Goal: Information Seeking & Learning: Understand process/instructions

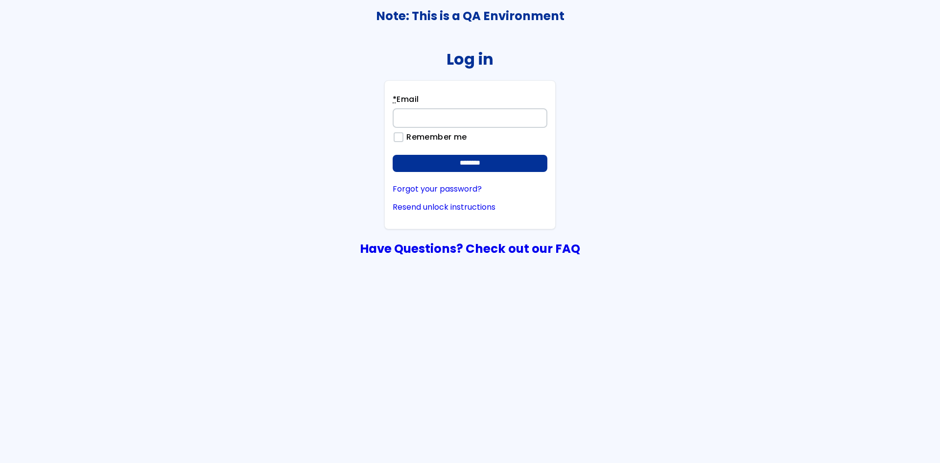
click at [521, 114] on input "* Email" at bounding box center [470, 118] width 155 height 20
type input "**********"
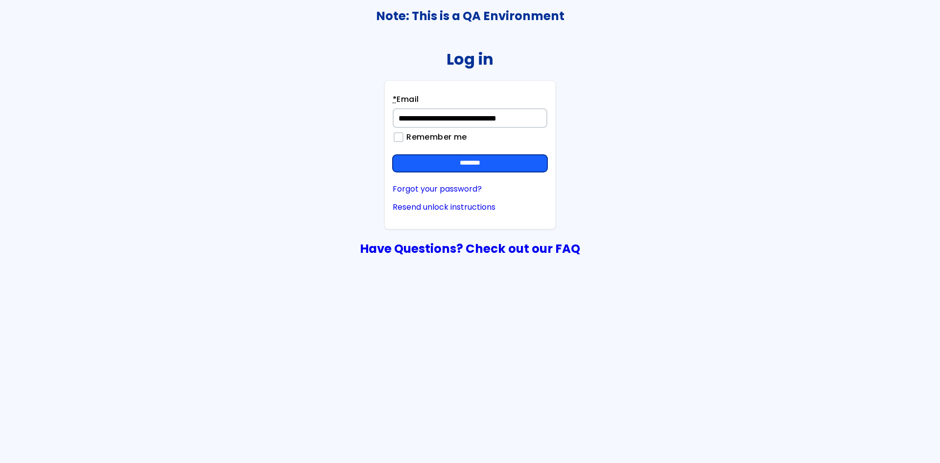
click at [511, 162] on input "********" at bounding box center [470, 164] width 155 height 18
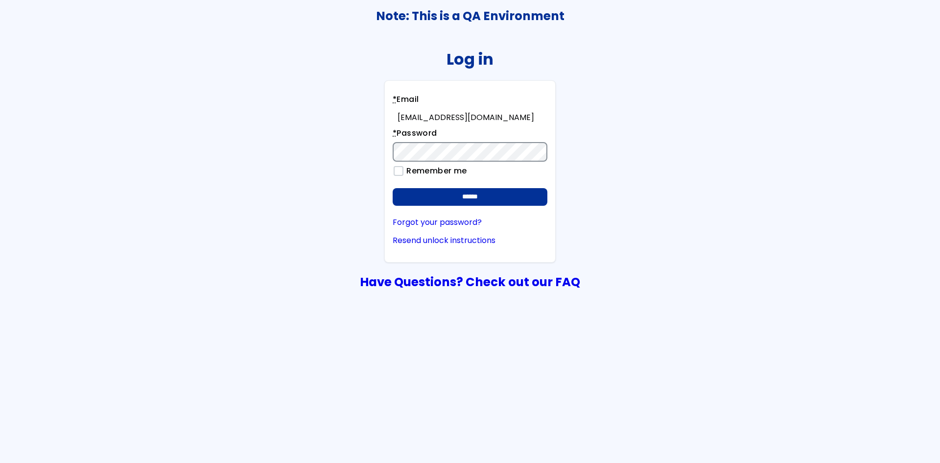
click at [393, 188] on input "******" at bounding box center [470, 197] width 155 height 18
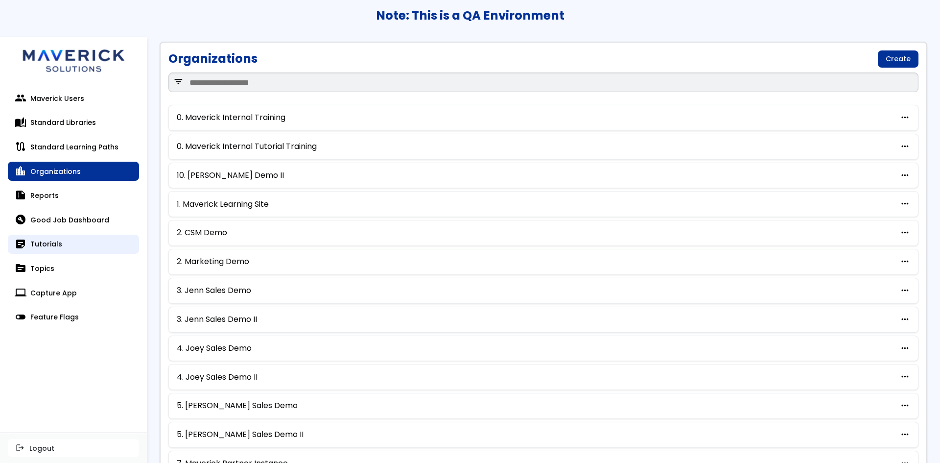
click at [51, 237] on link "sticky_note_2 Tutorials" at bounding box center [73, 244] width 131 height 20
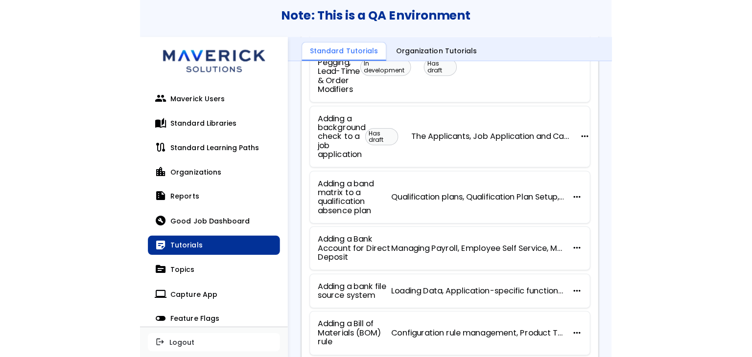
scroll to position [392, 0]
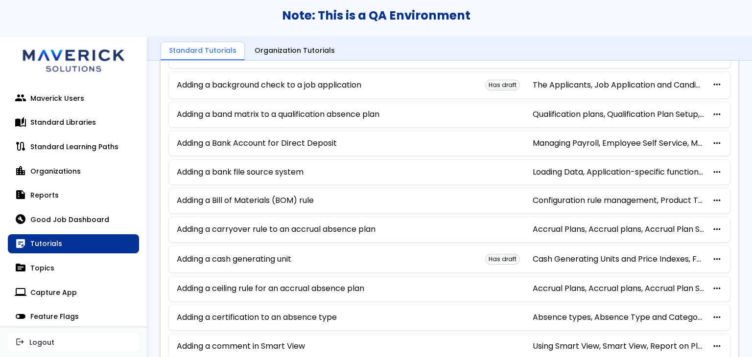
click at [414, 18] on h3 "Note: This is a QA Environment" at bounding box center [376, 16] width 752 height 14
click at [288, 284] on link "Adding a ceiling rule for an accrual absence plan" at bounding box center [270, 288] width 187 height 9
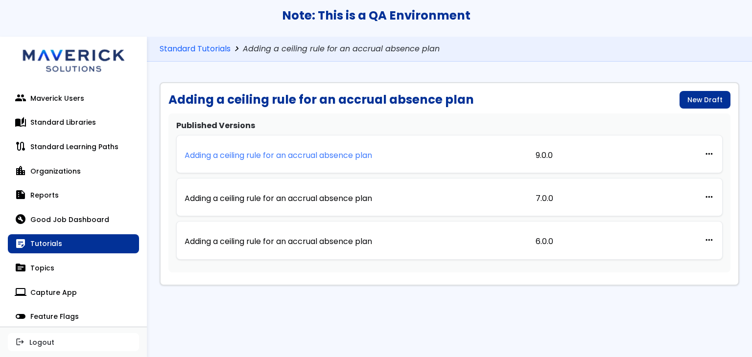
click at [347, 155] on p "Adding a ceiling rule for an accrual absence plan" at bounding box center [278, 155] width 187 height 9
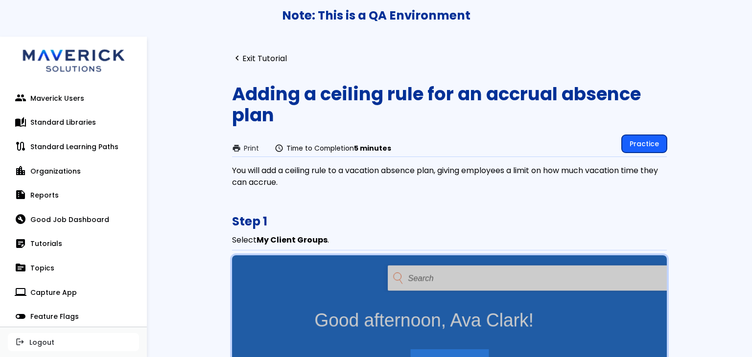
click at [650, 136] on link "Practice" at bounding box center [644, 144] width 45 height 18
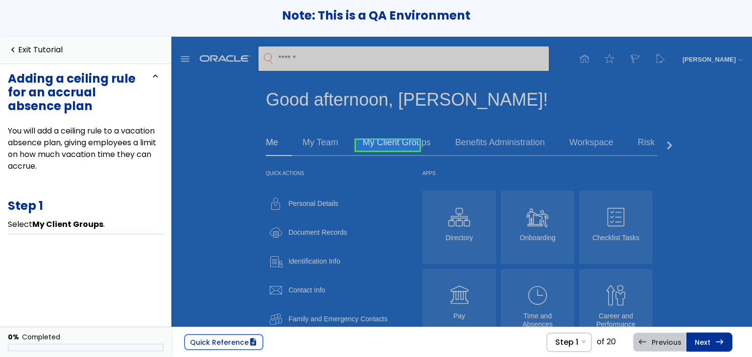
click at [382, 140] on link at bounding box center [388, 146] width 64 height 20
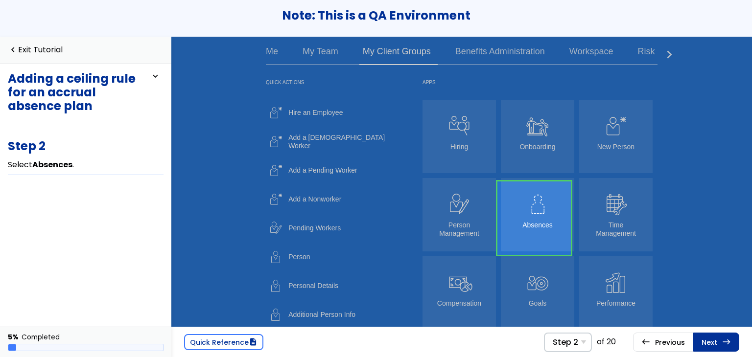
click at [560, 224] on link at bounding box center [533, 218] width 73 height 73
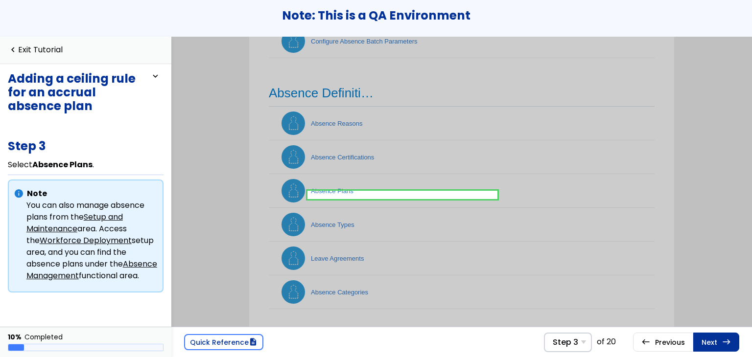
scroll to position [315, 0]
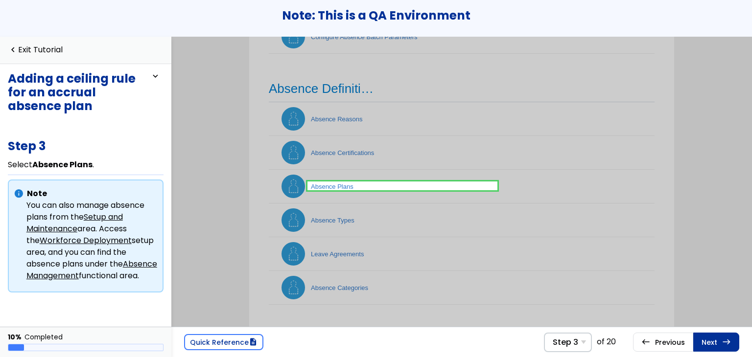
click at [377, 188] on link at bounding box center [402, 186] width 190 height 20
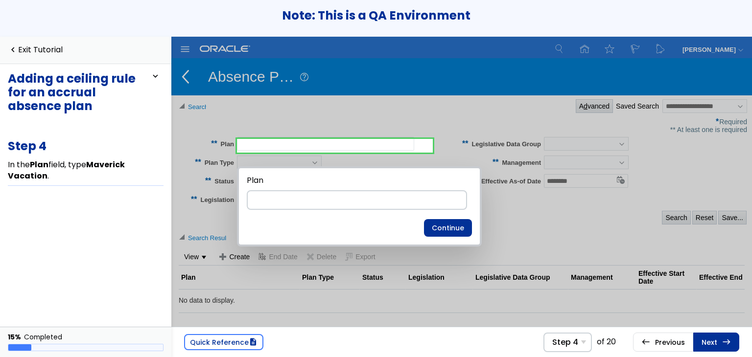
click at [743, 341] on div "Step 4 Step 1 Select My Client Groups . Step 2 Select Absences . Step 3 Select …" at bounding box center [643, 343] width 201 height 20
click at [741, 341] on div "Step 4 Step 1 Select My Client Groups . Step 2 Select Absences . Step 3 Select …" at bounding box center [643, 343] width 201 height 20
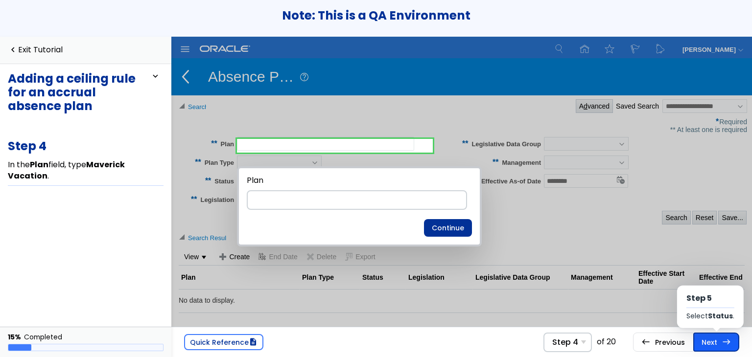
click at [736, 339] on link "Next east Step 5 Select Status ." at bounding box center [716, 342] width 46 height 19
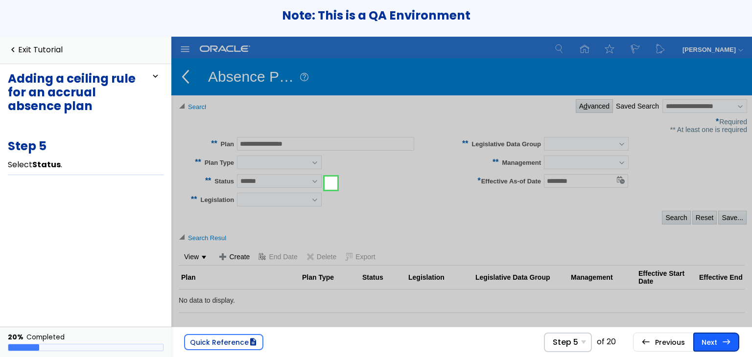
click at [737, 339] on link "Next east Step 6 In the Status drop-down list, select Pending ." at bounding box center [716, 342] width 46 height 19
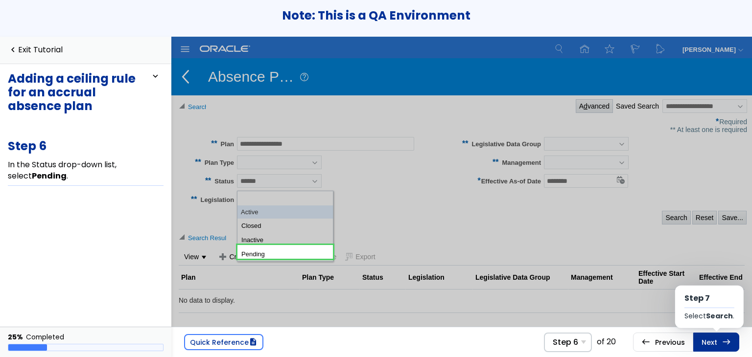
scroll to position [65, 0]
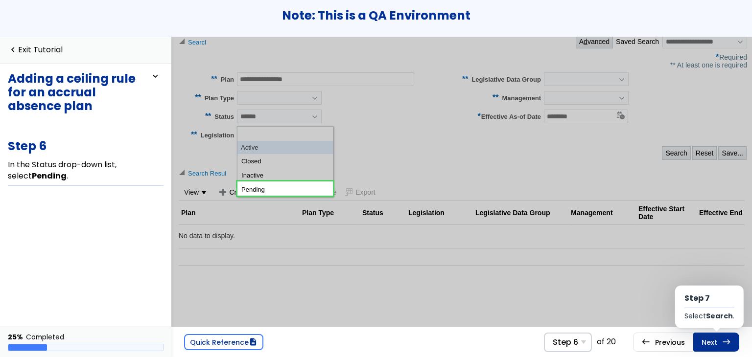
click at [737, 339] on link "Next east Step 7 Select Search ." at bounding box center [716, 342] width 46 height 19
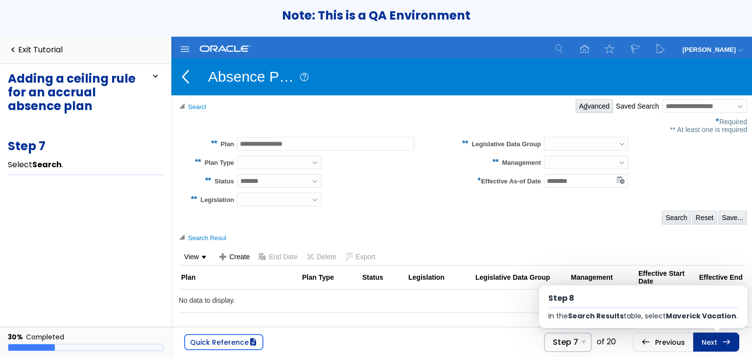
scroll to position [31, 0]
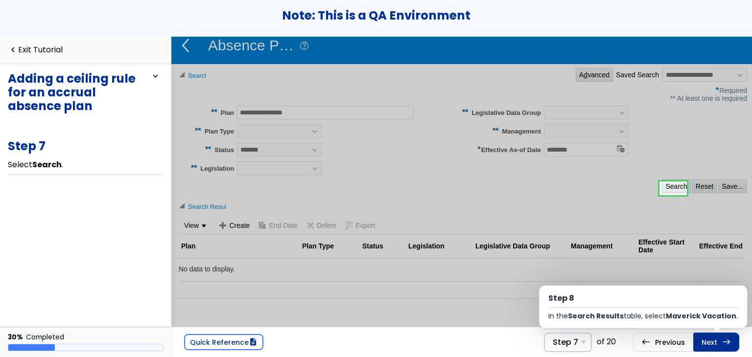
click at [737, 339] on link "Next east Step 8 In the Search Results table, select Maverick Vacation ." at bounding box center [716, 342] width 46 height 19
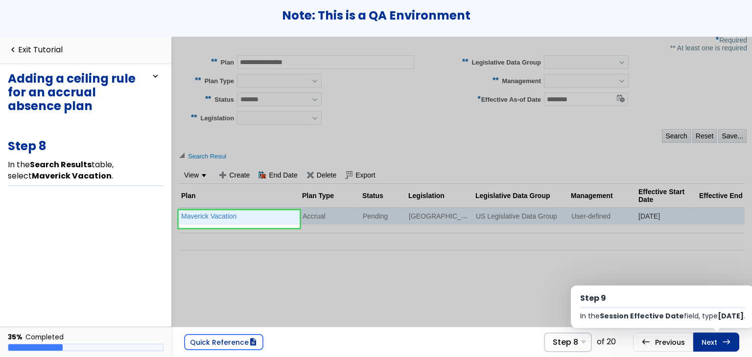
scroll to position [82, 0]
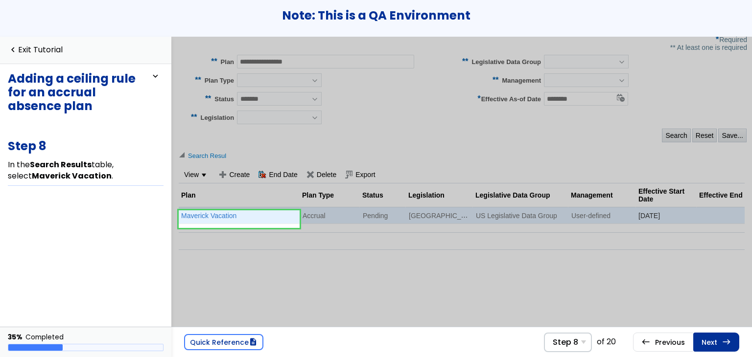
click at [737, 339] on link "Next east Step 9 In the Session Effective Date field, type 1/1/12 ." at bounding box center [716, 342] width 46 height 19
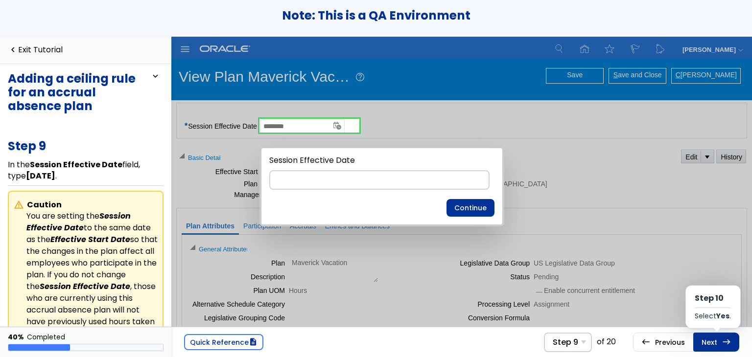
click at [737, 339] on link "Next east Step 10 Select Yes ." at bounding box center [716, 342] width 46 height 19
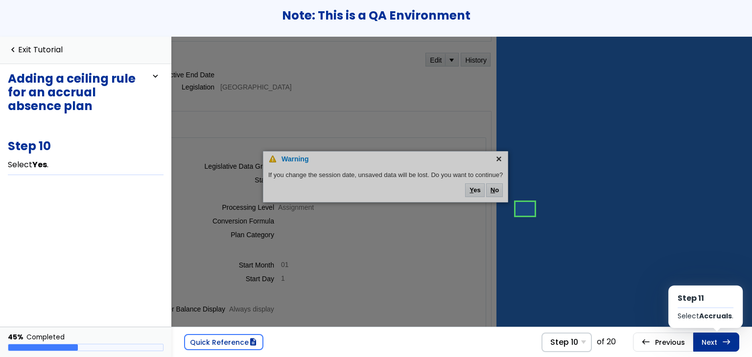
scroll to position [98, 259]
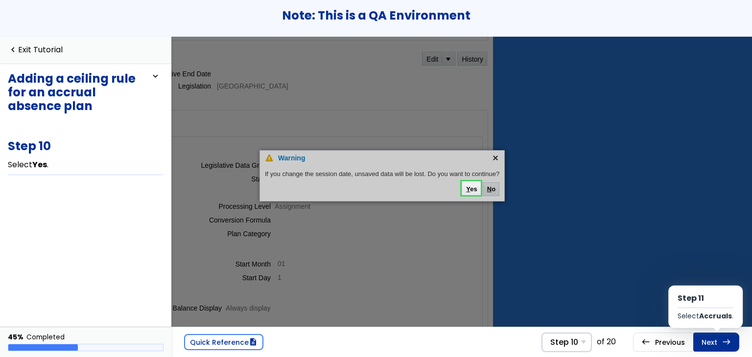
click at [737, 339] on link "Next east Step 11 Select Accruals ." at bounding box center [716, 342] width 46 height 19
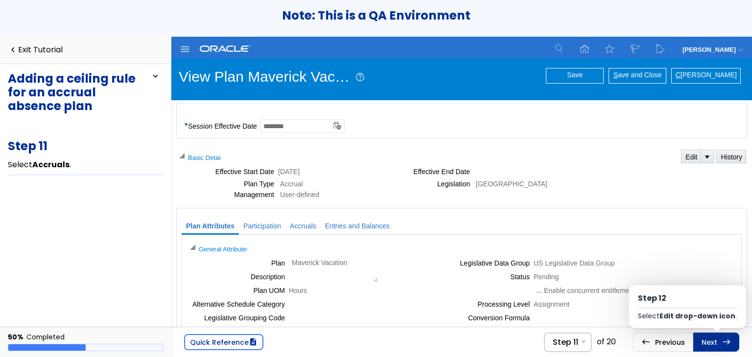
scroll to position [45, 0]
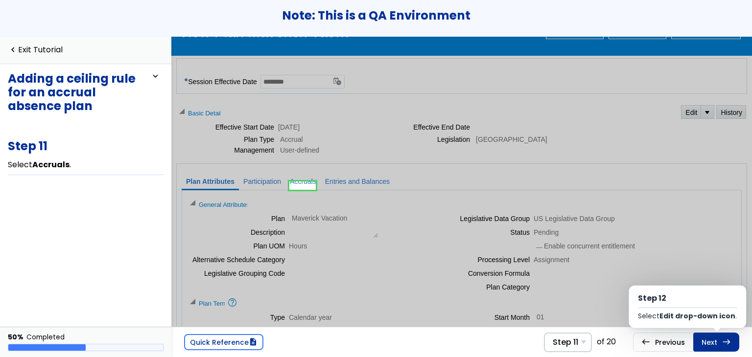
click at [737, 339] on link "Next east Step 12 Select Edit drop-down icon ." at bounding box center [716, 342] width 46 height 19
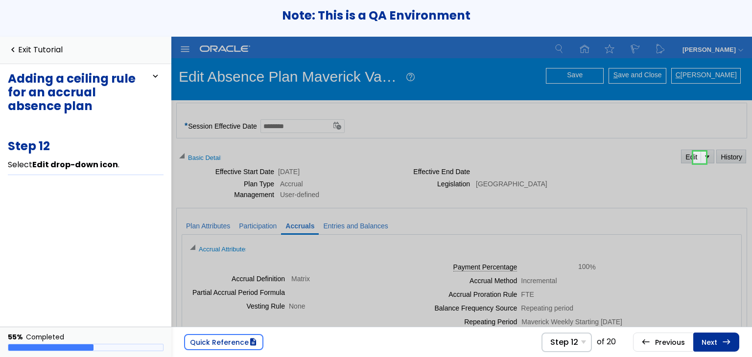
click at [737, 339] on link "Next east Step 13 In the Edit drop-down list, select Correct ." at bounding box center [716, 342] width 46 height 19
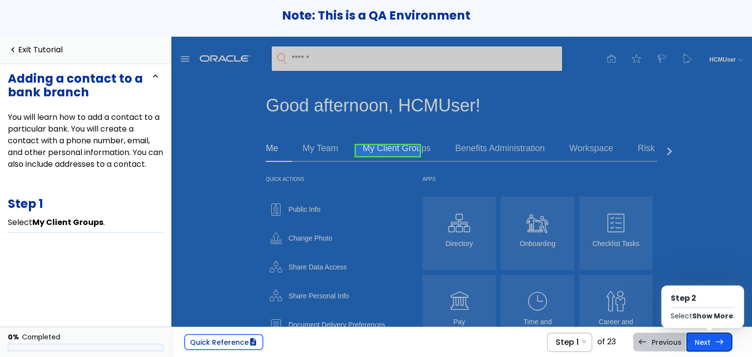
click at [722, 335] on link "Next east Step 2 Select Show More ." at bounding box center [709, 342] width 46 height 19
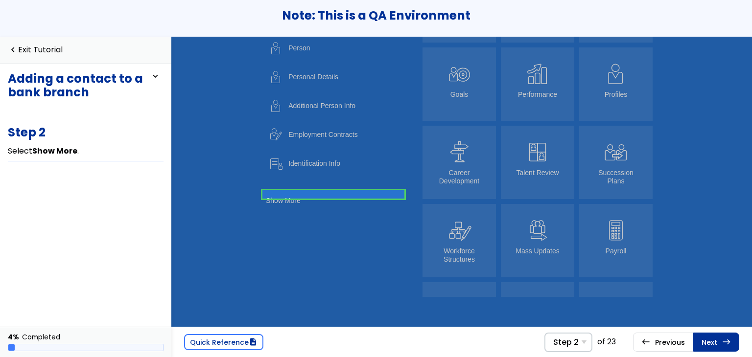
scroll to position [165, 0]
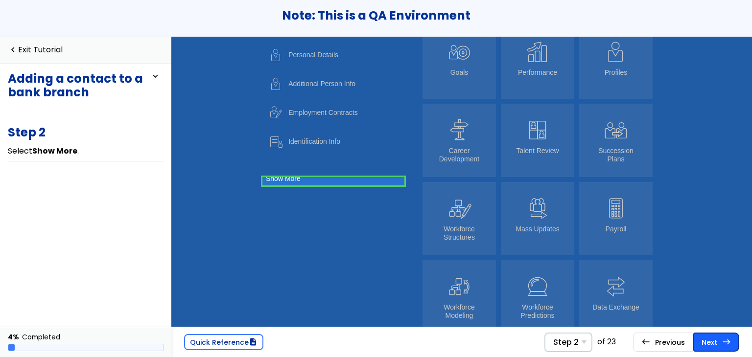
click at [710, 339] on link "Next east Step 3 In the Payroll section, select Manage Bank Branches ." at bounding box center [716, 342] width 46 height 19
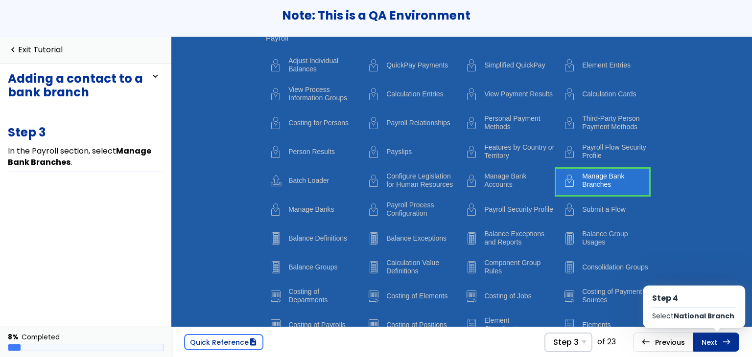
scroll to position [2610, 0]
click at [710, 339] on link "Next east Step 4 Select National Branch ." at bounding box center [716, 342] width 46 height 19
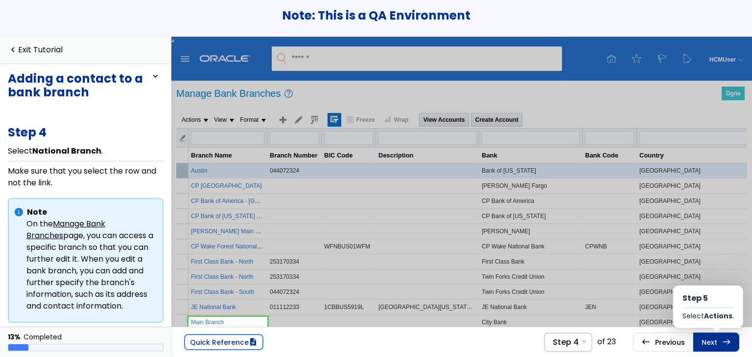
scroll to position [105, 0]
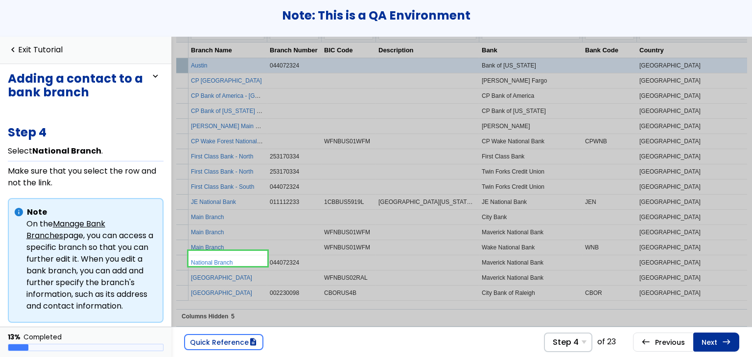
click at [710, 339] on link "Next east Step 5 Select Actions ." at bounding box center [716, 342] width 46 height 19
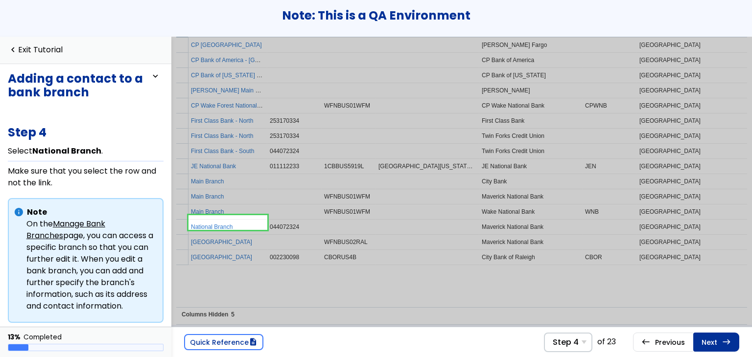
scroll to position [35, 0]
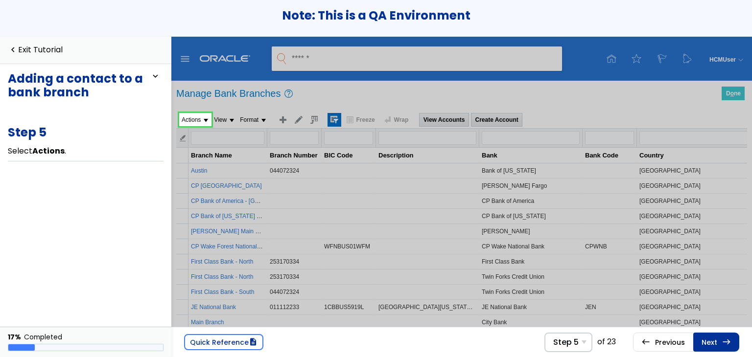
click at [710, 339] on link "Next east Step 6 In the Actions drop-down list, select Edit ." at bounding box center [716, 342] width 46 height 19
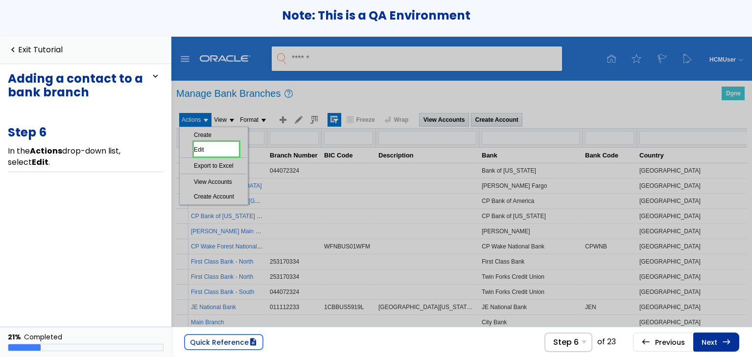
click at [710, 339] on link "Next east Step 7 To expand the Contacts section, select the expander arrow." at bounding box center [716, 342] width 46 height 19
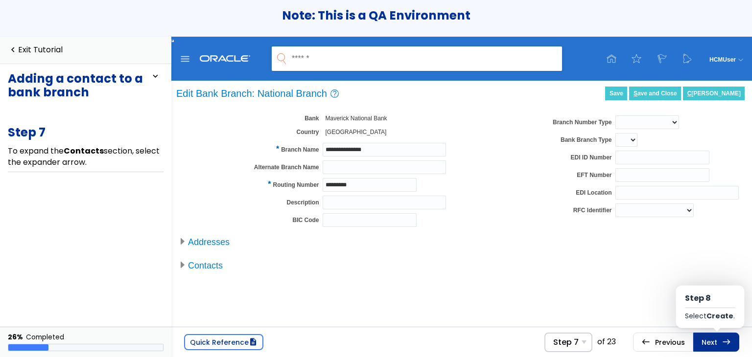
scroll to position [44, 0]
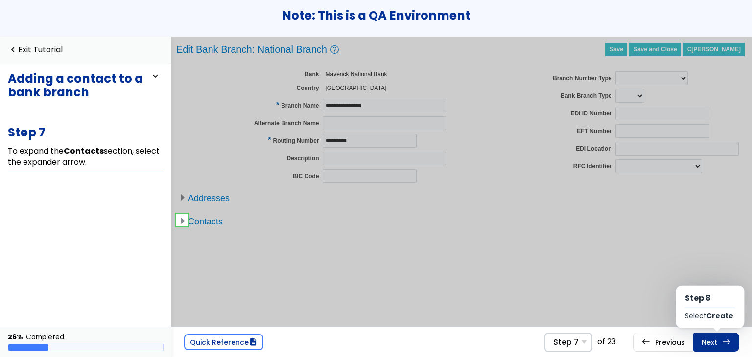
click at [710, 339] on link "Next east Step 8 Select Create ." at bounding box center [716, 342] width 46 height 19
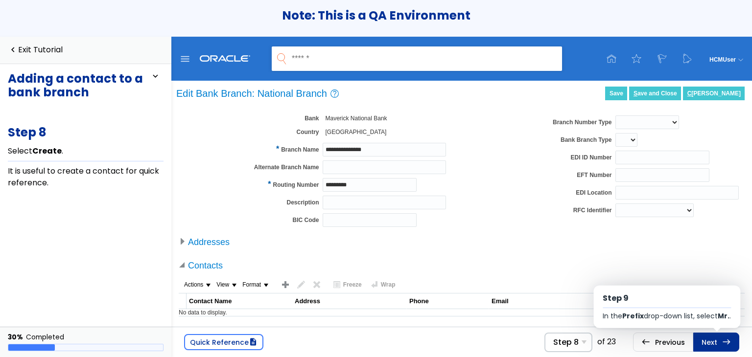
scroll to position [44, 0]
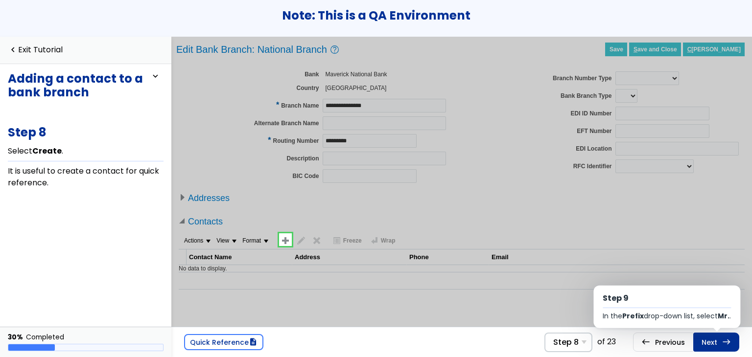
click at [710, 339] on link "Next east Step 9 In the Prefix drop-down list, select Mr. ." at bounding box center [716, 342] width 46 height 19
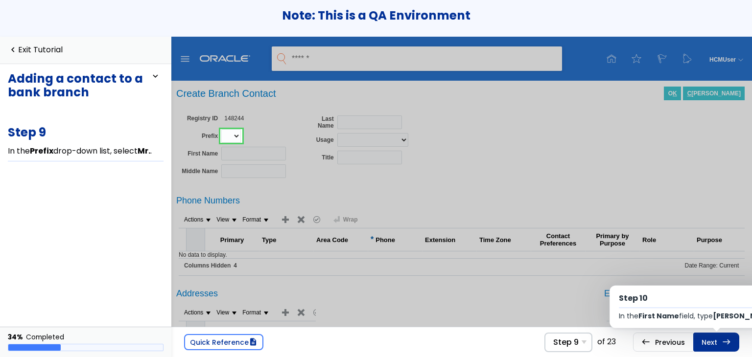
click at [710, 339] on link "Next east Step 10 In the First Name field, type John ." at bounding box center [716, 342] width 46 height 19
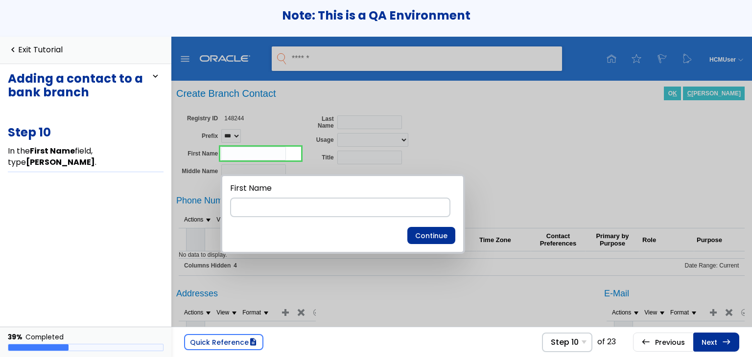
click at [710, 339] on link "Next east Step 11 In the Last Name field, type Smith ." at bounding box center [716, 342] width 46 height 19
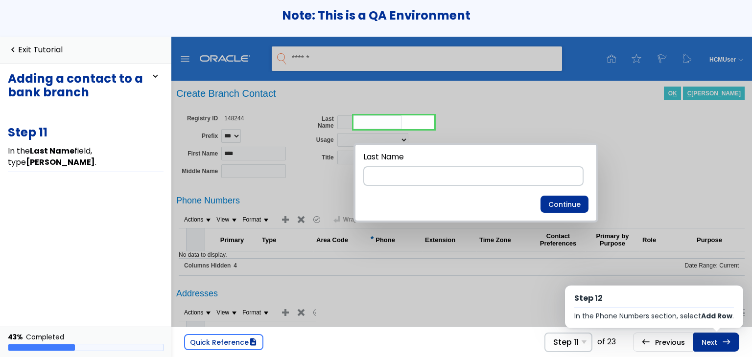
click at [710, 339] on link "Next east Step 12 In the Phone Numbers section, select Add Row ." at bounding box center [716, 342] width 46 height 19
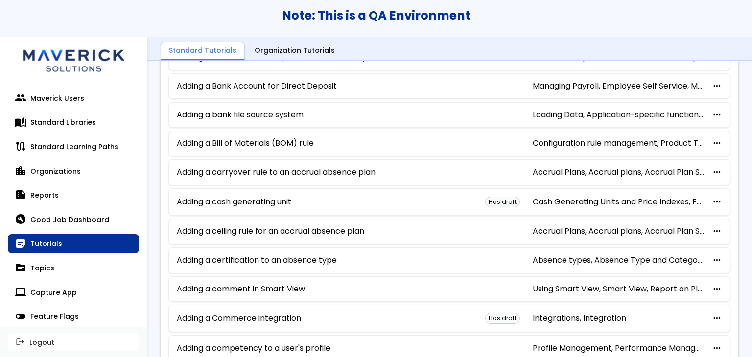
scroll to position [555, 0]
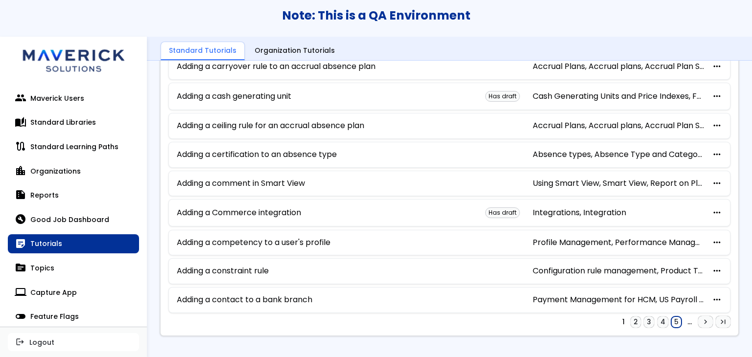
click at [671, 317] on link "5" at bounding box center [676, 323] width 10 height 12
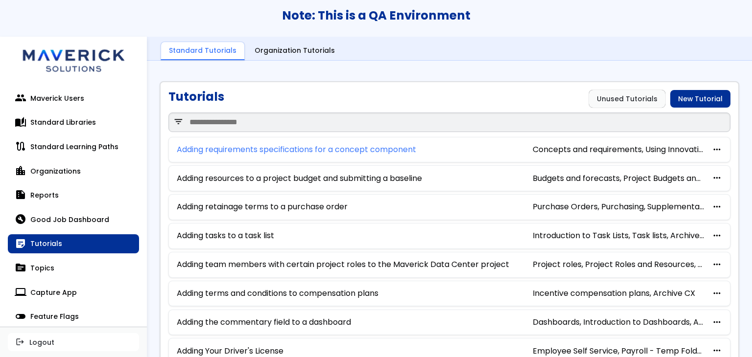
click at [338, 152] on link "Adding requirements specifications for a concept component" at bounding box center [296, 149] width 239 height 9
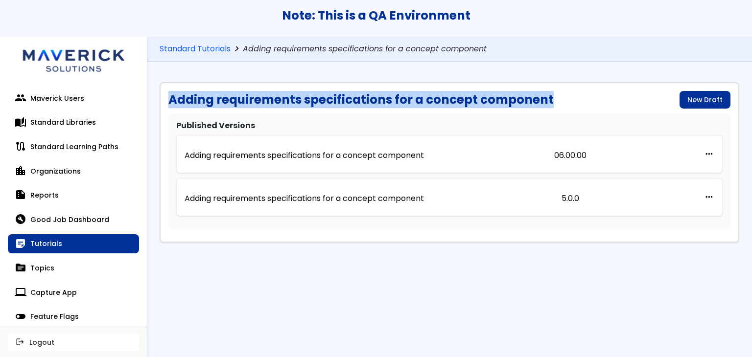
drag, startPoint x: 564, startPoint y: 100, endPoint x: 165, endPoint y: 95, distance: 398.5
click at [165, 95] on div "Adding requirements specifications for a concept component New Draft Published …" at bounding box center [450, 162] width 580 height 161
copy h1 "Adding requirements specifications for a concept component"
click at [300, 152] on p "Adding requirements specifications for a concept component" at bounding box center [304, 155] width 239 height 9
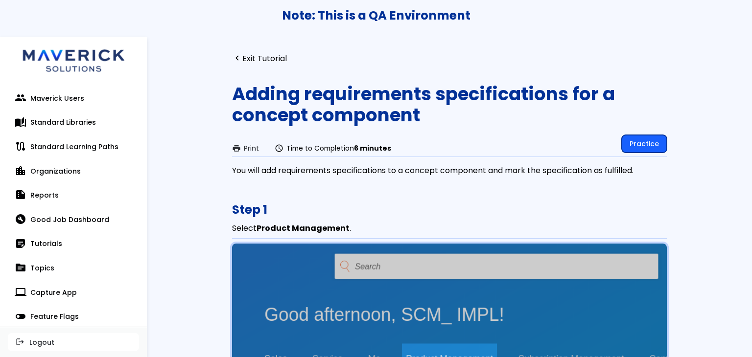
click at [657, 136] on link "Practice" at bounding box center [644, 144] width 45 height 18
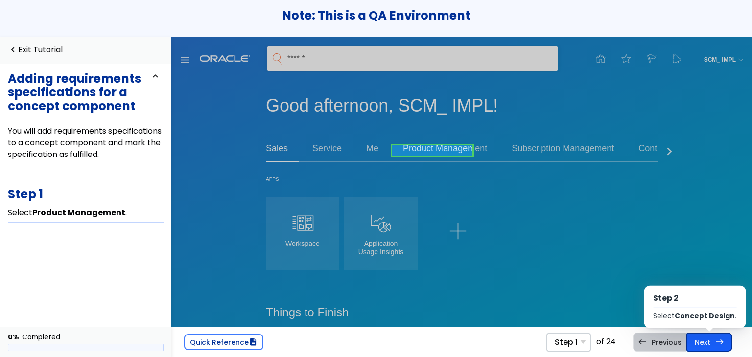
click at [719, 346] on span "east" at bounding box center [719, 342] width 9 height 8
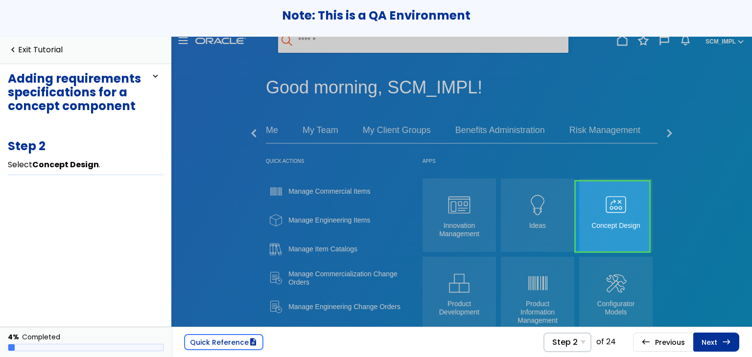
click at [719, 346] on link "Next east Step 3 Select Tasks ." at bounding box center [716, 342] width 46 height 19
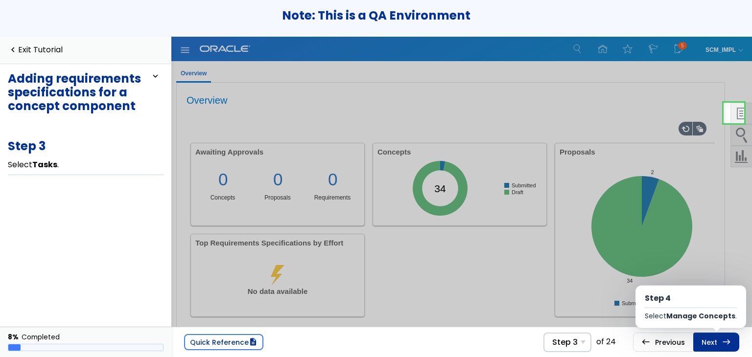
click at [719, 346] on link "Next east Step 4 Select Manage Concepts ." at bounding box center [716, 342] width 46 height 19
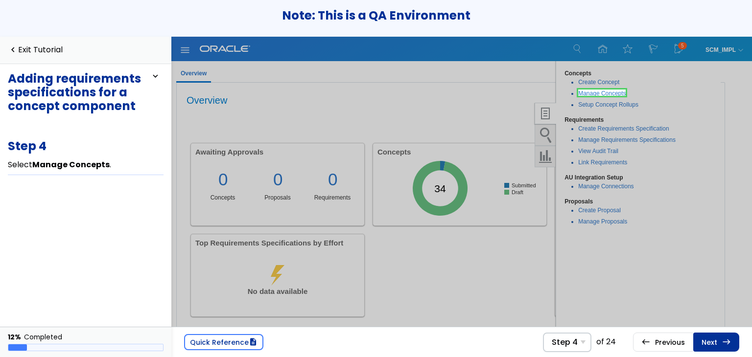
click at [719, 346] on link "Next east Step 5 In the Name field, type Ultra Power Server 7500 ." at bounding box center [716, 342] width 46 height 19
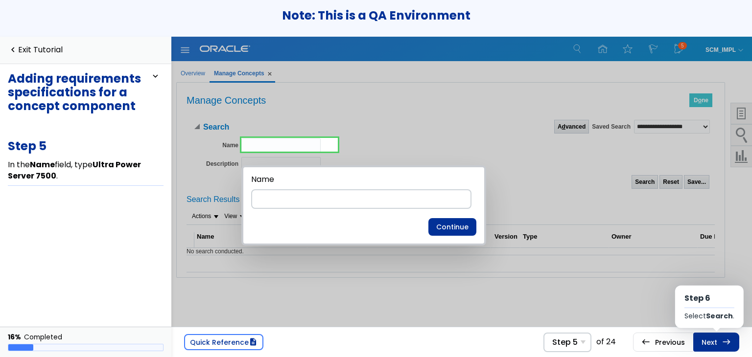
click at [719, 346] on link "Next east Step 6 Select Search ." at bounding box center [716, 342] width 46 height 19
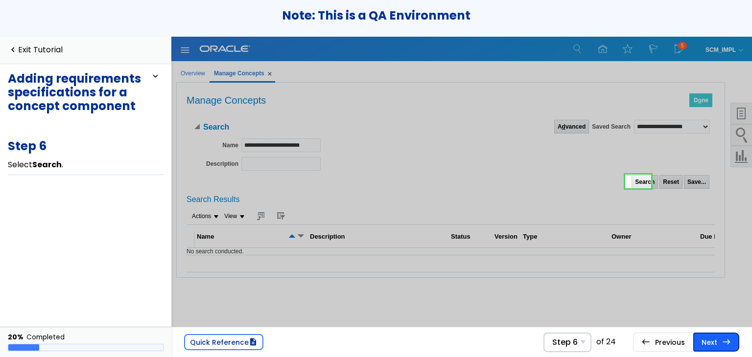
click at [718, 346] on link "Next east Step 7 Select Ultra Power Server 7500 ." at bounding box center [716, 342] width 46 height 19
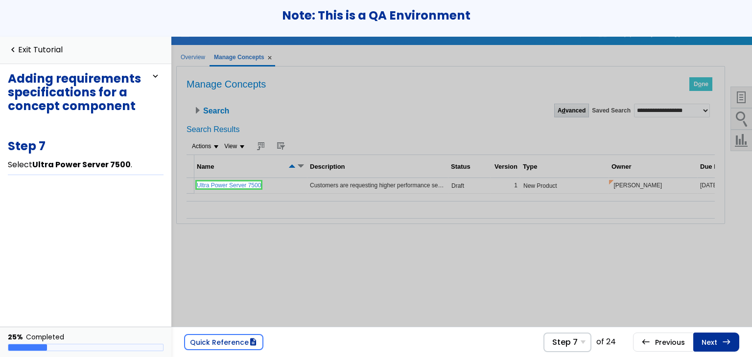
click at [718, 346] on link "Next east Step 8 Select Select and Add ." at bounding box center [716, 342] width 46 height 19
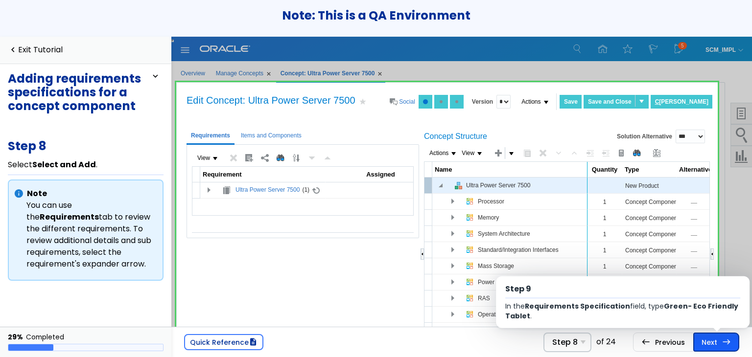
click at [718, 336] on link "Next east Step 9 In the Requirements Specification field, type Green- Eco Frien…" at bounding box center [716, 342] width 46 height 19
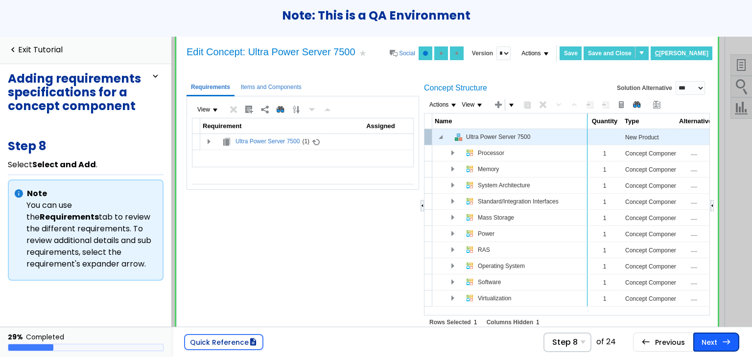
scroll to position [52, 0]
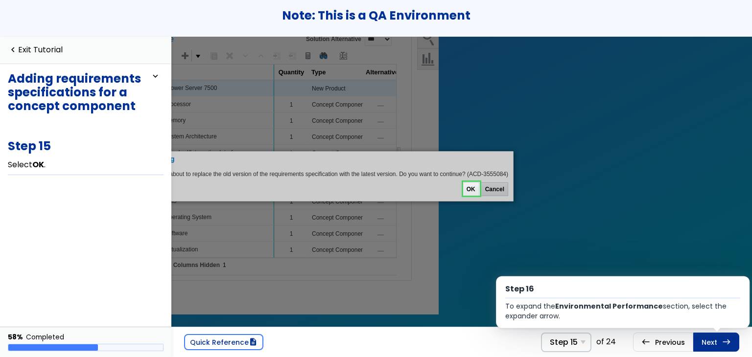
scroll to position [98, 314]
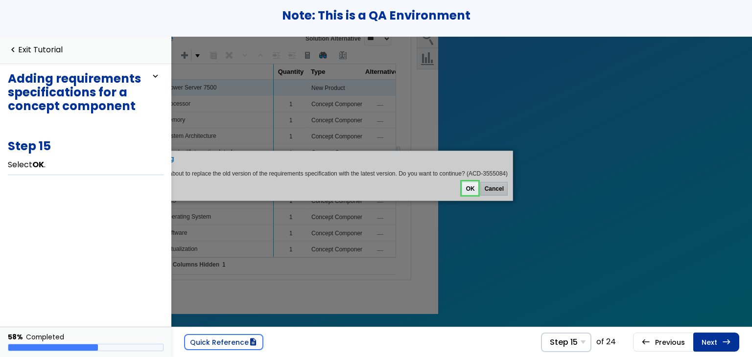
click at [719, 339] on link "Next east Step 16 To expand the Environmental Performance section, select the e…" at bounding box center [716, 342] width 46 height 19
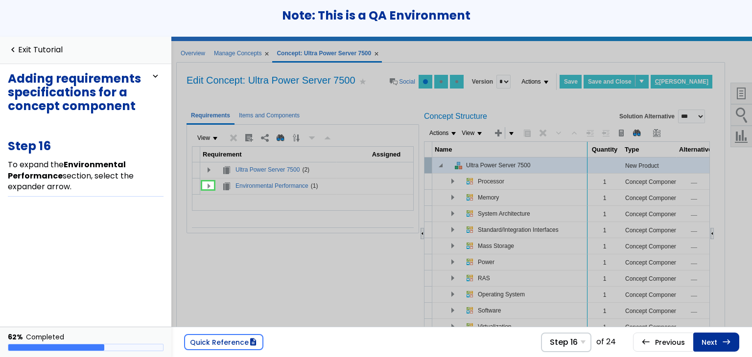
click at [719, 339] on link "Next east Step 17 In the Requirements table, select Materials Innovation ." at bounding box center [716, 342] width 46 height 19
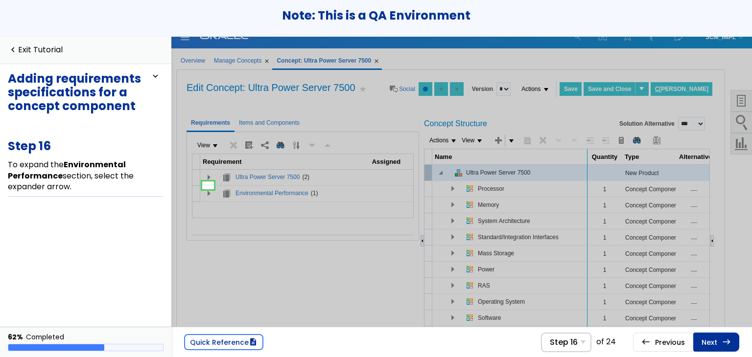
scroll to position [11, 0]
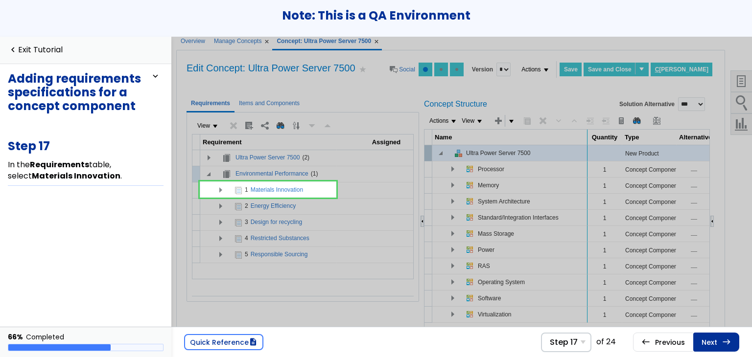
click at [719, 339] on link "Next east Step 18 Select Assign ." at bounding box center [716, 342] width 46 height 19
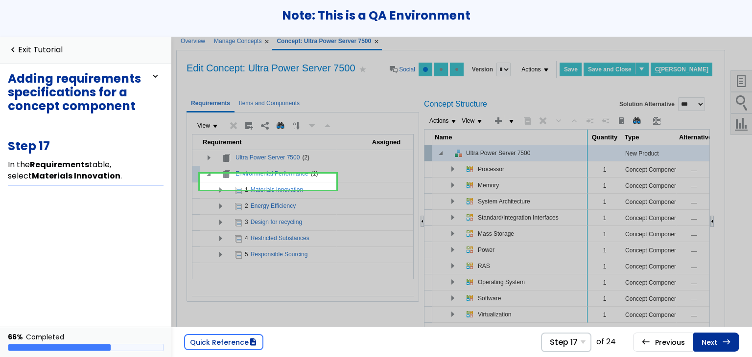
scroll to position [41, 0]
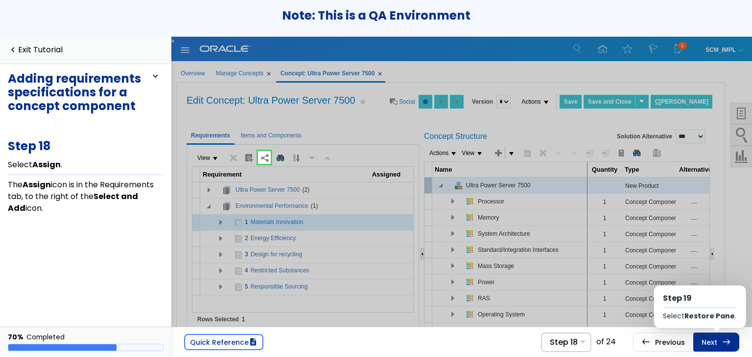
click at [719, 339] on link "Next east Step 19 Select Restore Pane ." at bounding box center [716, 342] width 46 height 19
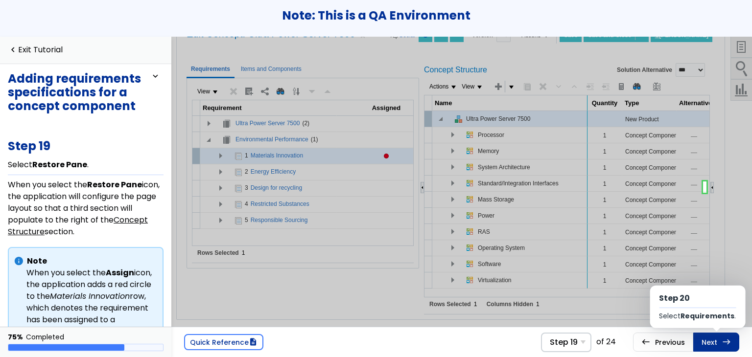
scroll to position [72, 0]
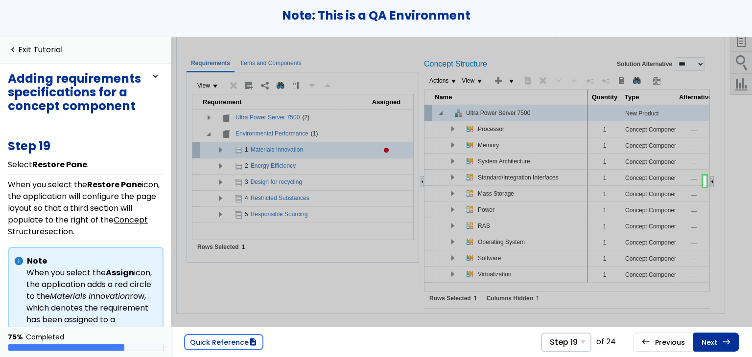
click at [719, 339] on link "Next east Step 20 Select Requirements ." at bounding box center [716, 342] width 46 height 19
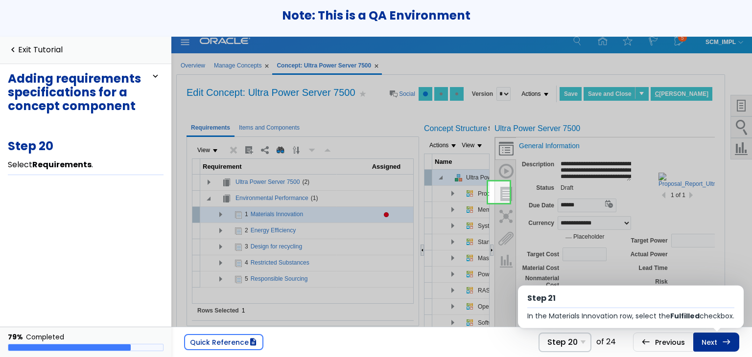
click at [719, 339] on link "Next east Step 21 In the Materials Innovation row, select the Fulfilled checkbo…" at bounding box center [716, 342] width 46 height 19
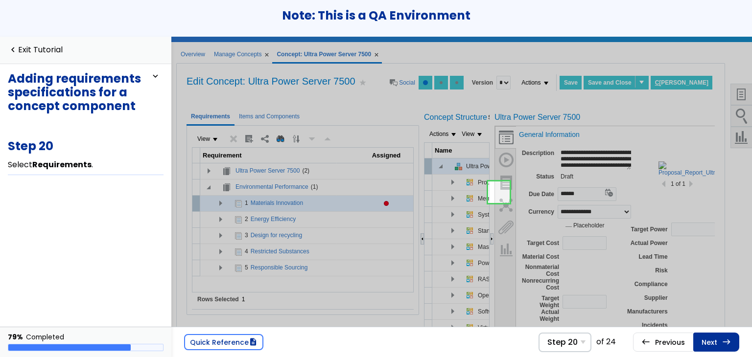
scroll to position [0, 0]
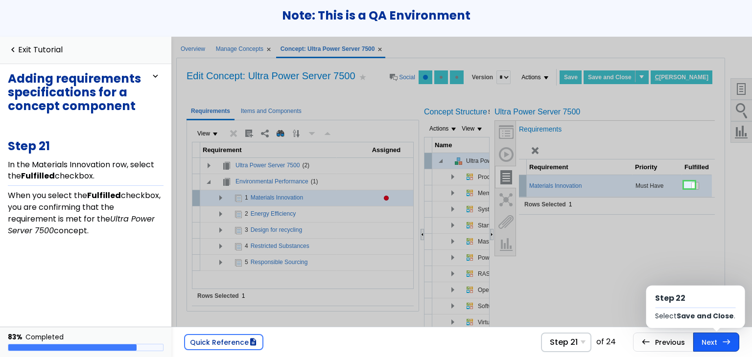
scroll to position [28, 0]
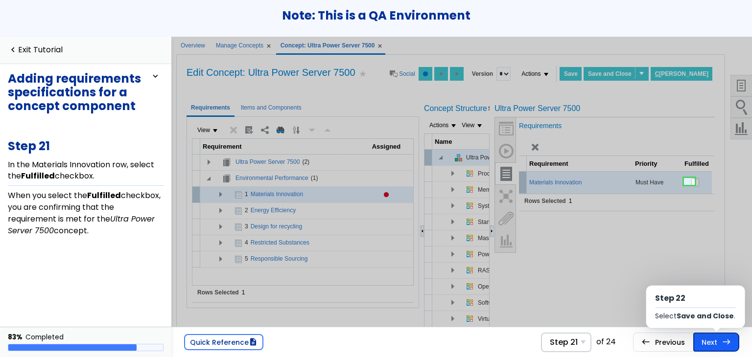
click at [711, 340] on link "Next east Step 22 Select Save and Close ." at bounding box center [716, 342] width 46 height 19
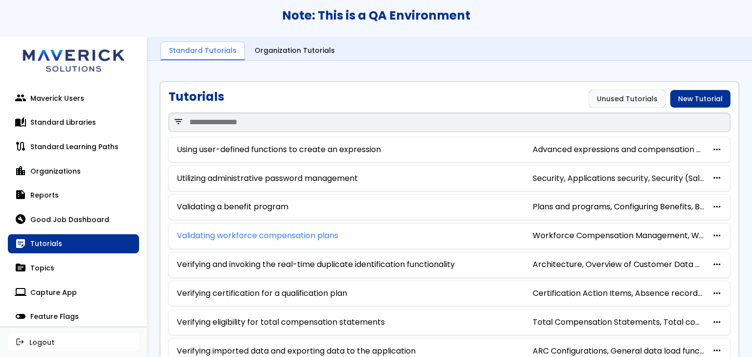
click at [275, 233] on link "Validating workforce compensation plans" at bounding box center [258, 236] width 162 height 9
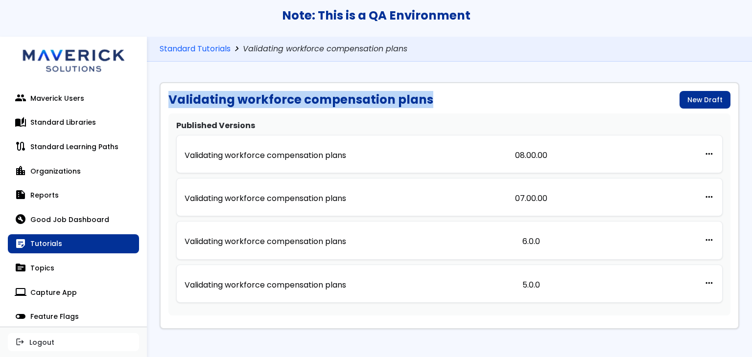
drag, startPoint x: 424, startPoint y: 99, endPoint x: 171, endPoint y: 98, distance: 253.6
click at [171, 98] on h1 "Validating workforce compensation plans" at bounding box center [300, 100] width 265 height 14
copy h1 "Validating workforce compensation plans"
click at [309, 151] on p "Validating workforce compensation plans" at bounding box center [266, 155] width 162 height 9
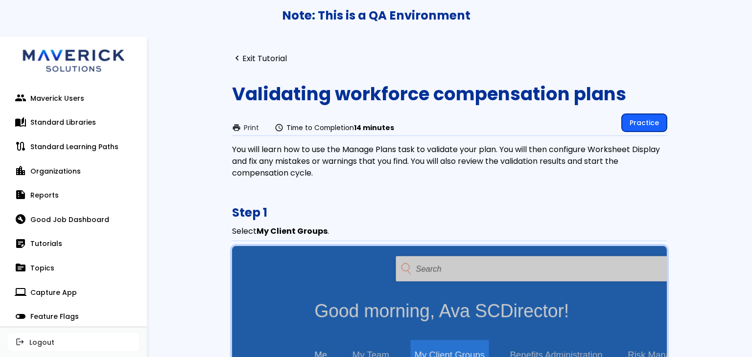
click at [635, 119] on link "Practice" at bounding box center [644, 123] width 45 height 18
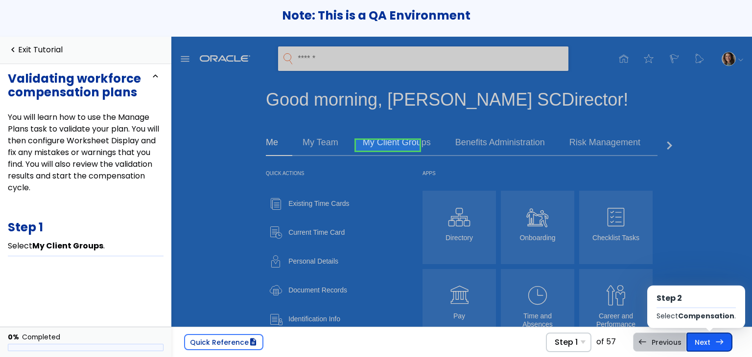
click at [714, 338] on link "Next east Step 2 Select Compensation ." at bounding box center [709, 342] width 46 height 19
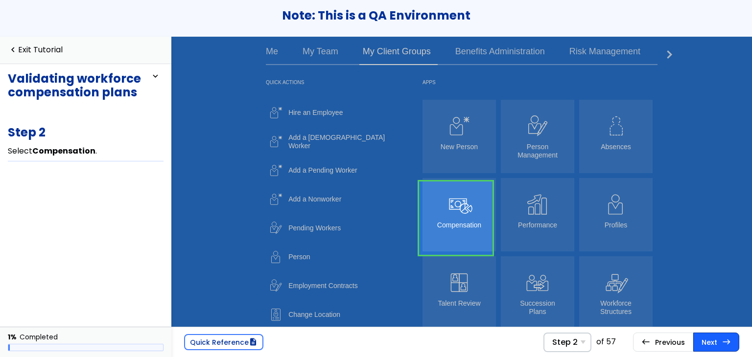
scroll to position [128, 0]
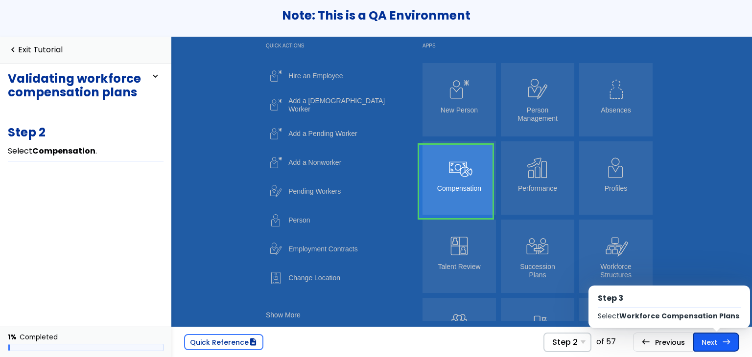
click at [729, 341] on span "east" at bounding box center [726, 342] width 9 height 8
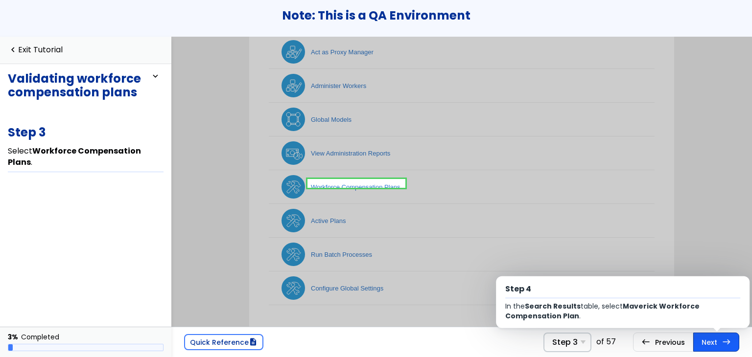
scroll to position [304, 0]
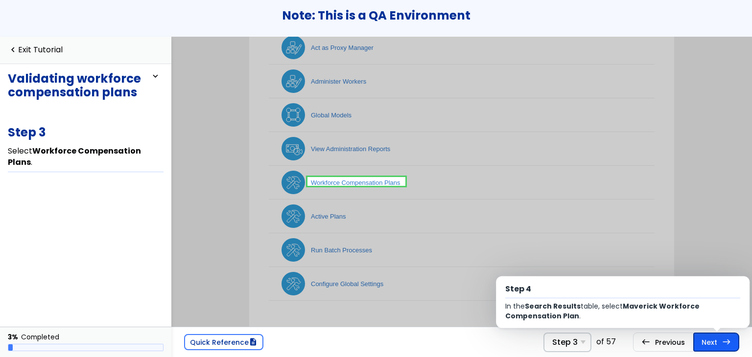
click at [732, 343] on link "Next east Step 4 In the Search Results table, select Maverick Workforce Compens…" at bounding box center [716, 342] width 46 height 19
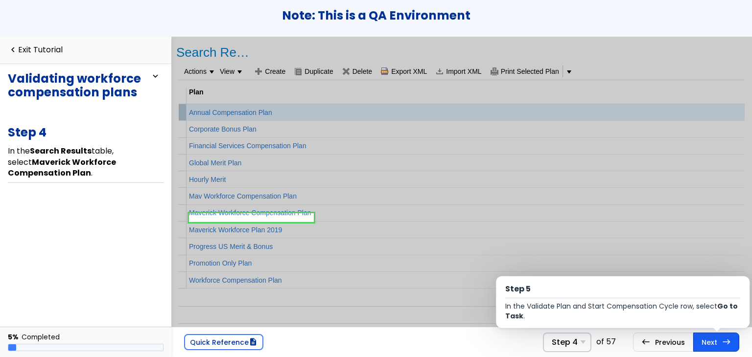
scroll to position [115, 0]
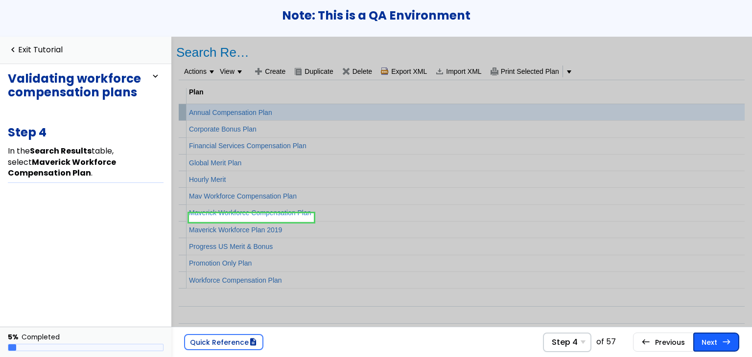
click at [722, 344] on link "Next east Step 5 In the Validate Plan and Start Compensation Cycle row, select …" at bounding box center [716, 342] width 46 height 19
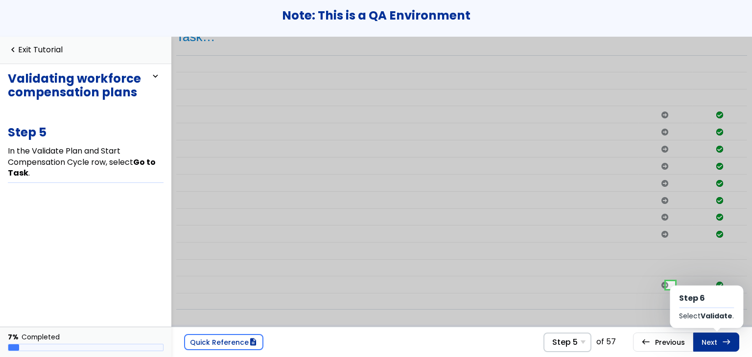
scroll to position [16, 366]
click at [722, 344] on link "Next east Step 6 Select Validate ." at bounding box center [716, 342] width 46 height 19
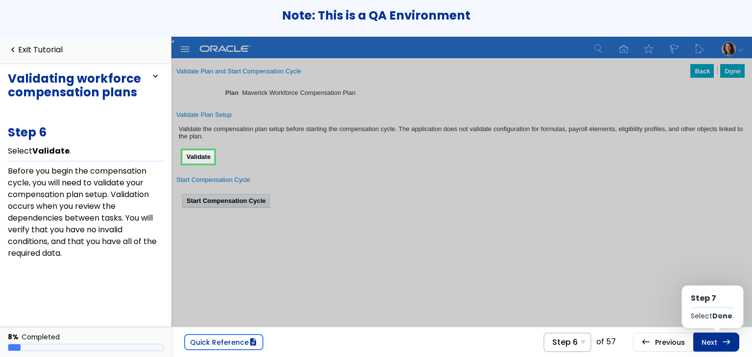
click at [722, 344] on link "Next east Step 7 Select Done ." at bounding box center [716, 342] width 46 height 19
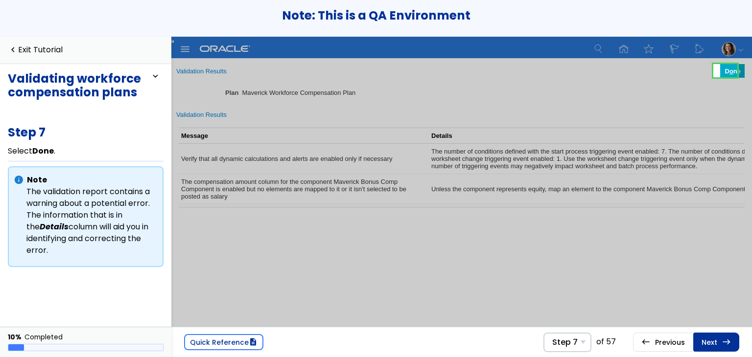
click at [722, 344] on link "Next east Step 8 Select Done ." at bounding box center [716, 342] width 46 height 19
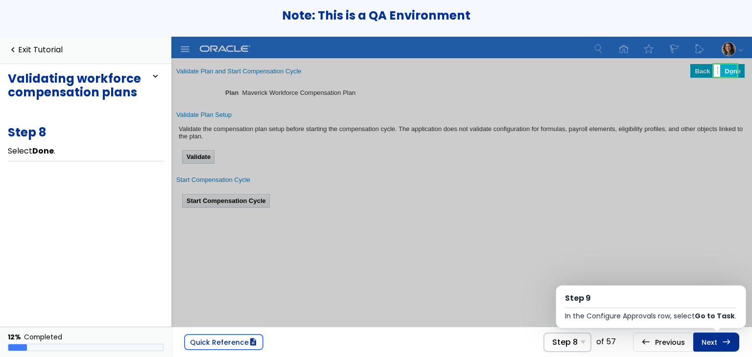
click at [722, 344] on link "Next east Step 9 In the Configure Approvals row, select Go to Task ." at bounding box center [716, 342] width 46 height 19
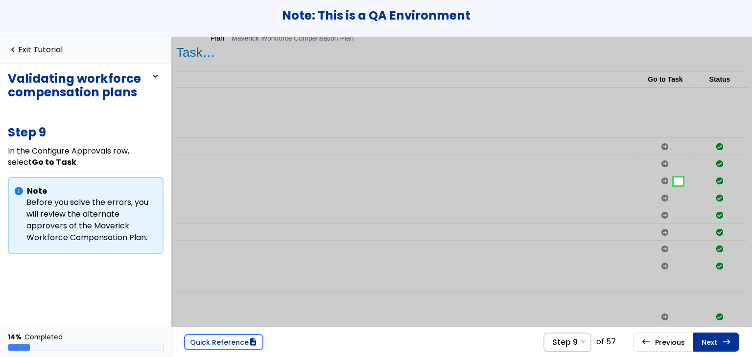
scroll to position [0, 366]
click at [724, 335] on link "Next east Step 10 Select Manage Alternate Approvers ." at bounding box center [716, 342] width 46 height 19
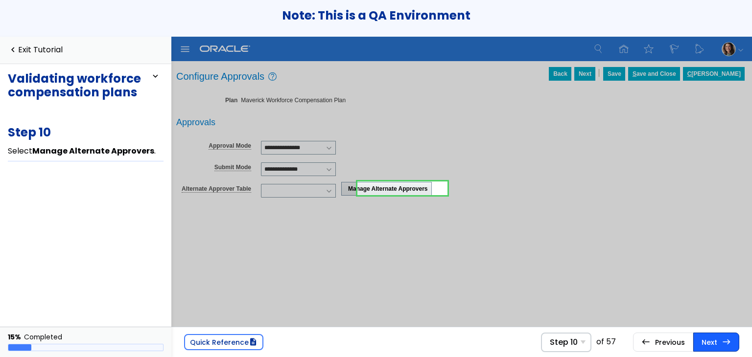
scroll to position [7, 0]
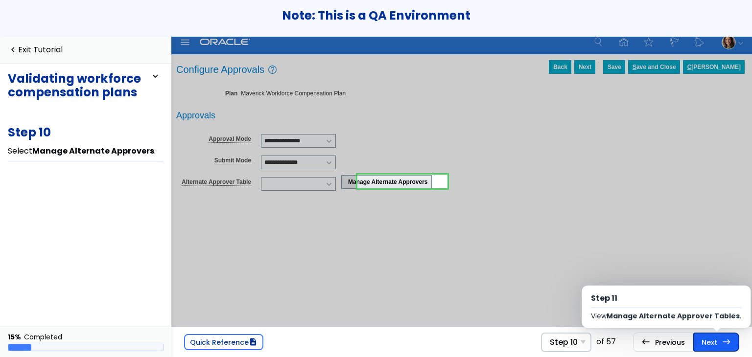
click at [715, 340] on link "Next east Step 11 View Manage Alternate Approver Tables ." at bounding box center [716, 342] width 46 height 19
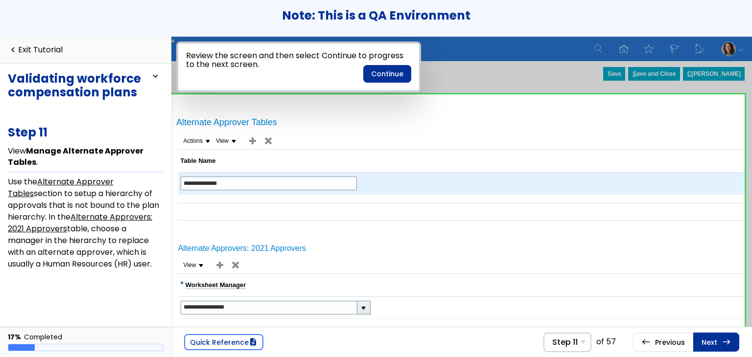
scroll to position [39, 0]
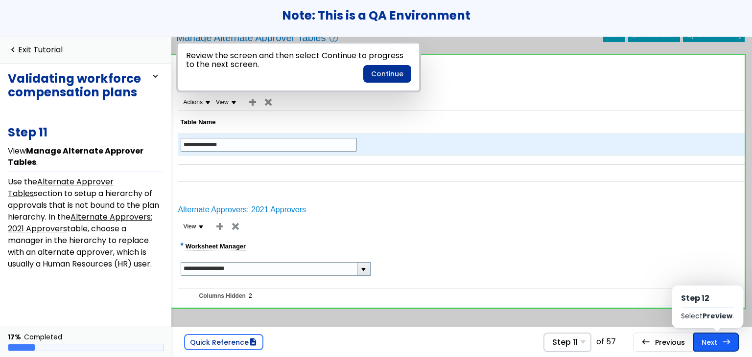
click at [719, 339] on link "Next east Step 12 Select Preview ." at bounding box center [716, 342] width 46 height 19
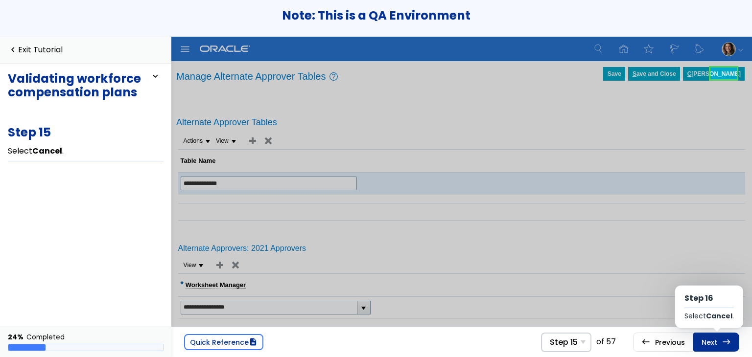
click at [720, 341] on link "Next east Step 16 Select Cancel ." at bounding box center [716, 342] width 46 height 19
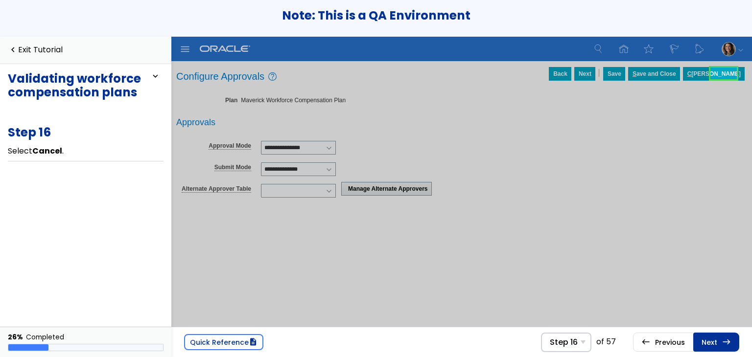
click at [720, 341] on link "Next east Step 17 In the Configure Worksheet Display row, select Go to Task ." at bounding box center [716, 342] width 46 height 19
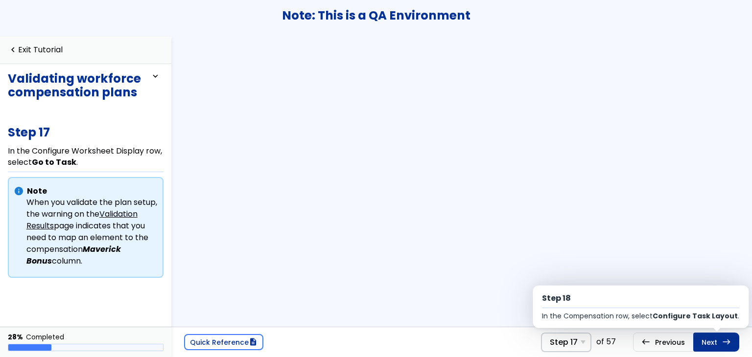
click at [720, 341] on link "Next east Step 18 In the Compensation row, select Configure Task Layout ." at bounding box center [716, 342] width 46 height 19
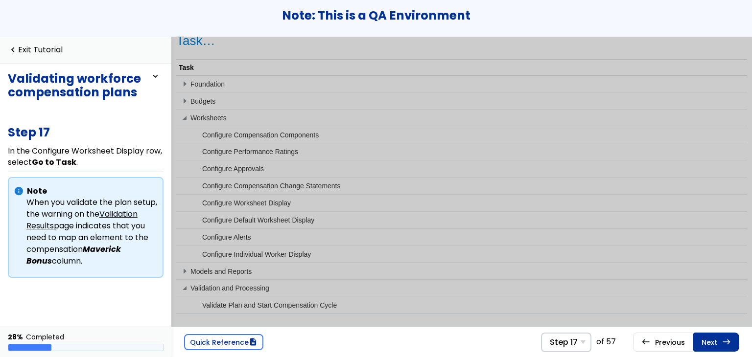
scroll to position [82, 0]
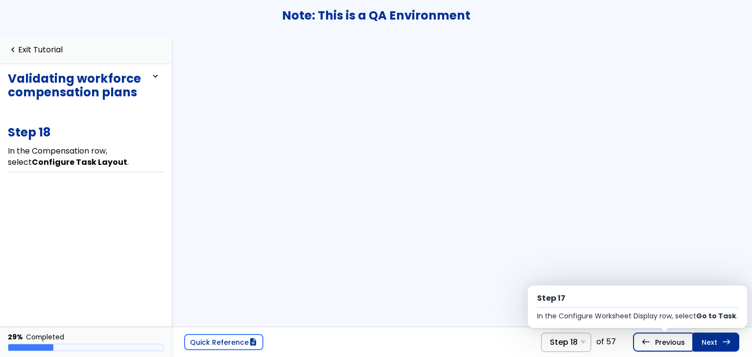
click at [692, 339] on link "west Previous Step 17 In the Configure Worksheet Display row, select Go to Task…" at bounding box center [663, 342] width 60 height 19
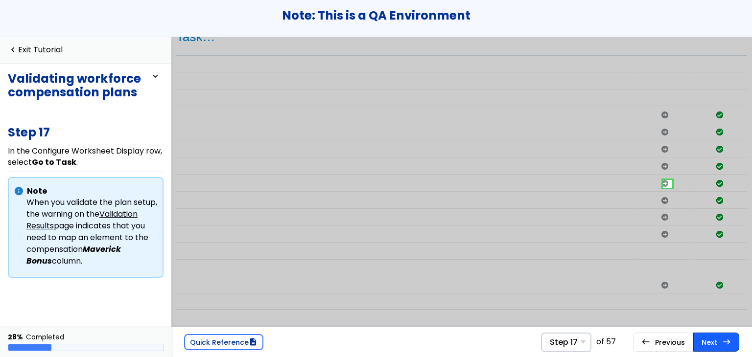
scroll to position [16, 366]
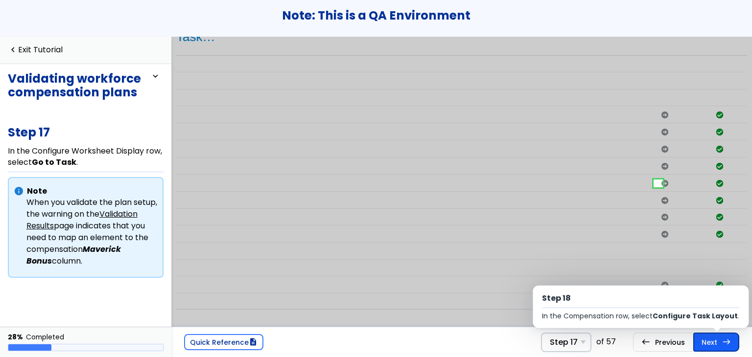
click at [726, 341] on span "east" at bounding box center [726, 342] width 9 height 8
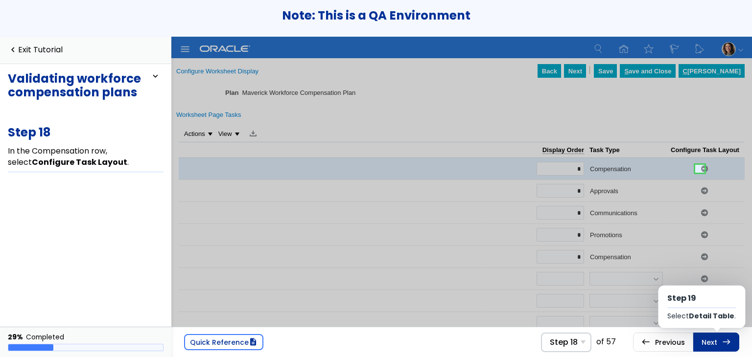
scroll to position [0, 366]
click at [726, 341] on span "east" at bounding box center [726, 342] width 9 height 8
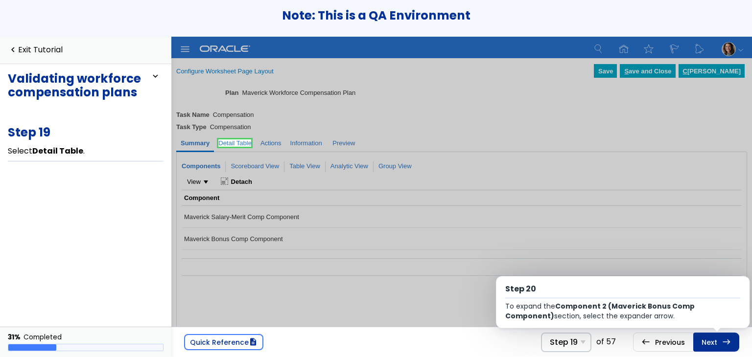
click at [726, 341] on span "east" at bounding box center [726, 342] width 9 height 8
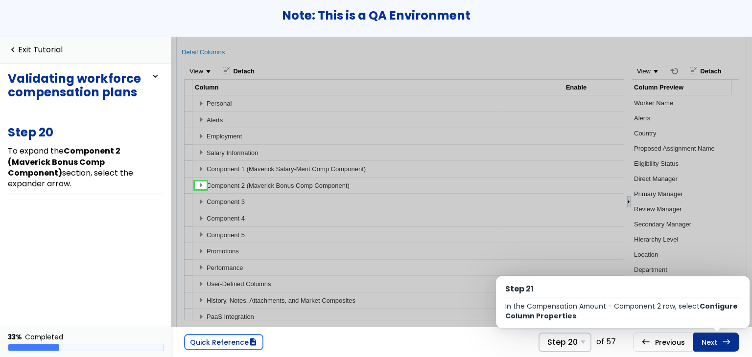
click at [726, 341] on span "east" at bounding box center [726, 342] width 9 height 8
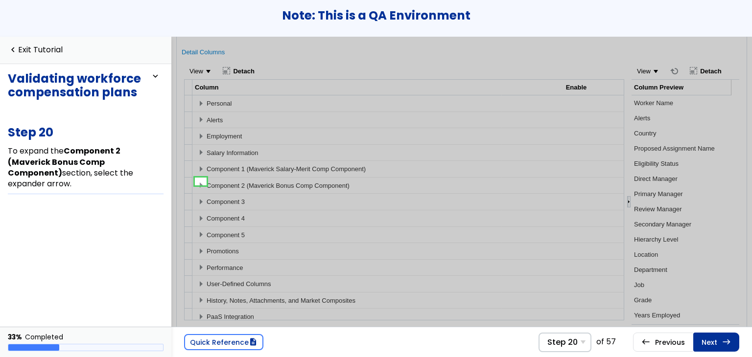
scroll to position [120, 0]
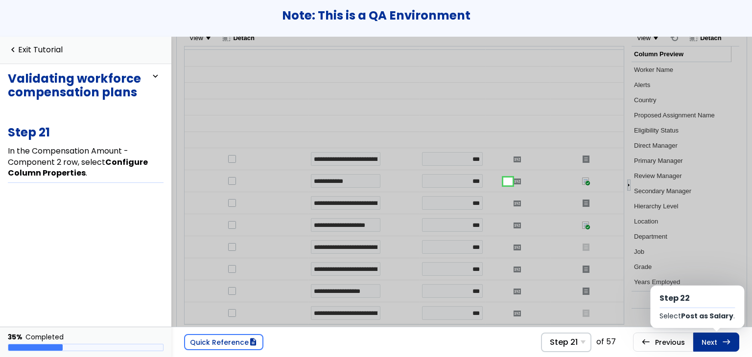
scroll to position [12, 356]
click at [726, 341] on span "east" at bounding box center [726, 342] width 9 height 8
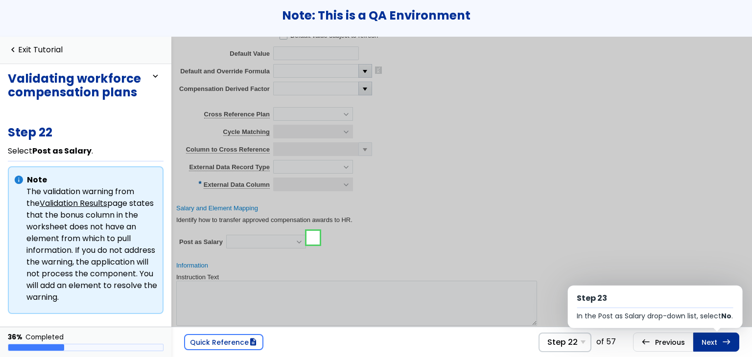
scroll to position [2, 0]
click at [726, 341] on span "east" at bounding box center [726, 342] width 9 height 8
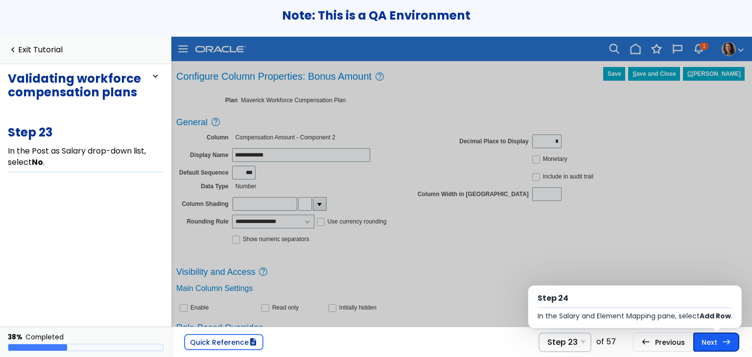
click at [707, 337] on link "Next east Step 24 In the Salary and Element Mapping pane, select Add Row ." at bounding box center [716, 342] width 46 height 19
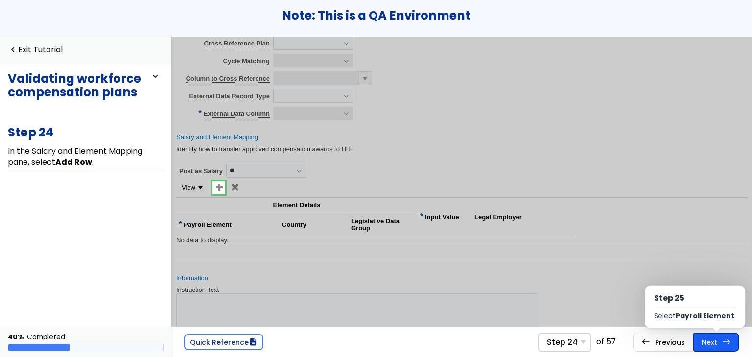
click at [713, 340] on link "Next east Step 25 Select Payroll Element ." at bounding box center [716, 342] width 46 height 19
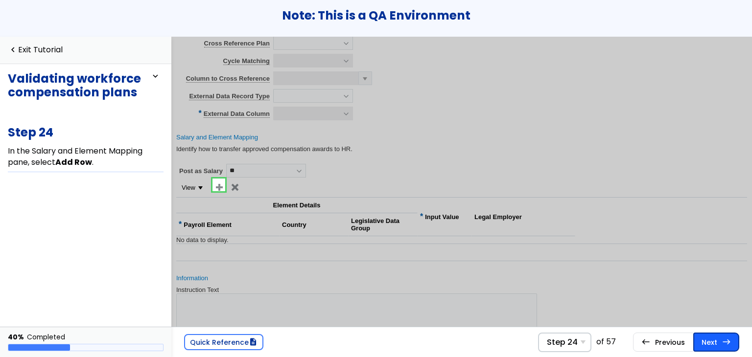
scroll to position [462, 0]
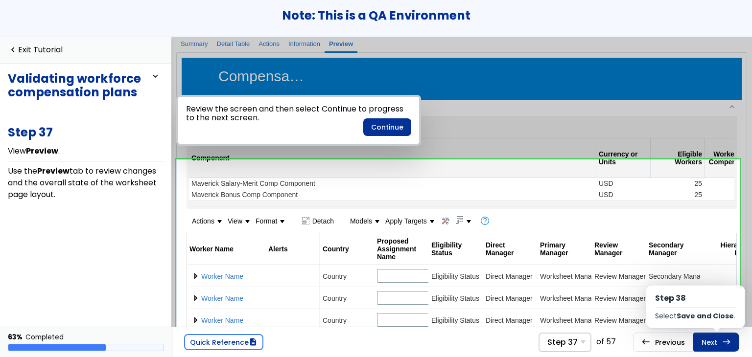
click at [713, 340] on link "Next east Step 38 Select Save and Close ." at bounding box center [716, 342] width 46 height 19
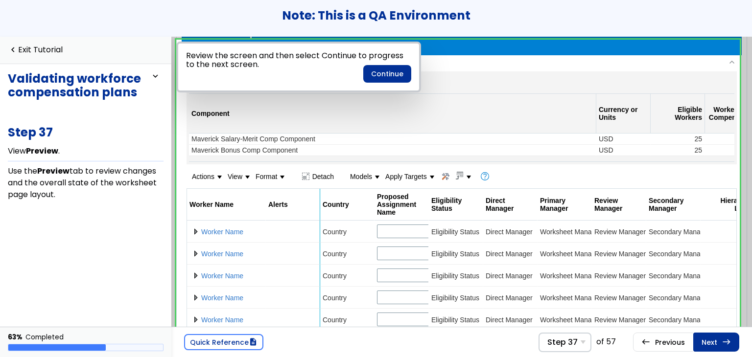
scroll to position [159, 0]
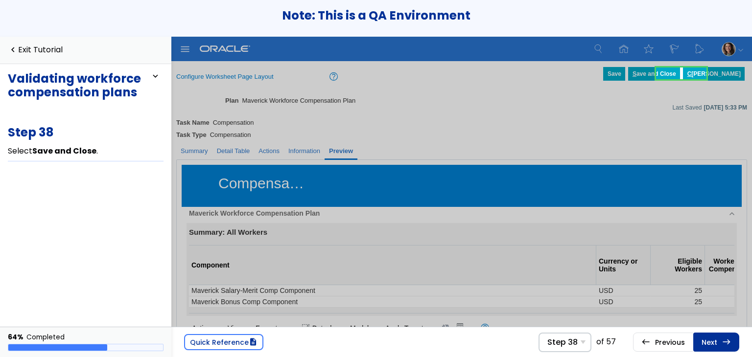
click at [713, 340] on link "Next east Step 39 Select Save and Close ." at bounding box center [716, 342] width 46 height 19
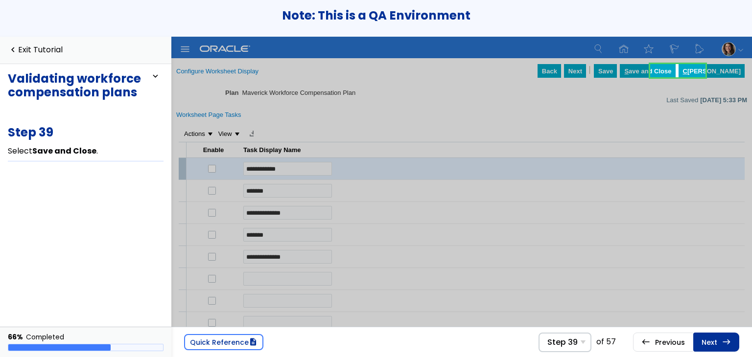
click at [713, 340] on link "Next east Step 40 In the Validate Plan and Start Compensation Cycle row, select…" at bounding box center [716, 342] width 46 height 19
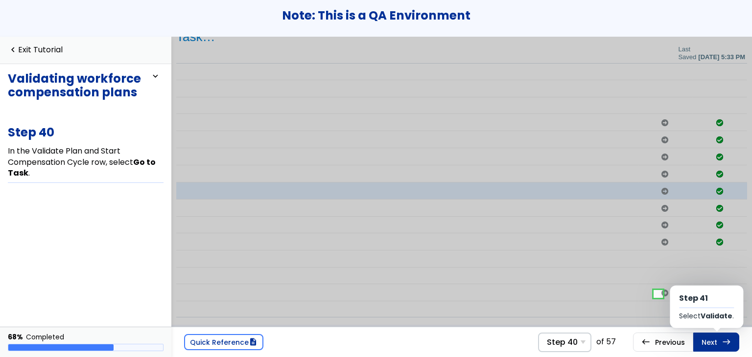
scroll to position [16, 366]
click at [713, 340] on link "Next east Step 41 Select Validate ." at bounding box center [716, 342] width 46 height 19
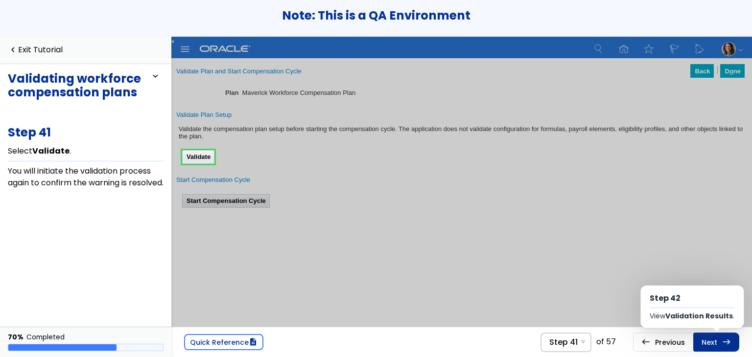
click at [713, 340] on link "Next east Step 42 View Validation Results ." at bounding box center [716, 342] width 46 height 19
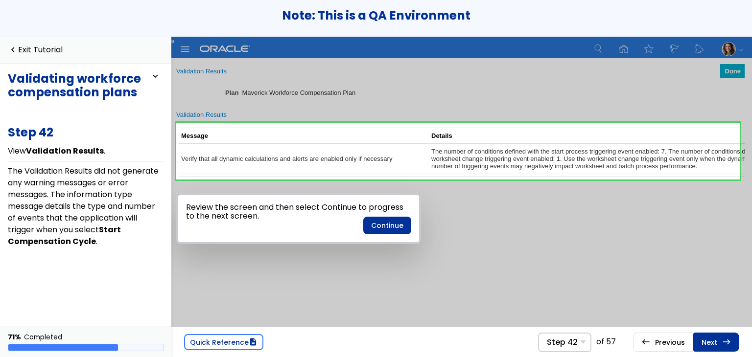
click at [713, 340] on link "Next east Step 43 Select Done ." at bounding box center [716, 342] width 46 height 19
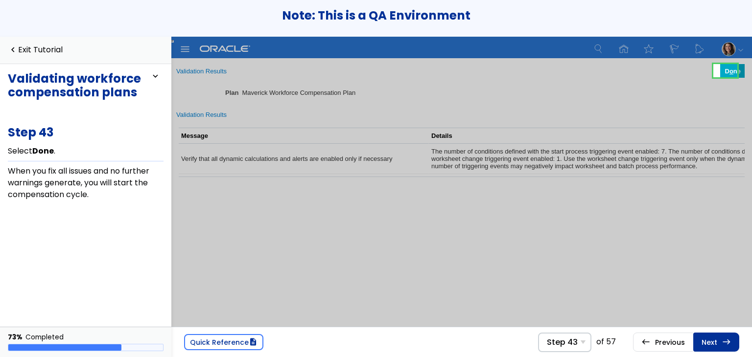
click at [713, 340] on link "Next east Step 44 Select Start Compensation Cycle ." at bounding box center [716, 342] width 46 height 19
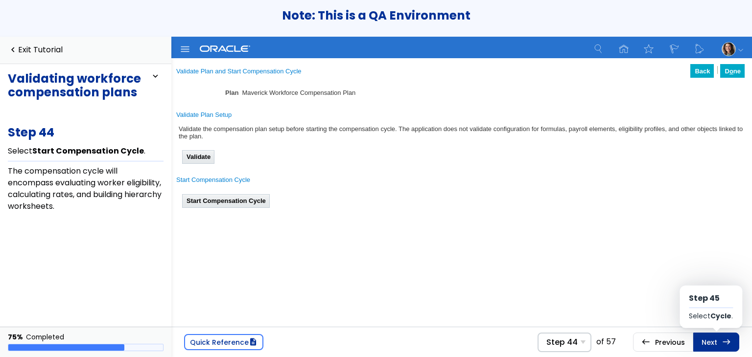
scroll to position [12, 0]
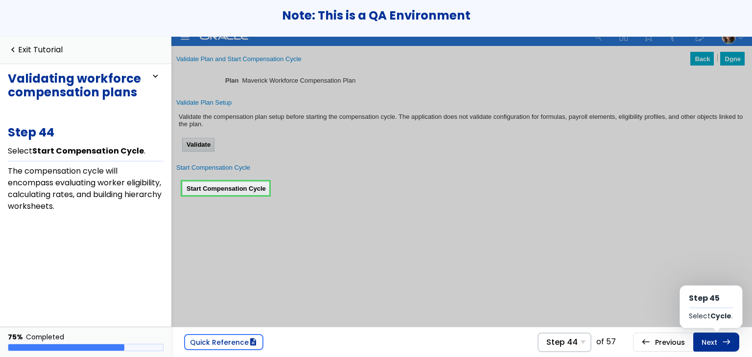
click at [713, 340] on link "Next east Step 45 Select Cycle ." at bounding box center [716, 342] width 46 height 19
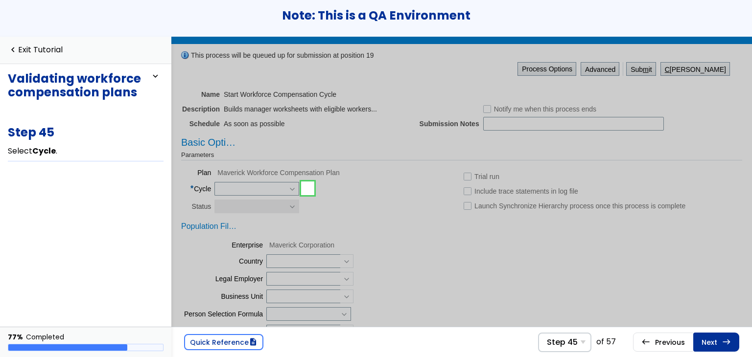
click at [713, 340] on link "Next east Step 46 In the Cycle drop-down list, select Maverick Solutions 2021 R…" at bounding box center [716, 342] width 46 height 19
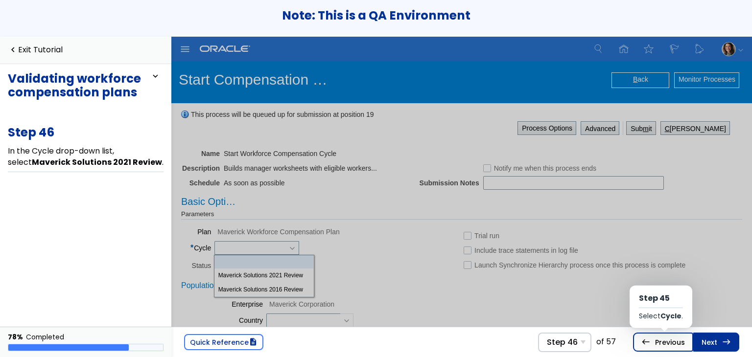
click at [680, 340] on link "west Previous Step 45 Select Cycle ." at bounding box center [663, 342] width 60 height 19
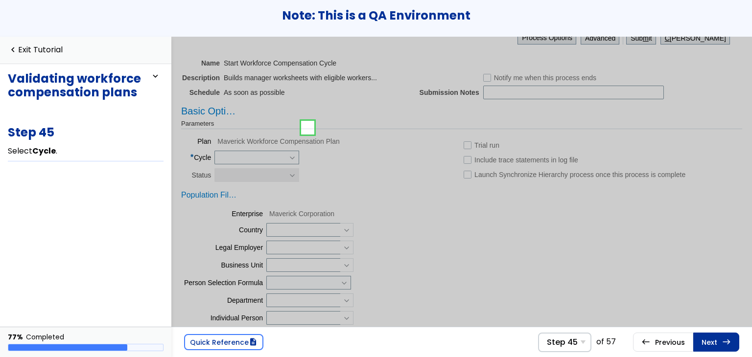
scroll to position [121, 0]
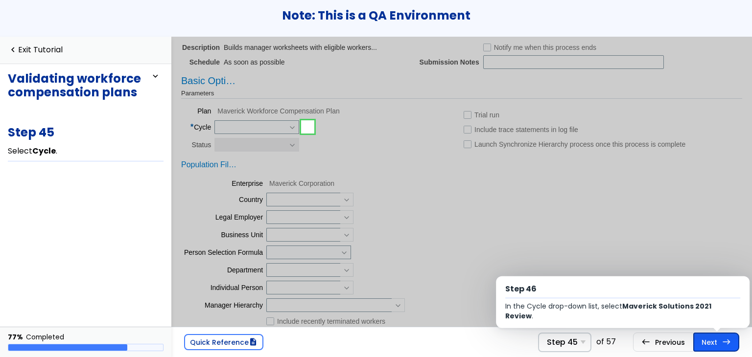
click at [702, 339] on link "Next east Step 46 In the Cycle drop-down list, select Maverick Solutions 2021 R…" at bounding box center [716, 342] width 46 height 19
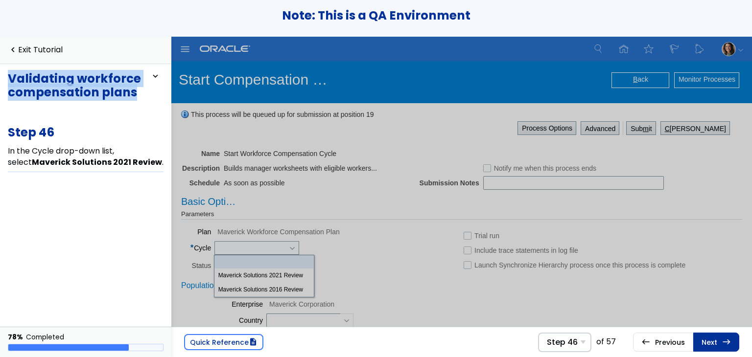
drag, startPoint x: 134, startPoint y: 91, endPoint x: 10, endPoint y: 69, distance: 125.3
click at [10, 69] on div "Validating workforce compensation plans expand_less expand_more You will learn …" at bounding box center [85, 195] width 171 height 263
copy h3 "Validating workforce compensation plans"
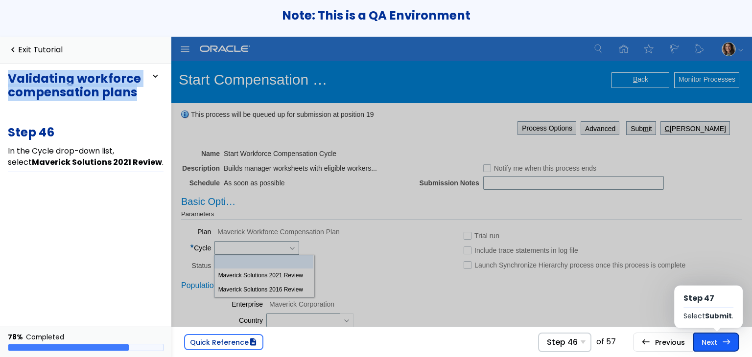
click at [730, 350] on link "Next east Step 47 Select Submit ." at bounding box center [716, 342] width 46 height 19
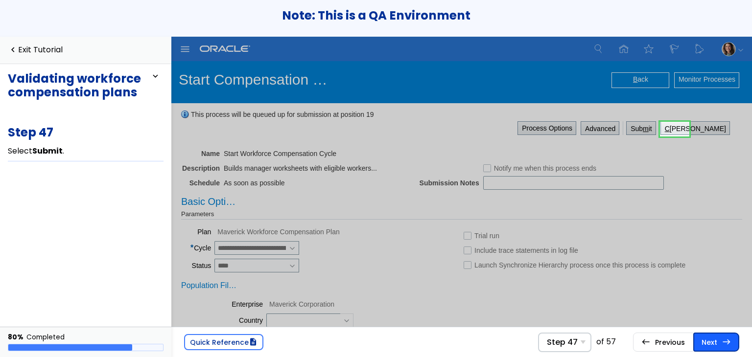
click at [726, 336] on link "Next east Step 48 Select Yes ." at bounding box center [716, 342] width 46 height 19
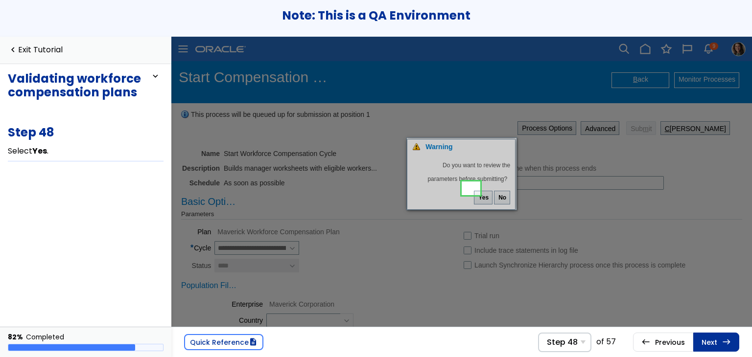
scroll to position [9, 12]
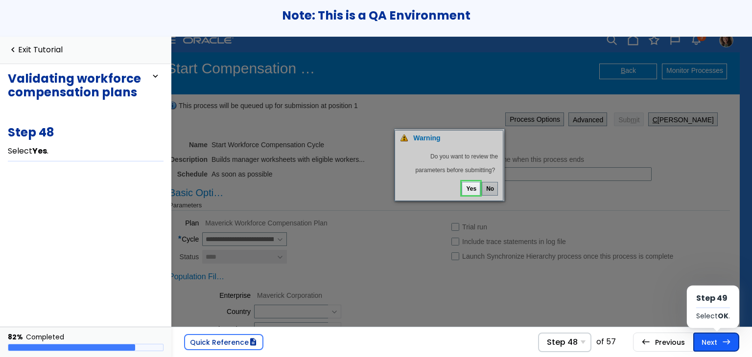
click at [721, 347] on link "Next east Step 49 Select OK ." at bounding box center [716, 342] width 46 height 19
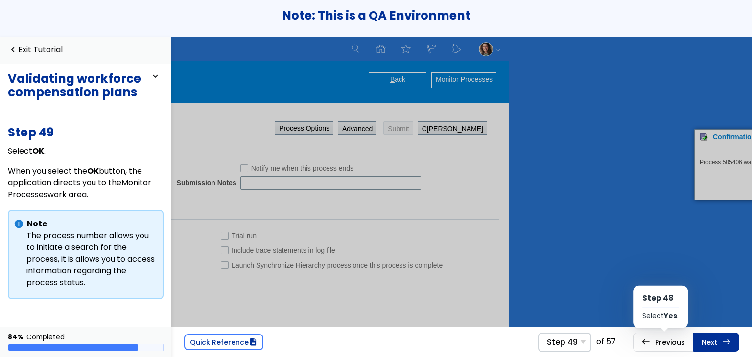
scroll to position [0, 233]
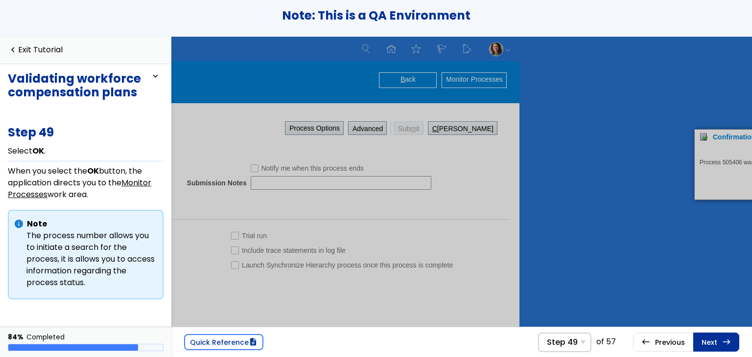
drag, startPoint x: 770, startPoint y: 363, endPoint x: 617, endPoint y: 322, distance: 159.1
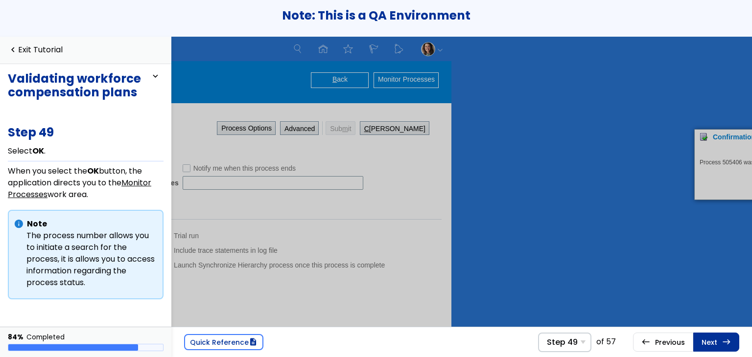
scroll to position [0, 221]
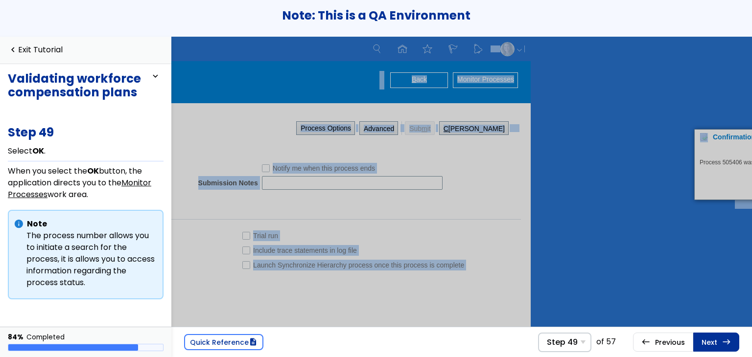
drag, startPoint x: 709, startPoint y: 132, endPoint x: 599, endPoint y: 133, distance: 110.1
click at [531, 36] on html "Skip to main content Navigator Search Search: Search Home Favorites and Recent …" at bounding box center [240, 36] width 581 height 0
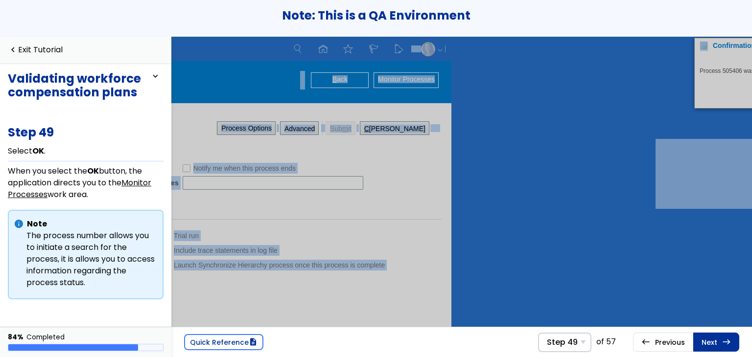
scroll to position [0, 307]
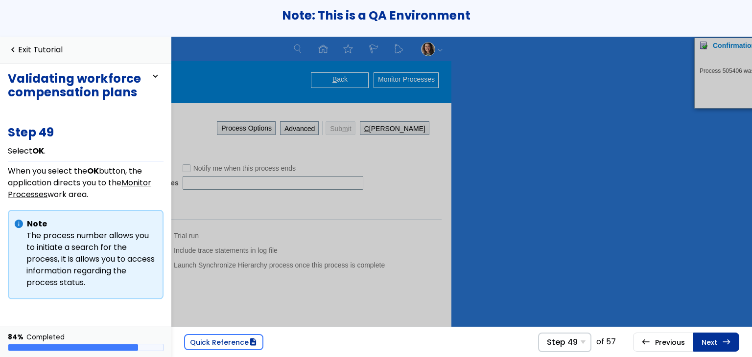
click at [451, 36] on html "Skip to main content Navigator Search Search: Search Home Favorites and Recent …" at bounding box center [161, 36] width 581 height 0
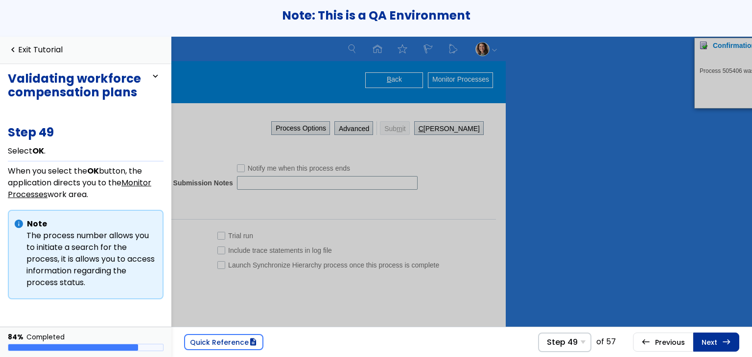
scroll to position [0, 0]
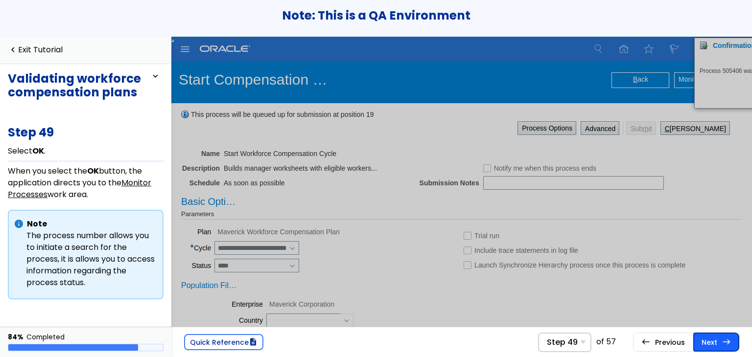
click at [717, 339] on link "Next east Step 50 Select Refresh ." at bounding box center [716, 342] width 46 height 19
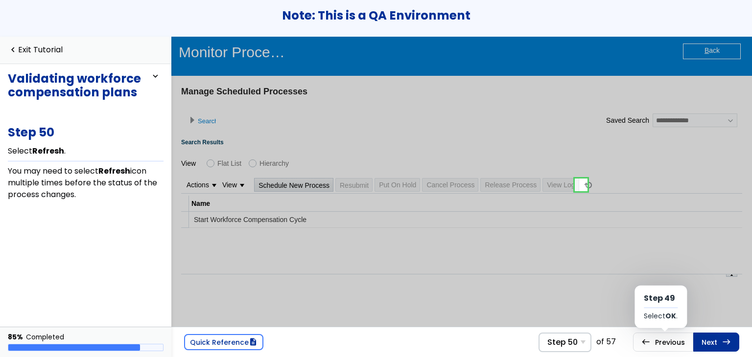
scroll to position [31, 0]
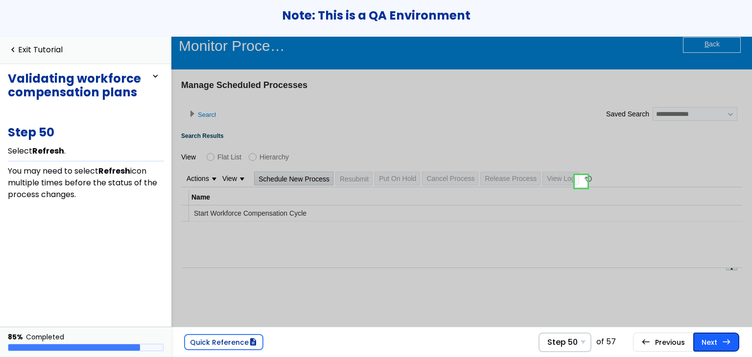
click at [709, 340] on link "Next east Step 51 In the Start Workforce Compensation Cycle: Subprocess row, se…" at bounding box center [716, 342] width 46 height 19
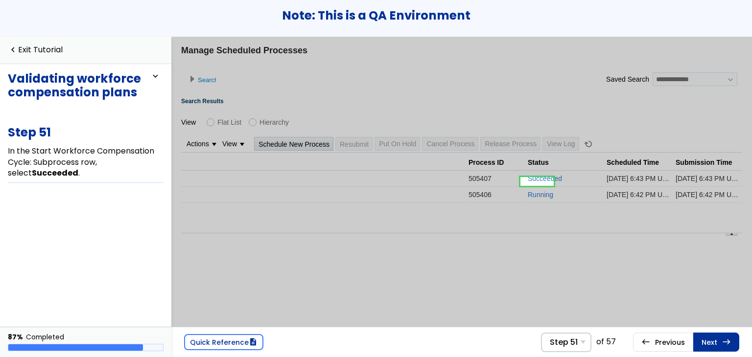
scroll to position [0, 366]
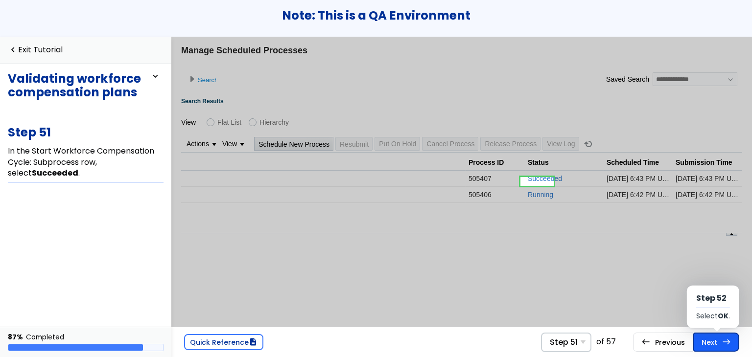
click at [720, 346] on link "Next east Step 52 Select OK ." at bounding box center [716, 342] width 46 height 19
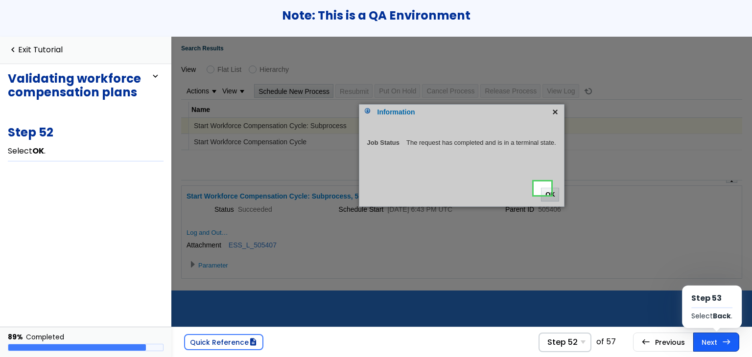
scroll to position [124, 7]
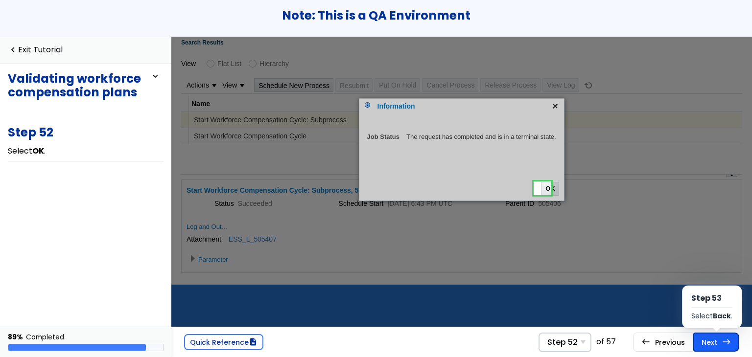
click at [714, 348] on link "Next east Step 53 Select Back ." at bounding box center [716, 342] width 46 height 19
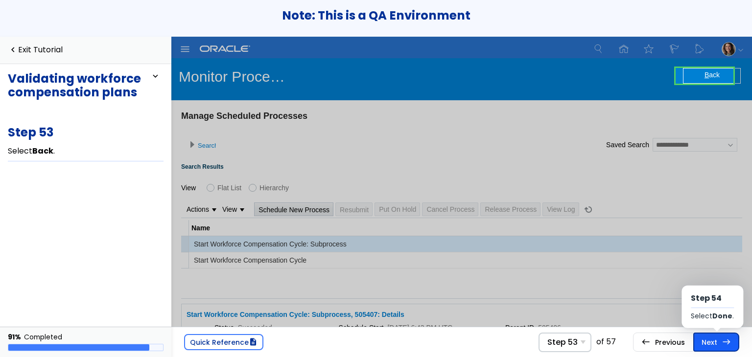
click at [716, 347] on link "Next east Step 54 Select Done ." at bounding box center [716, 342] width 46 height 19
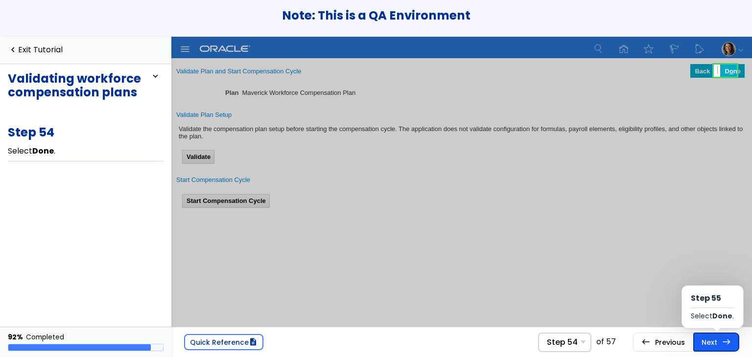
click at [717, 347] on link "Next east Step 55 Select Done ." at bounding box center [716, 342] width 46 height 19
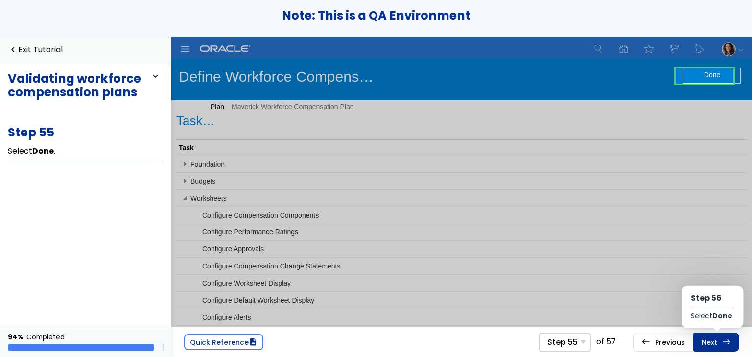
click at [717, 347] on link "Next east Step 56 Select Done ." at bounding box center [716, 342] width 46 height 19
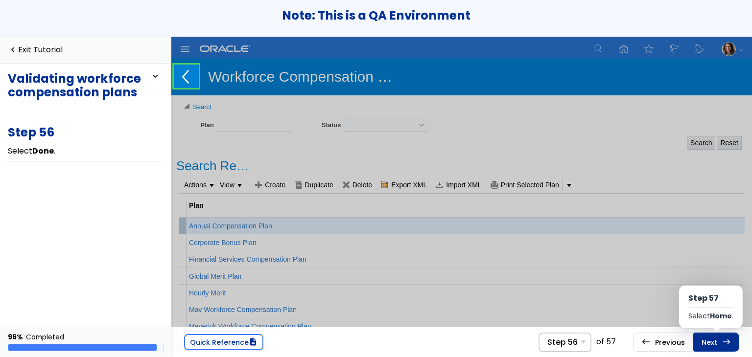
click at [717, 347] on link "Next east Step 57 Select Home ." at bounding box center [716, 342] width 46 height 19
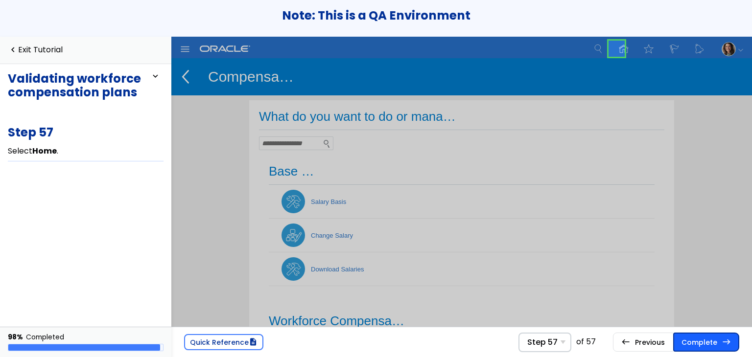
click at [703, 339] on link "Complete east" at bounding box center [706, 342] width 66 height 19
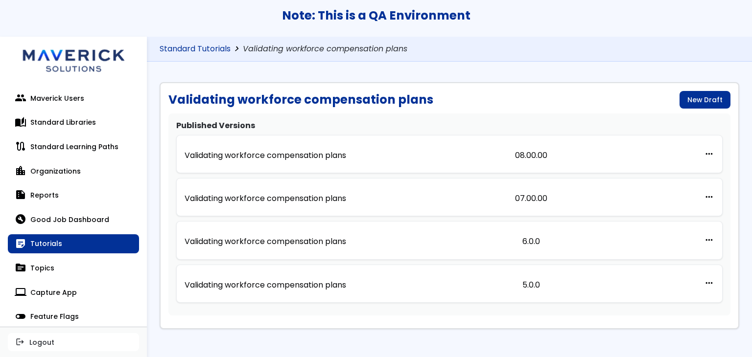
click at [211, 50] on link "Standard Tutorials" at bounding box center [195, 49] width 71 height 9
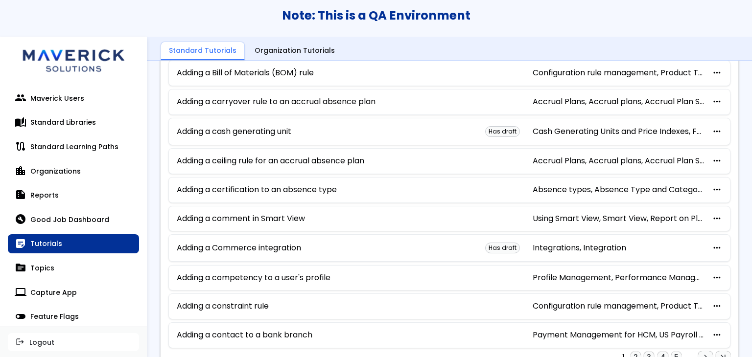
scroll to position [555, 0]
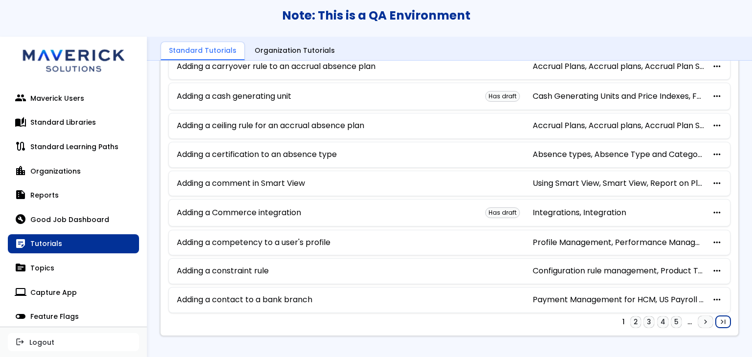
click at [719, 318] on span "last_page" at bounding box center [723, 322] width 9 height 8
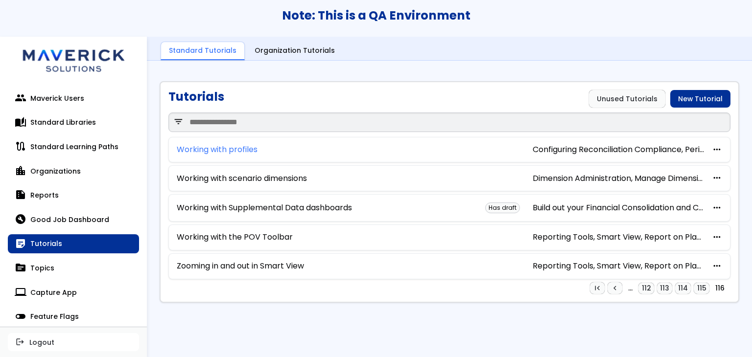
click at [232, 151] on link "Working with profiles" at bounding box center [217, 149] width 81 height 9
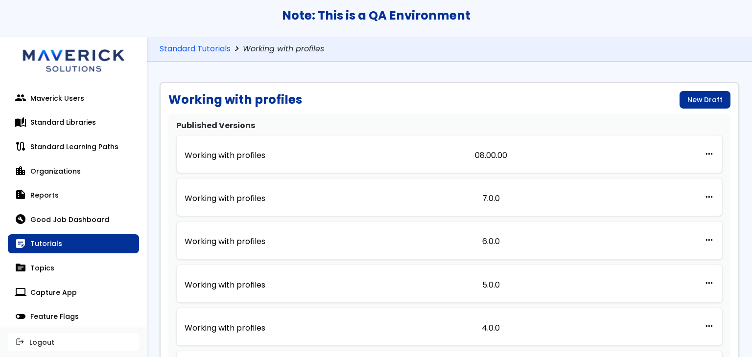
click at [232, 151] on p "Working with profiles" at bounding box center [225, 155] width 81 height 9
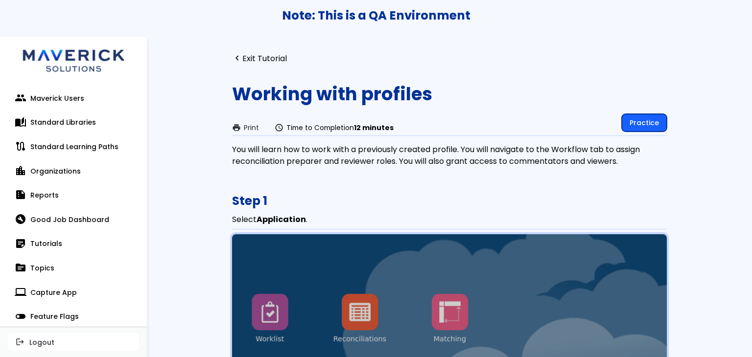
click at [654, 123] on link "Practice" at bounding box center [644, 123] width 45 height 18
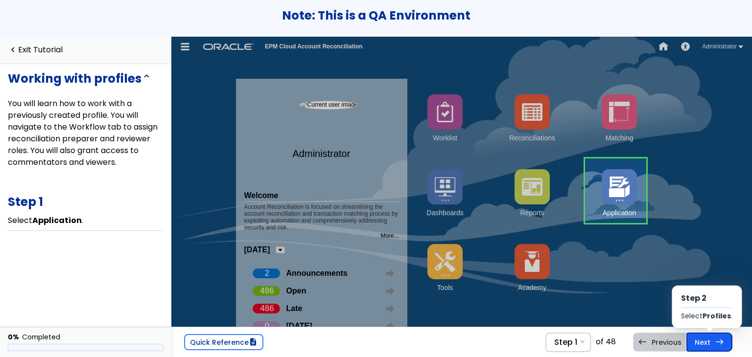
click at [719, 340] on span "east" at bounding box center [719, 342] width 9 height 8
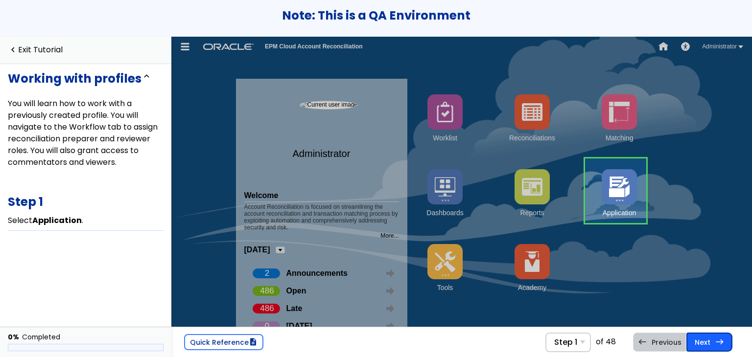
scroll to position [9, 0]
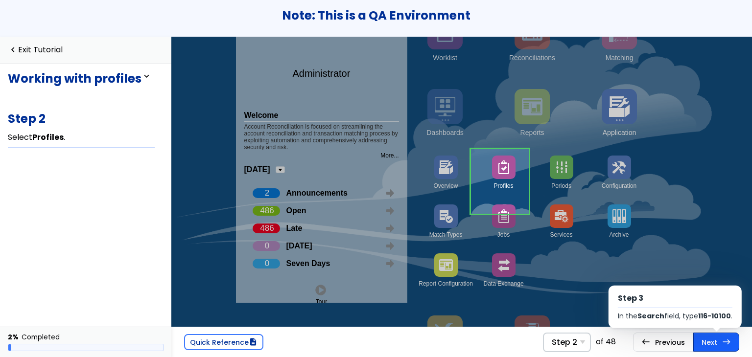
scroll to position [81, 0]
click at [721, 339] on link "Next east Step 3 In the Search field, type 116-10100 ." at bounding box center [716, 342] width 46 height 19
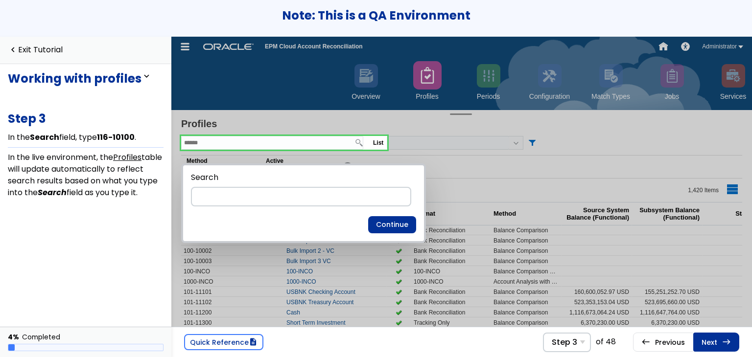
click at [721, 339] on link "Next east Step 4 In the 116-10100 row, select Actions ." at bounding box center [716, 342] width 46 height 19
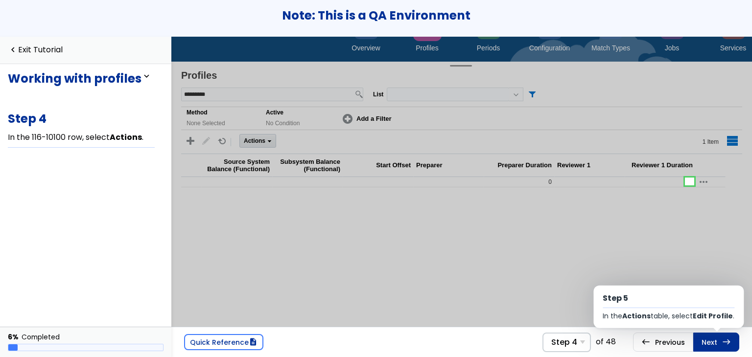
scroll to position [0, 374]
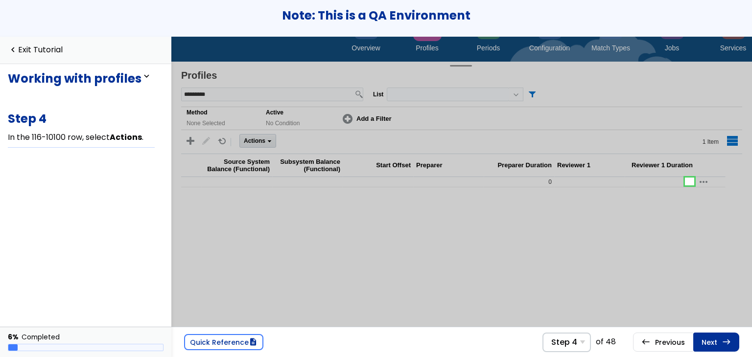
click at [721, 339] on link "Next east Step 5 In the Actions table, select Edit Profile ." at bounding box center [716, 342] width 46 height 19
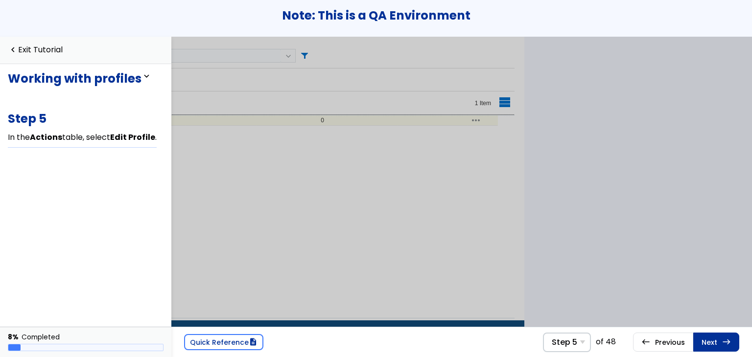
scroll to position [23, 195]
drag, startPoint x: 474, startPoint y: 313, endPoint x: 100, endPoint y: 336, distance: 374.7
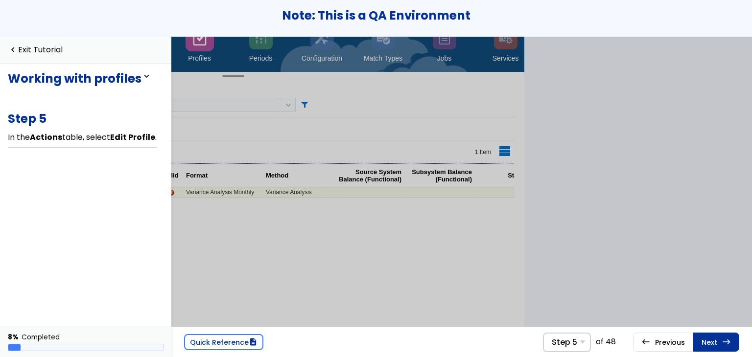
scroll to position [0, 0]
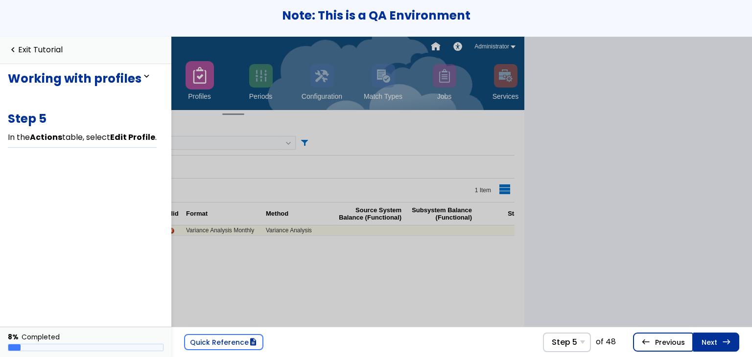
click at [650, 345] on span "west" at bounding box center [645, 342] width 9 height 8
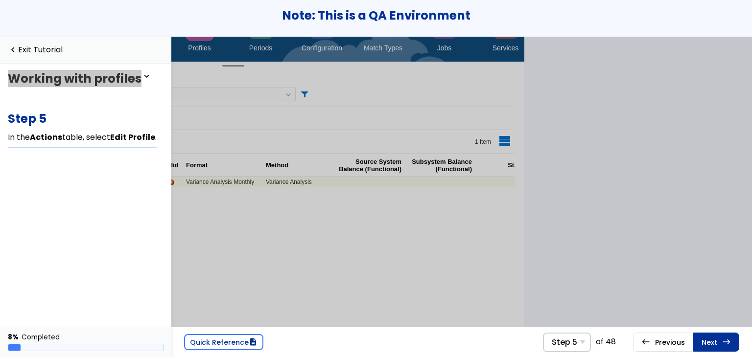
scroll to position [0, 374]
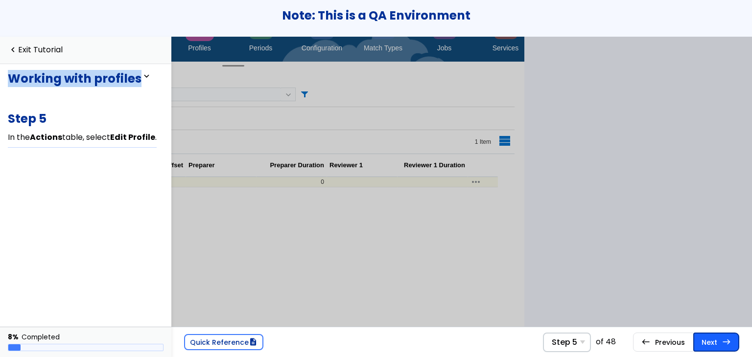
click at [709, 339] on link "Next east Step 6 Select Workflow ." at bounding box center [716, 342] width 46 height 19
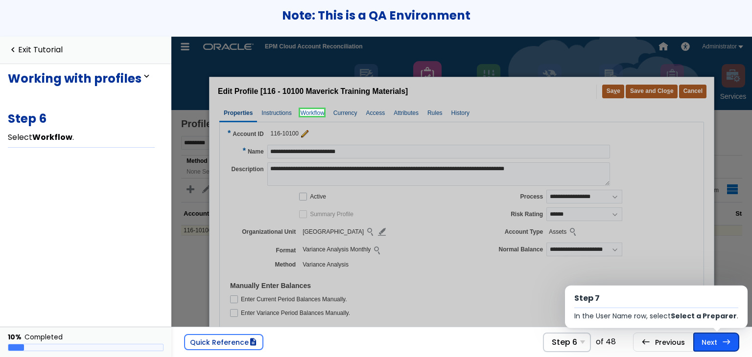
click at [701, 343] on link "Next east Step 7 In the User Name row, select Select a Preparer ." at bounding box center [716, 342] width 46 height 19
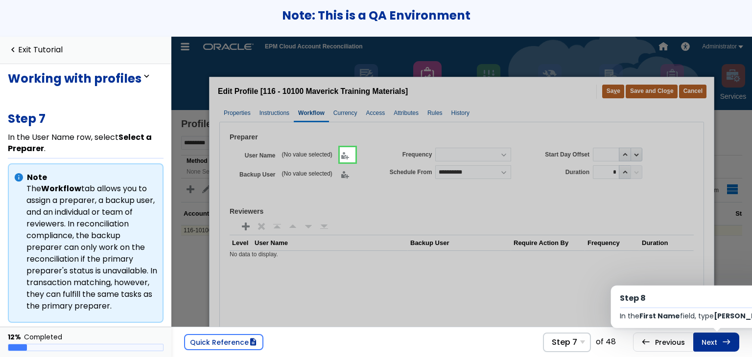
click at [700, 342] on link "Next east Step 8 In the First Name field, type Amy ." at bounding box center [716, 342] width 46 height 19
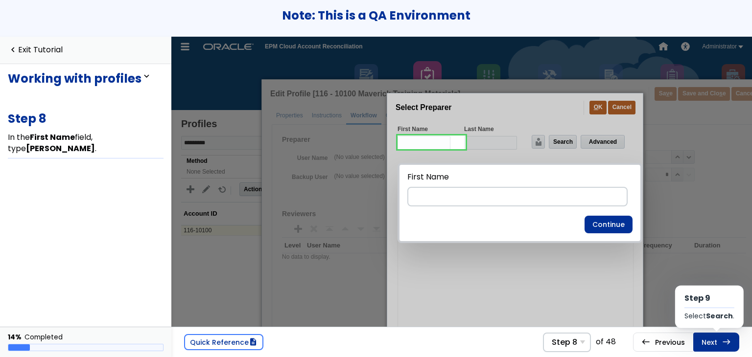
click at [700, 342] on link "Next east Step 9 Select Search ." at bounding box center [716, 342] width 46 height 19
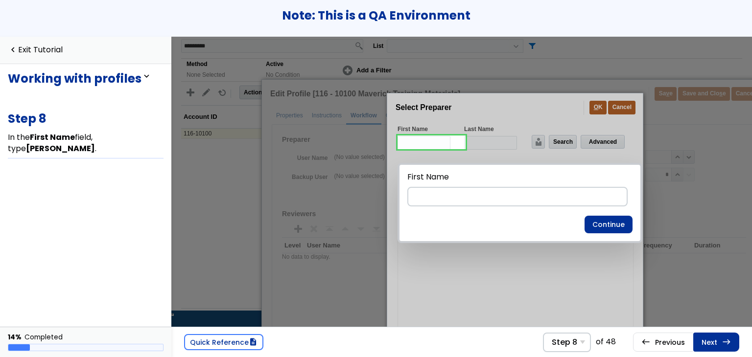
scroll to position [2, 0]
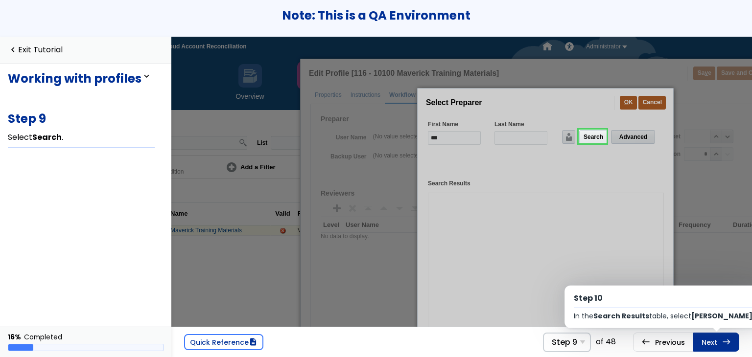
scroll to position [0, 117]
click at [700, 342] on link "Next east Step 10 In the Search Results table, select Amy Marlin ." at bounding box center [716, 342] width 46 height 19
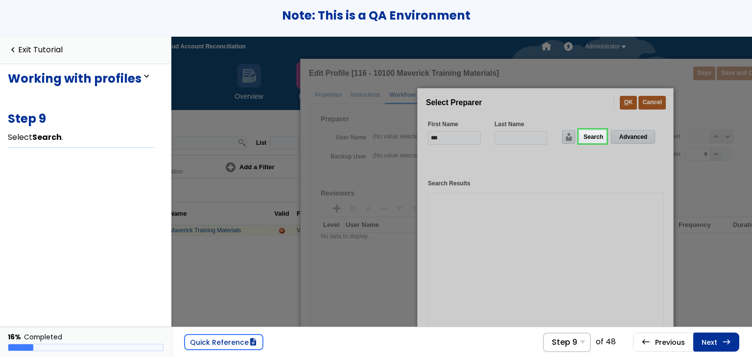
scroll to position [2, 0]
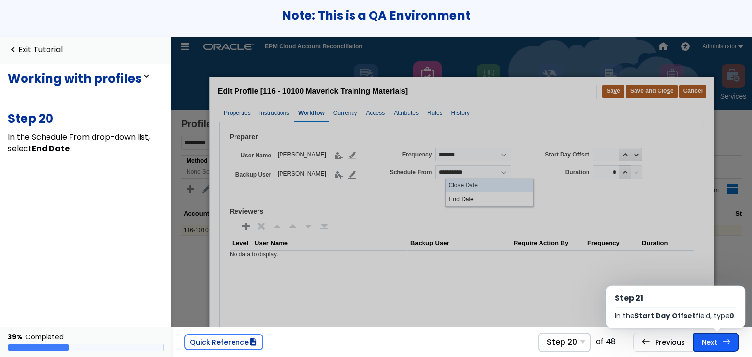
click at [728, 338] on span "east" at bounding box center [726, 342] width 9 height 8
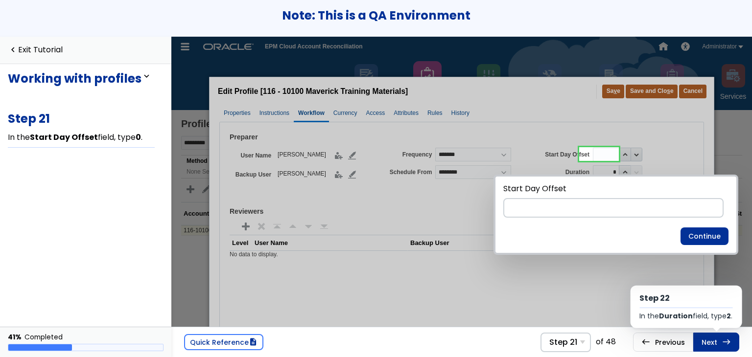
scroll to position [0, 149]
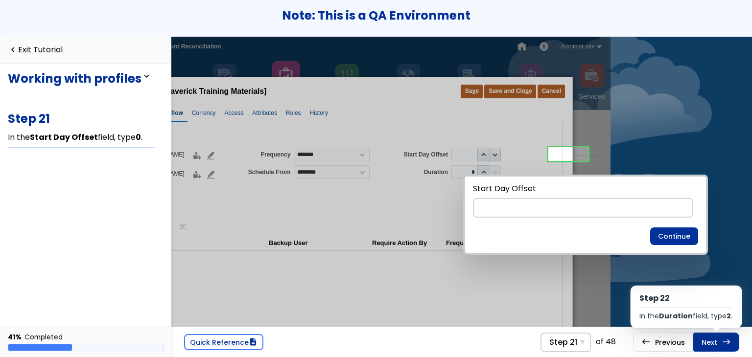
click at [728, 338] on span "east" at bounding box center [726, 342] width 9 height 8
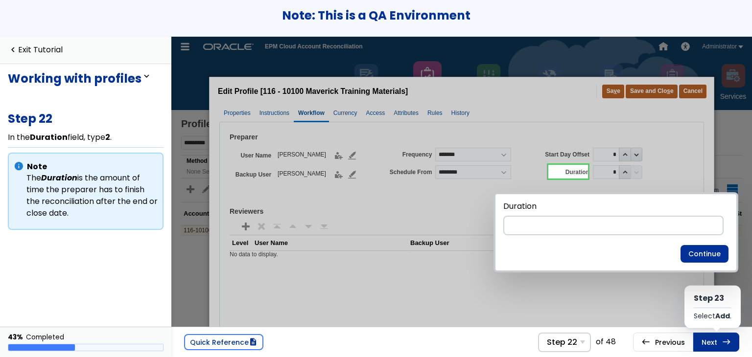
scroll to position [0, 149]
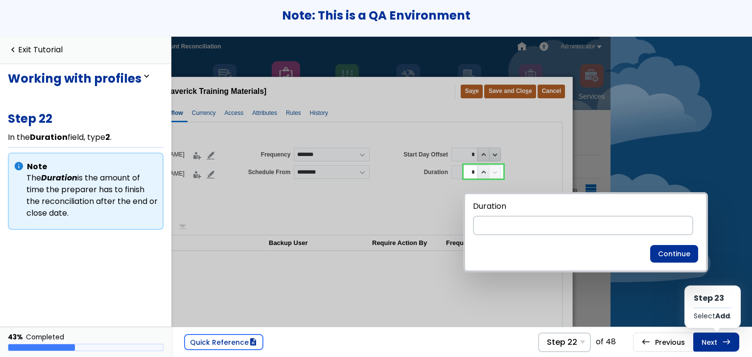
click at [728, 338] on span "east" at bounding box center [726, 342] width 9 height 8
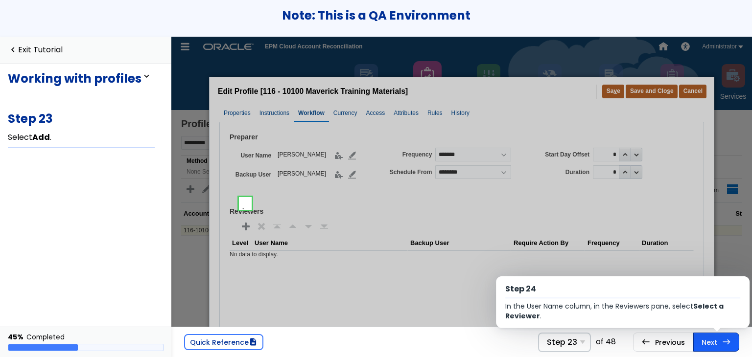
scroll to position [37, 0]
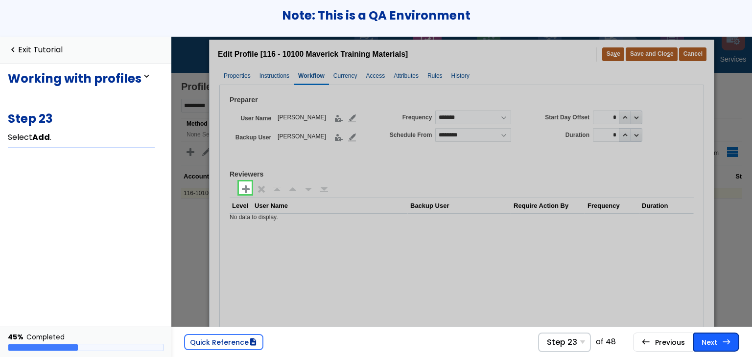
click at [730, 341] on span "east" at bounding box center [726, 342] width 9 height 8
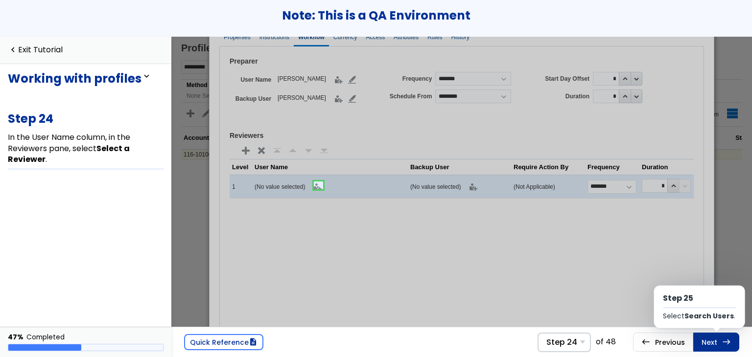
scroll to position [84, 0]
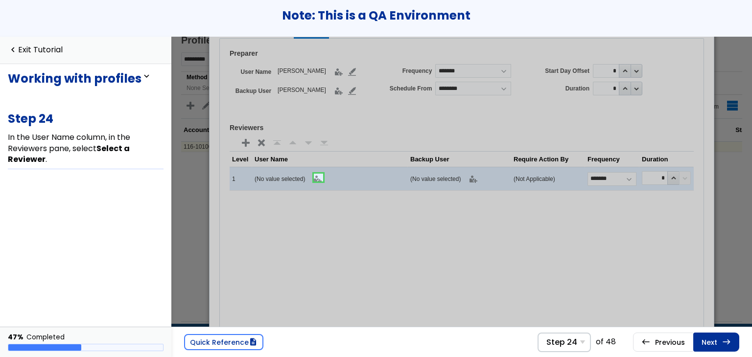
click at [730, 341] on span "east" at bounding box center [726, 342] width 9 height 8
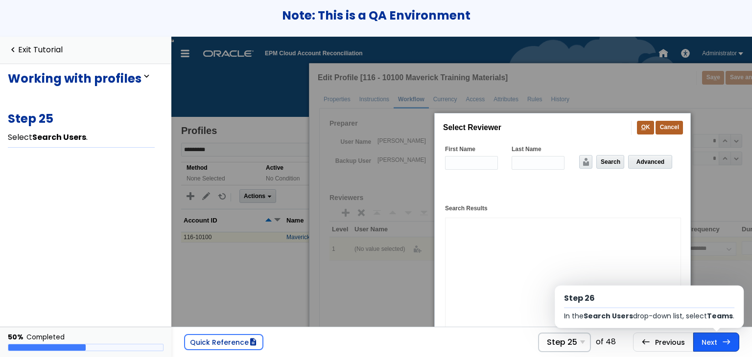
scroll to position [0, 117]
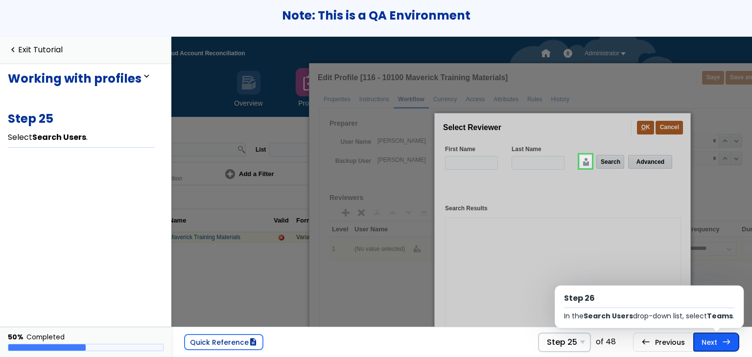
click at [726, 346] on span "east" at bounding box center [726, 342] width 9 height 8
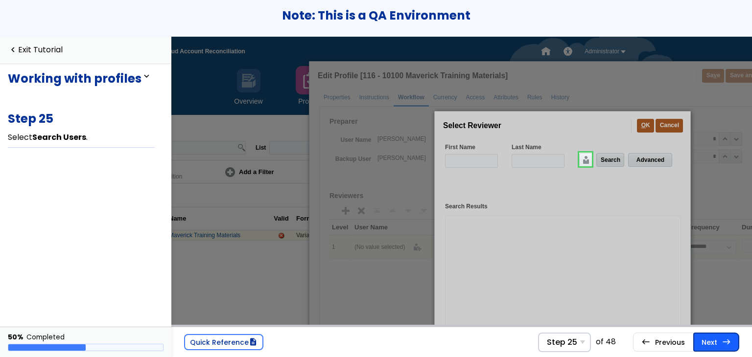
scroll to position [98, 32]
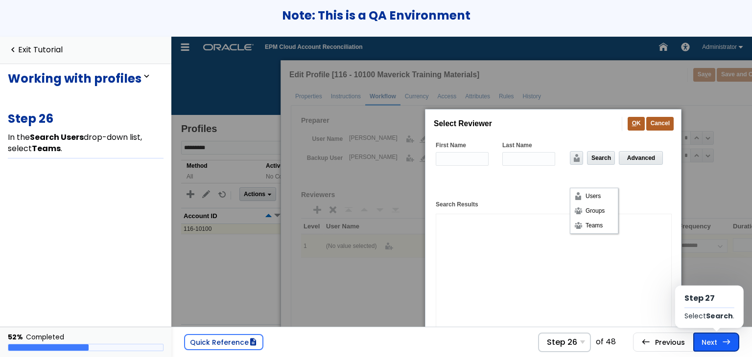
click at [725, 342] on span "east" at bounding box center [726, 342] width 9 height 8
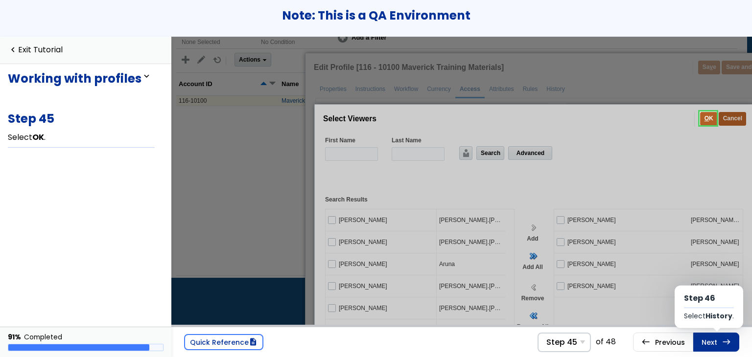
scroll to position [135, 0]
click at [724, 341] on span "east" at bounding box center [726, 342] width 9 height 8
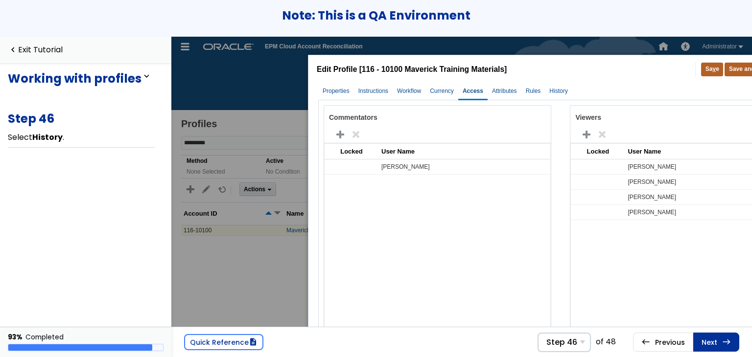
scroll to position [0, 86]
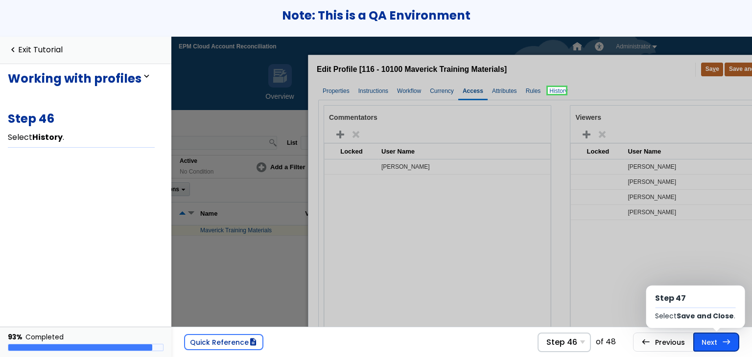
click at [716, 346] on link "Next east Step 47 Select Save and Close ." at bounding box center [716, 342] width 46 height 19
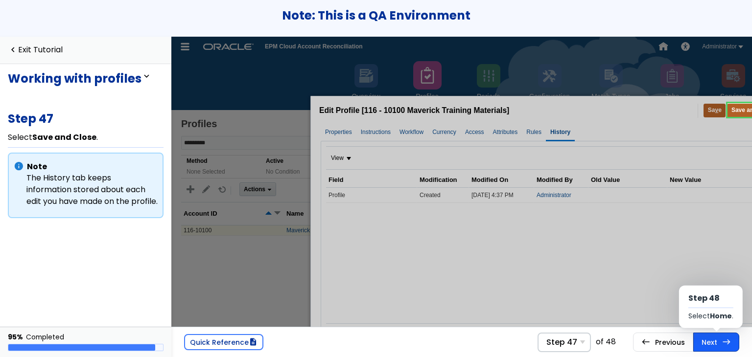
scroll to position [0, 149]
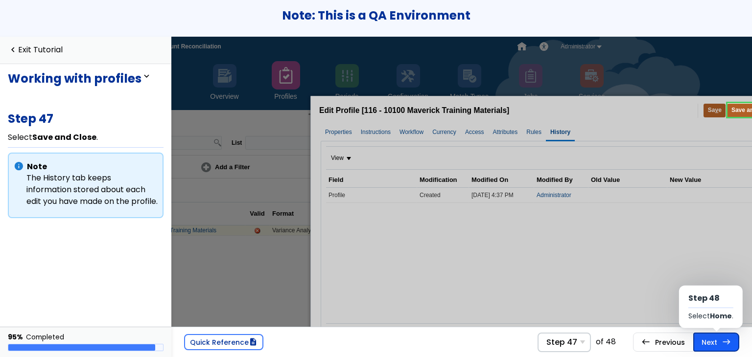
click at [716, 345] on link "Next east Step 48 Select Home ." at bounding box center [716, 342] width 46 height 19
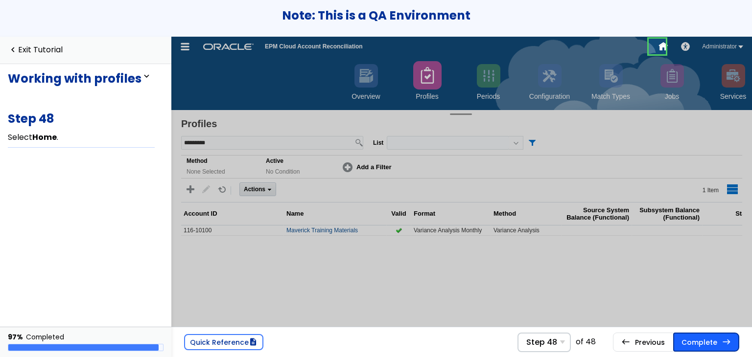
click at [716, 336] on link "Complete east" at bounding box center [706, 342] width 66 height 19
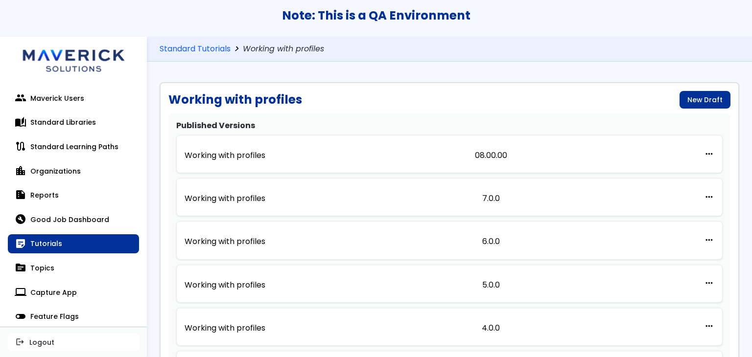
click at [186, 42] on div "Standard Tutorials chevron_right Working with profiles" at bounding box center [449, 49] width 605 height 25
click at [185, 45] on link "Standard Tutorials" at bounding box center [195, 49] width 71 height 9
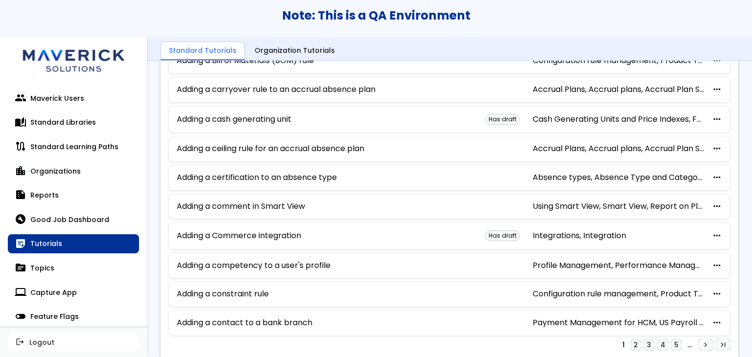
scroll to position [555, 0]
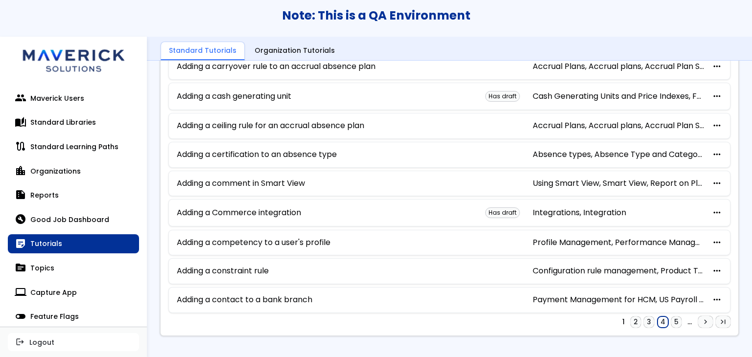
click at [657, 317] on link "4" at bounding box center [662, 323] width 11 height 12
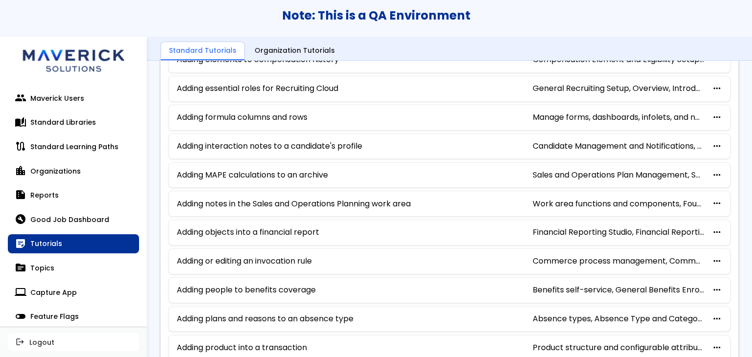
scroll to position [548, 0]
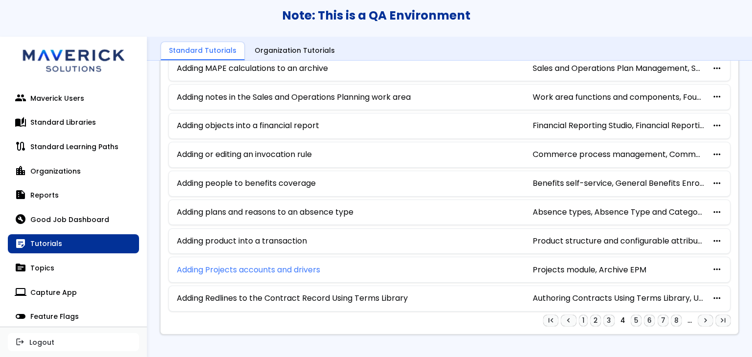
click at [266, 266] on link "Adding Projects accounts and drivers" at bounding box center [248, 270] width 143 height 9
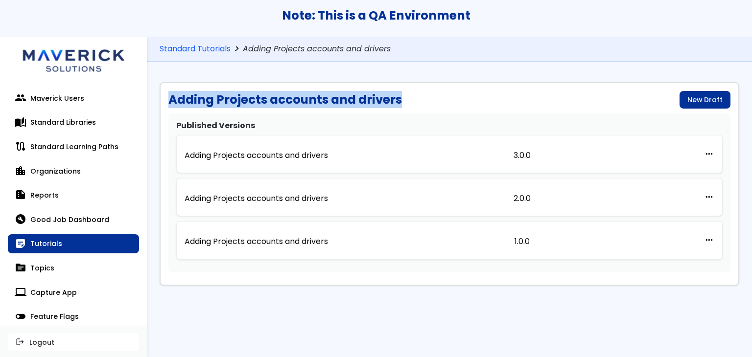
drag, startPoint x: 396, startPoint y: 100, endPoint x: 171, endPoint y: 105, distance: 224.7
click at [171, 105] on h1 "Adding Projects accounts and drivers" at bounding box center [284, 100] width 233 height 14
copy h1 "Adding Projects accounts and drivers"
click at [294, 152] on p "Adding Projects accounts and drivers" at bounding box center [256, 155] width 143 height 9
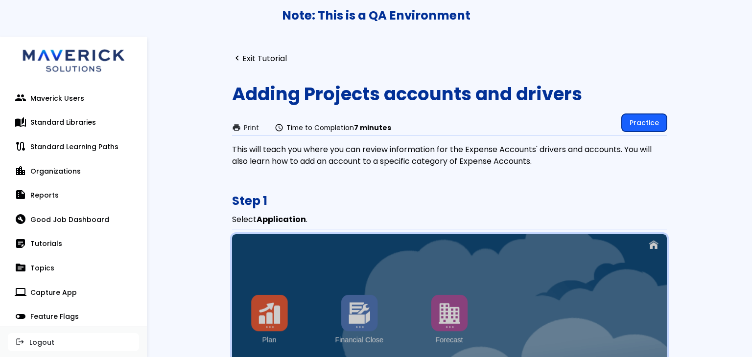
click at [654, 124] on link "Practice" at bounding box center [644, 123] width 45 height 18
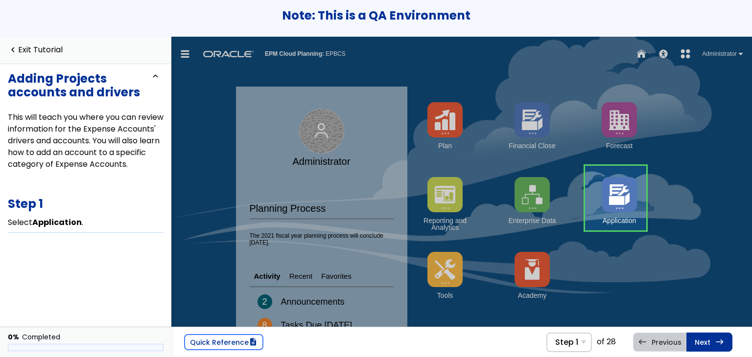
scroll to position [17, 0]
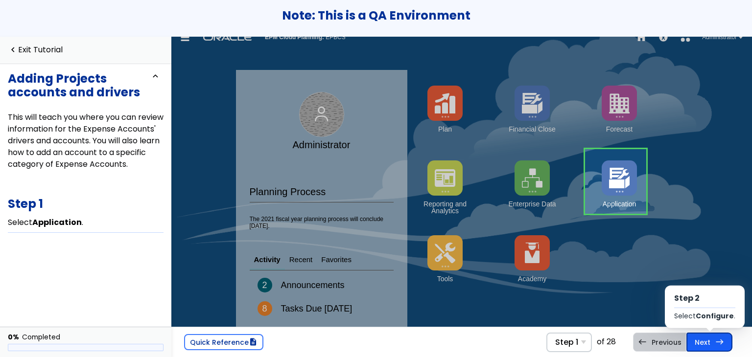
click at [719, 338] on span "east" at bounding box center [719, 342] width 9 height 8
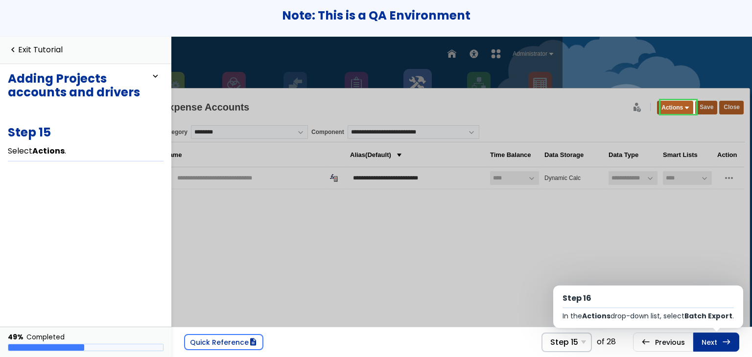
scroll to position [0, 196]
click at [718, 342] on link "Next east Step 16 In the Actions drop-down list, select Batch Export ." at bounding box center [716, 342] width 46 height 19
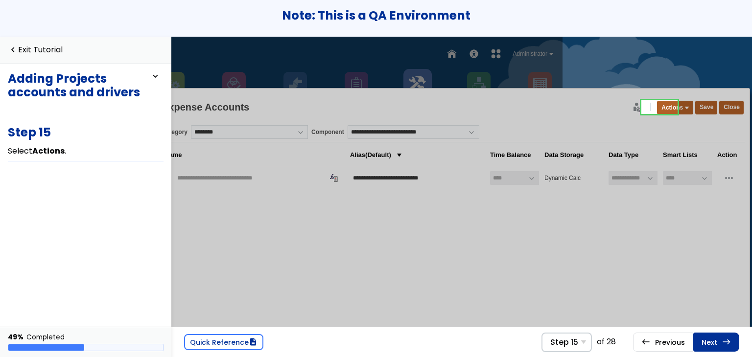
scroll to position [0, 10]
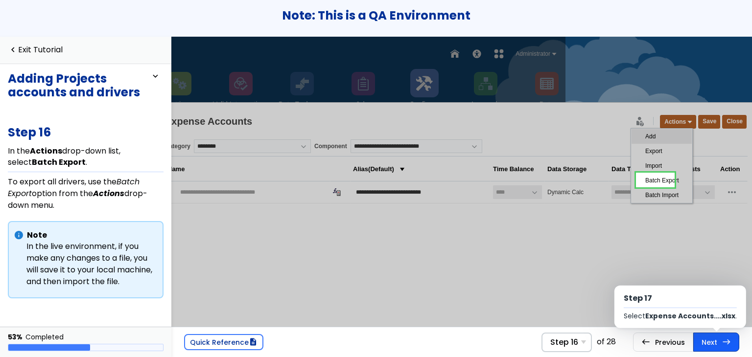
scroll to position [0, 196]
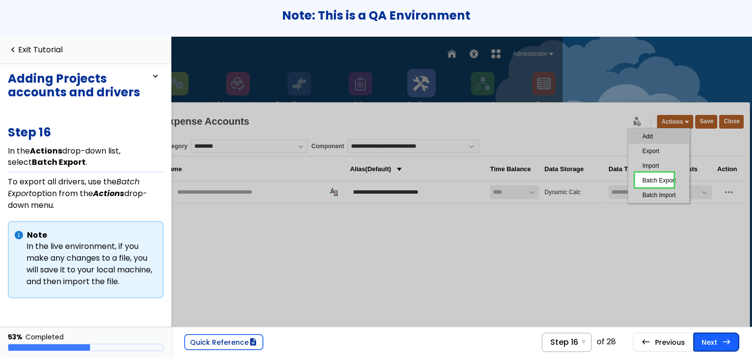
click at [718, 342] on link "Next east Step 17 Select Expense Accounts....xlsx ." at bounding box center [716, 342] width 46 height 19
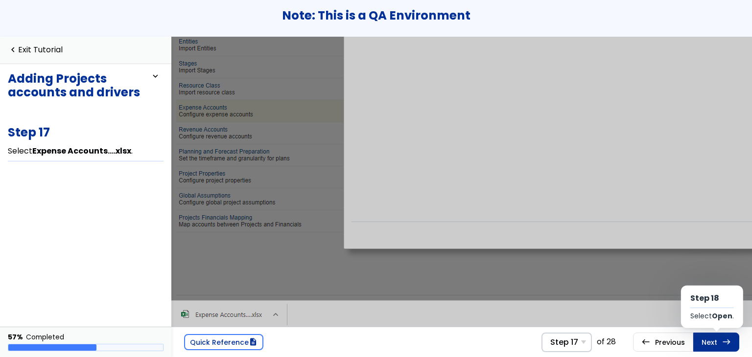
scroll to position [191, 0]
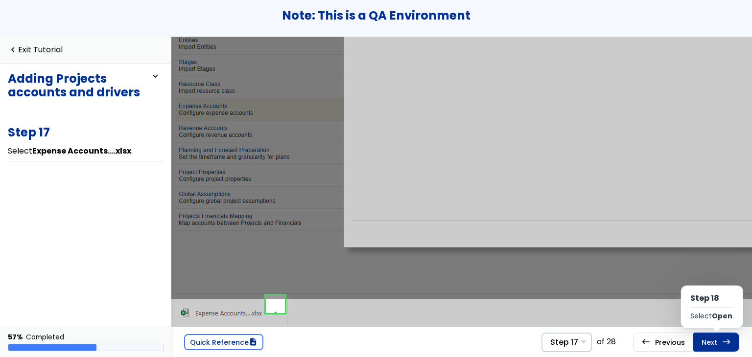
click at [718, 342] on link "Next east Step 18 Select Open ." at bounding box center [716, 342] width 46 height 19
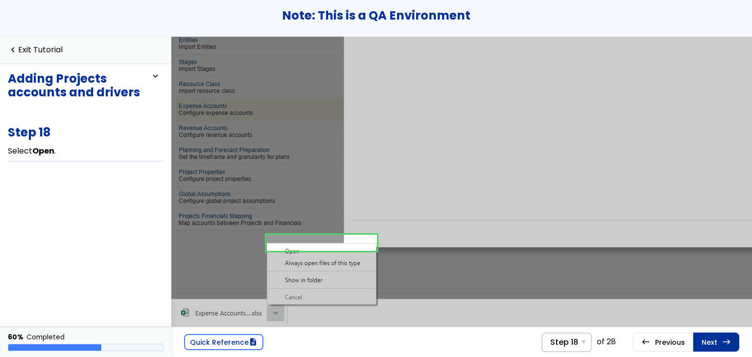
scroll to position [191, 0]
click at [46, 49] on link "navigate_before Exit Tutorial" at bounding box center [35, 50] width 55 height 9
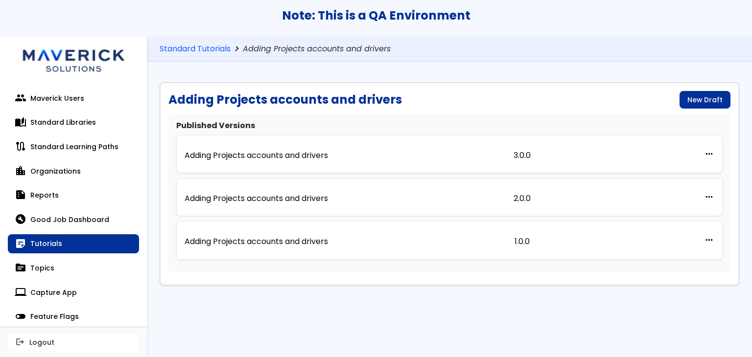
click at [193, 54] on div "Standard Tutorials chevron_right Adding Projects accounts and drivers" at bounding box center [276, 53] width 233 height 17
drag, startPoint x: 193, startPoint y: 48, endPoint x: 201, endPoint y: 51, distance: 8.8
click at [192, 49] on link "Standard Tutorials" at bounding box center [195, 49] width 71 height 9
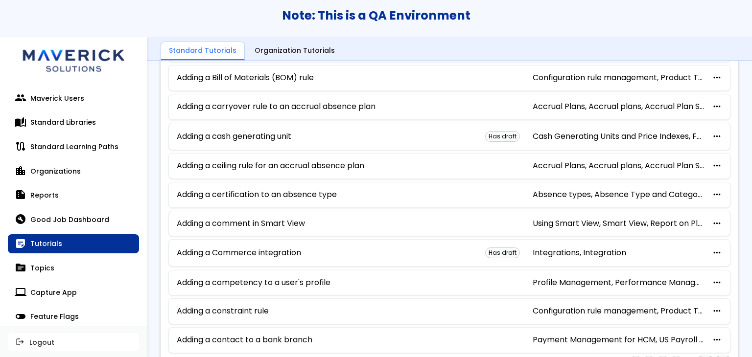
scroll to position [555, 0]
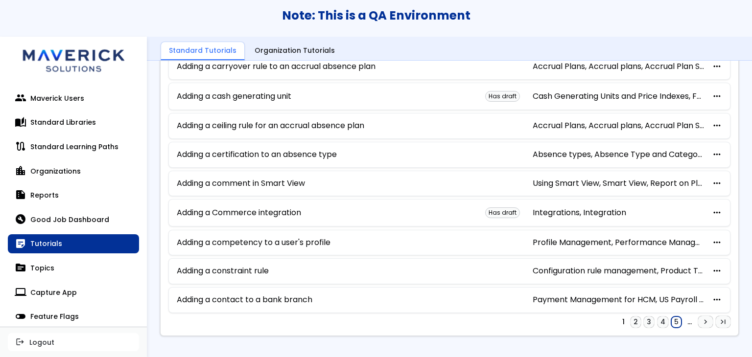
click at [671, 317] on link "5" at bounding box center [676, 323] width 10 height 12
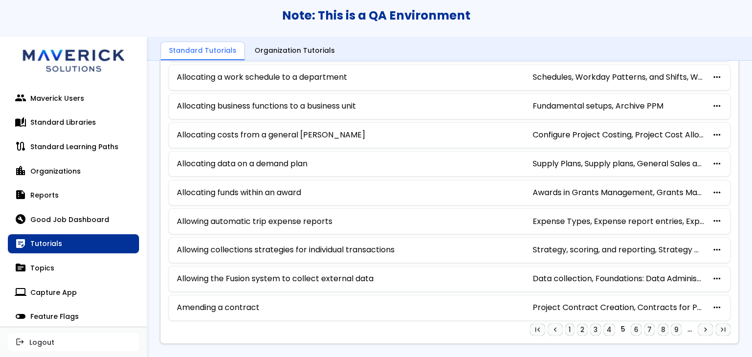
scroll to position [545, 0]
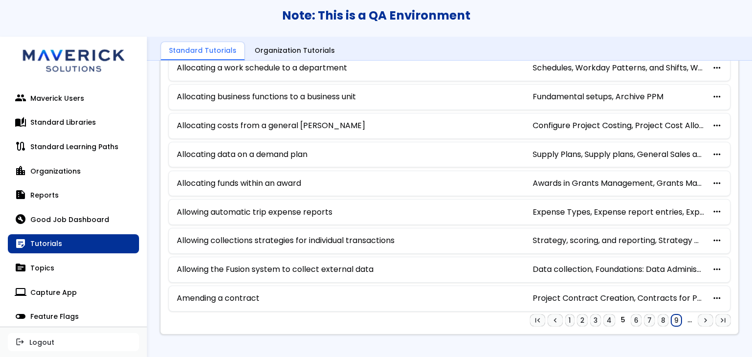
click at [671, 315] on link "9" at bounding box center [676, 321] width 10 height 12
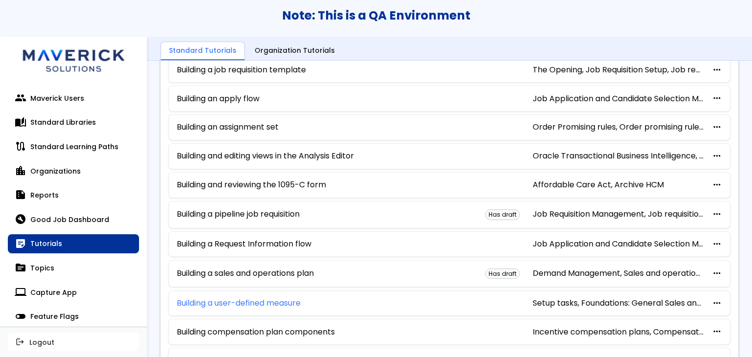
scroll to position [294, 0]
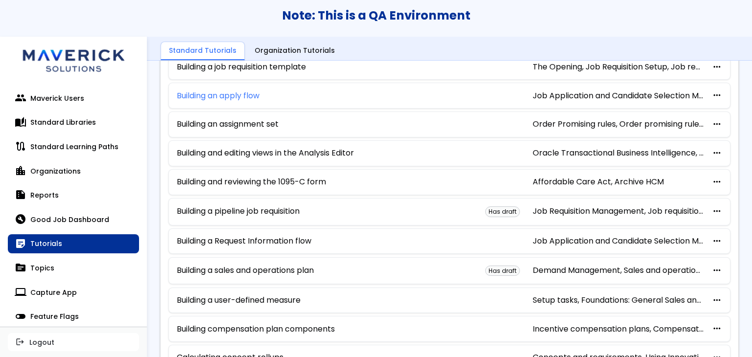
click at [244, 94] on link "Building an apply flow" at bounding box center [218, 96] width 83 height 9
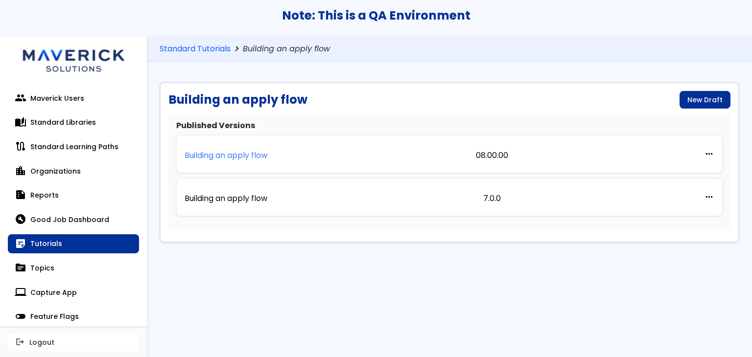
click at [216, 162] on link "Building an apply flow" at bounding box center [226, 154] width 83 height 22
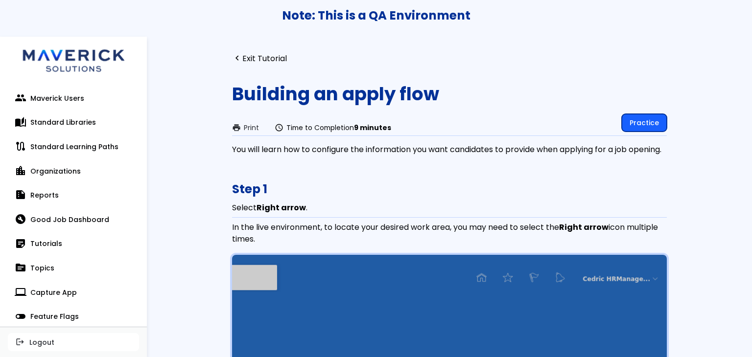
click at [646, 119] on link "Practice" at bounding box center [644, 123] width 45 height 18
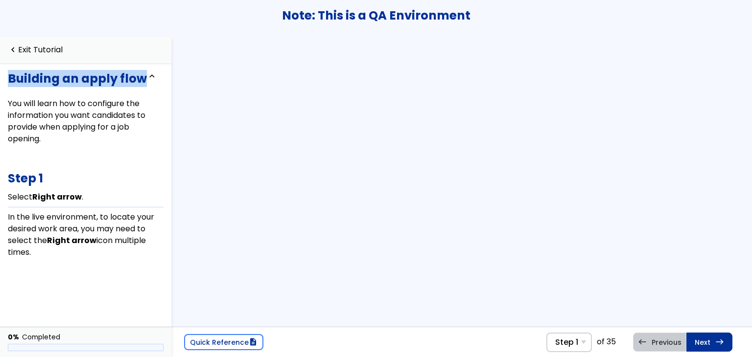
drag, startPoint x: 142, startPoint y: 78, endPoint x: -4, endPoint y: 82, distance: 145.9
click at [0, 82] on html "Cancel Yes, I'm sure Note: This is a QA Environment navigate_before Exit Tutori…" at bounding box center [376, 178] width 752 height 357
copy h3 "Building an apply flow"
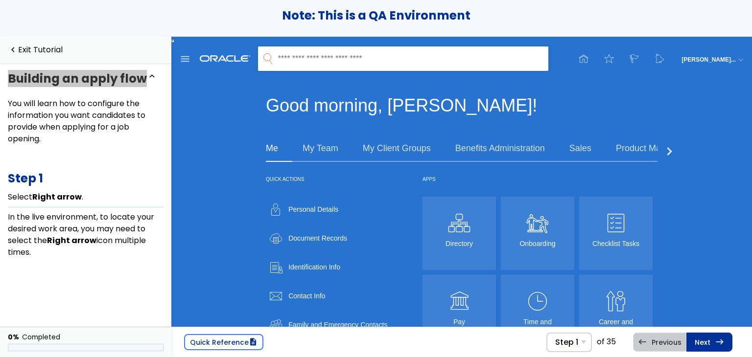
scroll to position [0, 2]
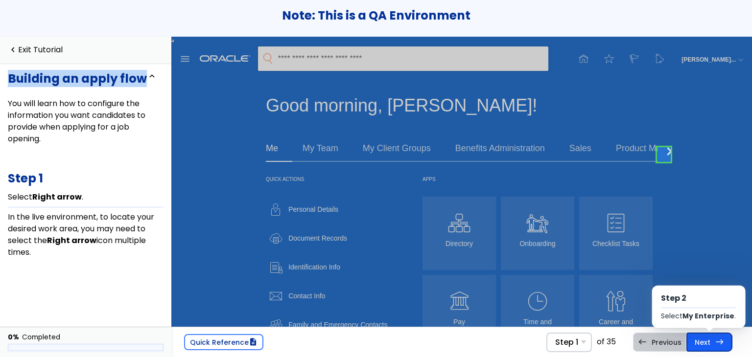
click at [725, 348] on link "Next east Step 2 Select My Enterprise ." at bounding box center [709, 342] width 46 height 19
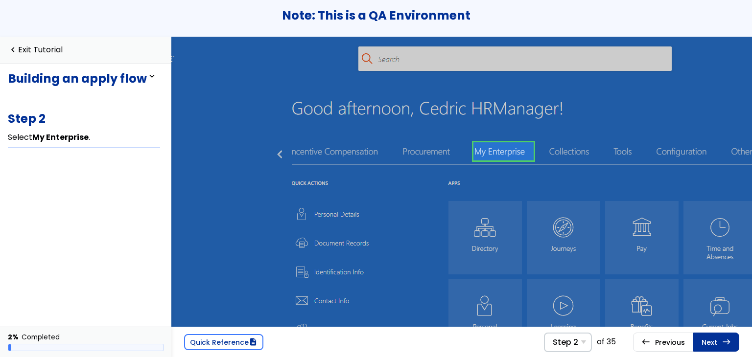
scroll to position [0, 79]
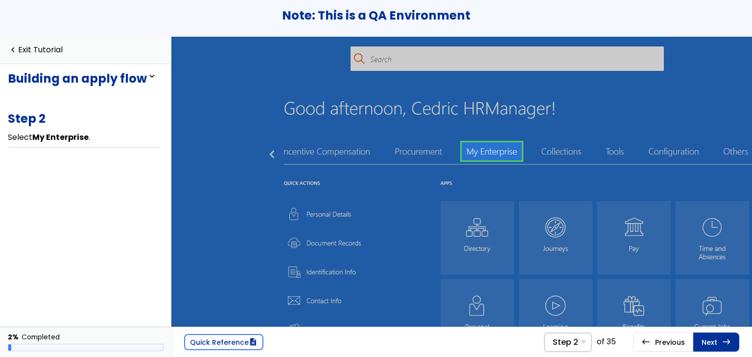
click at [498, 153] on link at bounding box center [492, 151] width 60 height 20
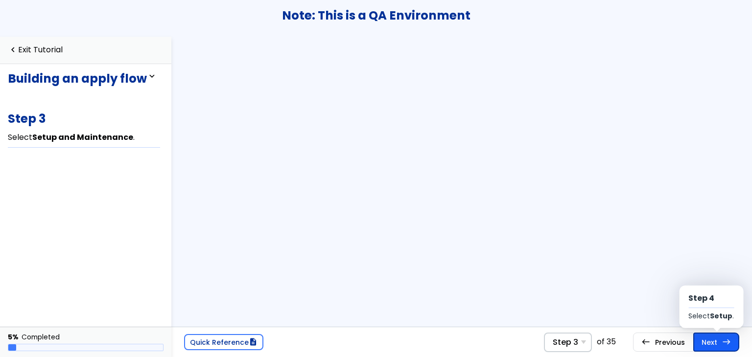
click at [710, 341] on link "Next east Step 4 Select Setup ." at bounding box center [716, 342] width 46 height 19
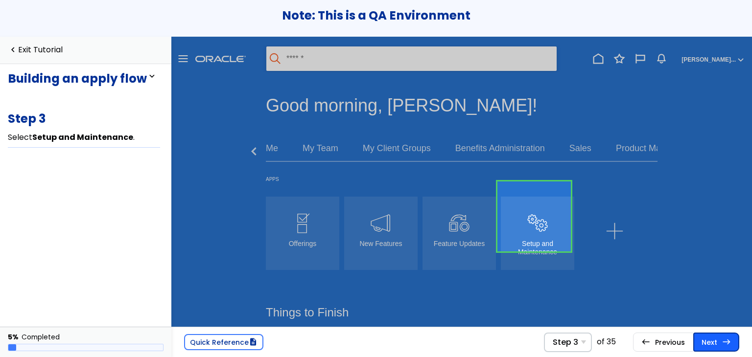
scroll to position [18, 0]
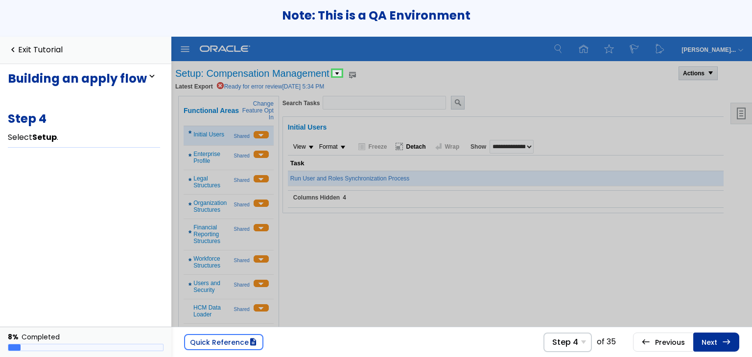
click at [710, 341] on link "Next east Step 5 Select Recruiting and Candidate Experience ." at bounding box center [716, 342] width 46 height 19
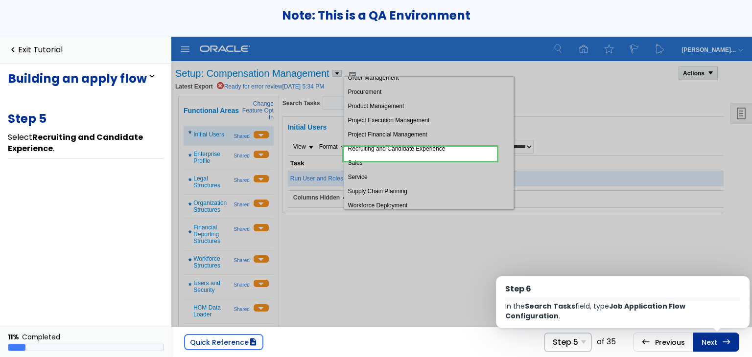
scroll to position [136, 0]
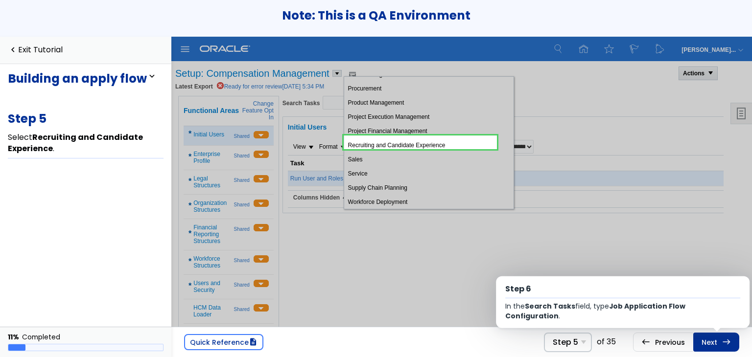
click at [710, 341] on link "Next east Step 6 In the Search Tasks field, type Job Application Flow Configura…" at bounding box center [716, 342] width 46 height 19
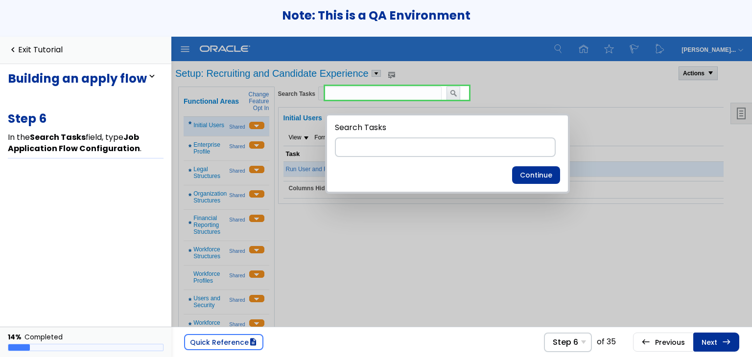
click at [710, 341] on link "Next east Step 7 Select Search ." at bounding box center [716, 342] width 46 height 19
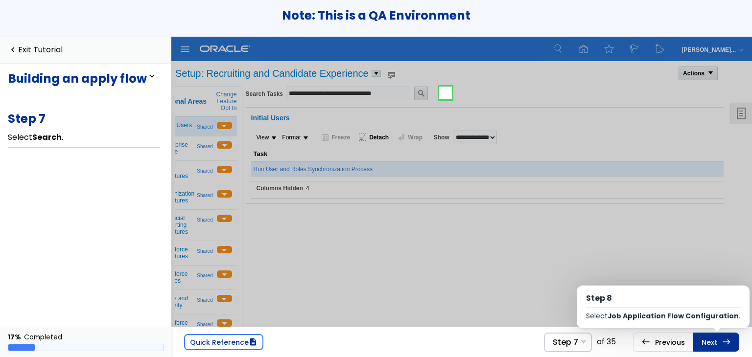
scroll to position [0, 35]
click at [710, 341] on link "Next east Step 8 Select Job Application Flow Configuration ." at bounding box center [716, 342] width 46 height 19
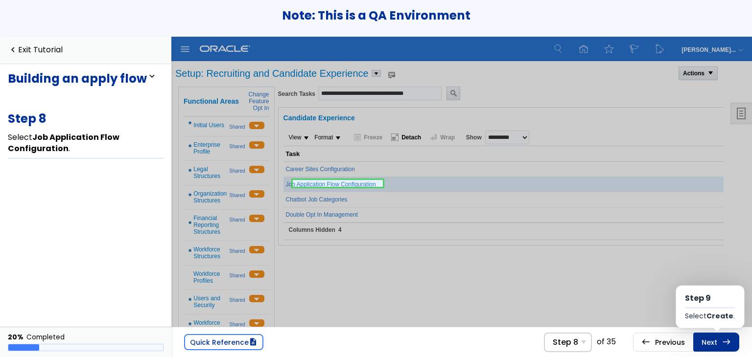
click at [710, 341] on link "Next east Step 9 Select Create ." at bounding box center [716, 342] width 46 height 19
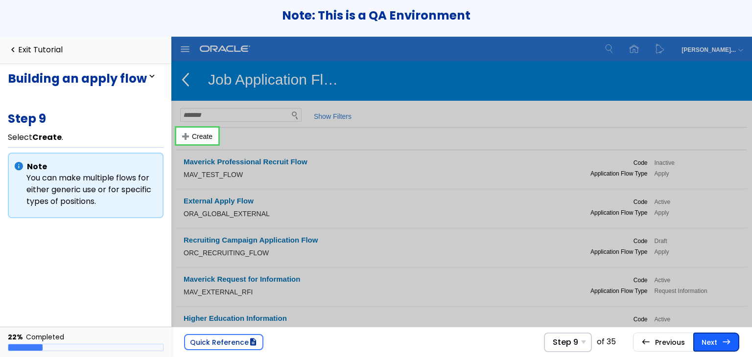
click at [710, 340] on link "Next east Step 10 In the Application Flow Name field, type Maverick Temporary E…" at bounding box center [716, 342] width 46 height 19
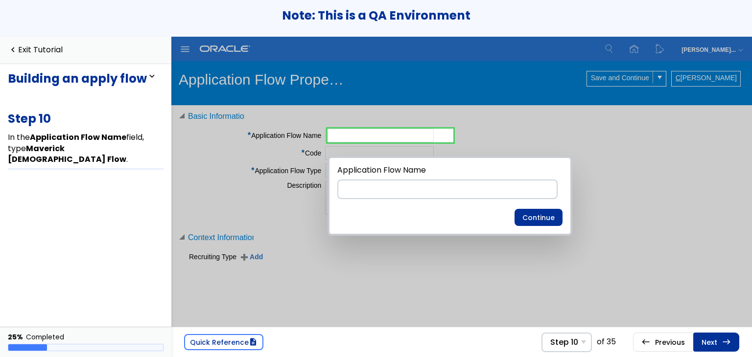
click at [710, 340] on link "Next east Step 11 In the Code field, type MAV_TEMP_EMPL ." at bounding box center [716, 342] width 46 height 19
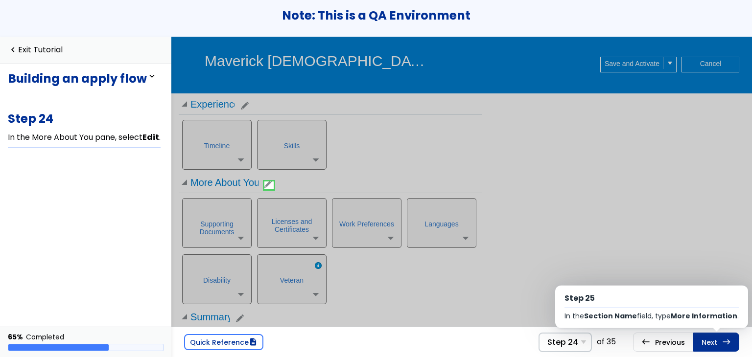
scroll to position [267, 0]
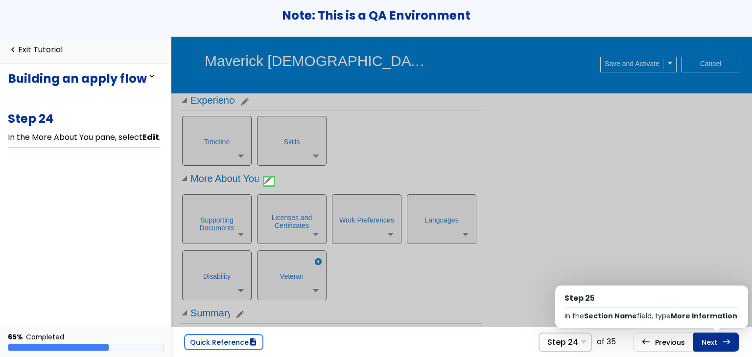
click at [710, 340] on link "Next east Step 25 In the Section Name field, type More Information ." at bounding box center [716, 342] width 46 height 19
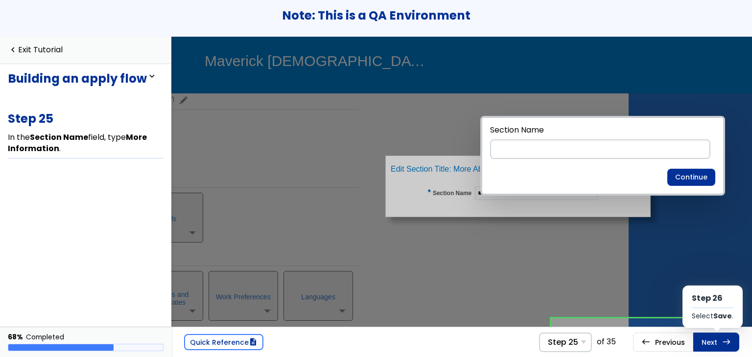
scroll to position [194, 126]
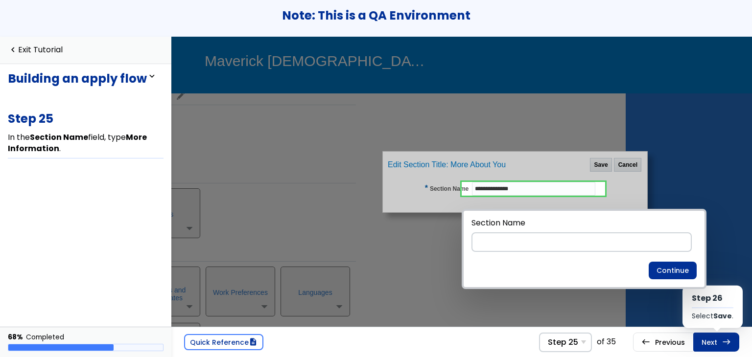
click at [710, 340] on link "Next east Step 26 Select Save ." at bounding box center [716, 342] width 46 height 19
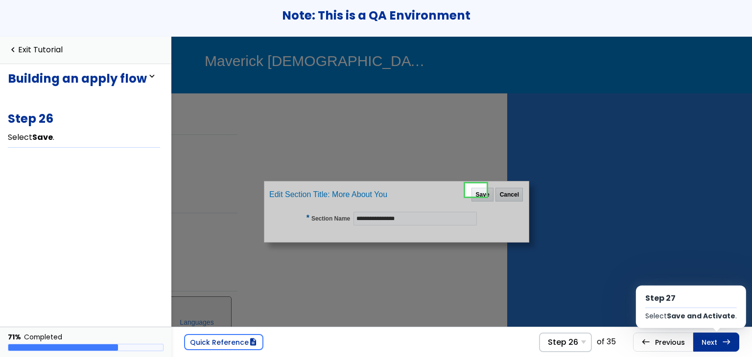
scroll to position [170, 255]
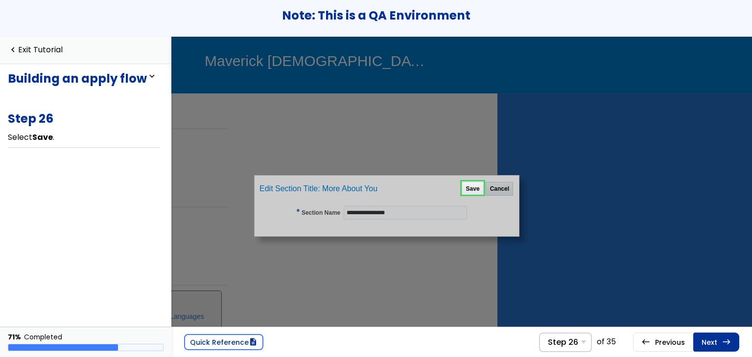
click at [710, 340] on link "Next east Step 27 Select Save and Activate ." at bounding box center [716, 342] width 46 height 19
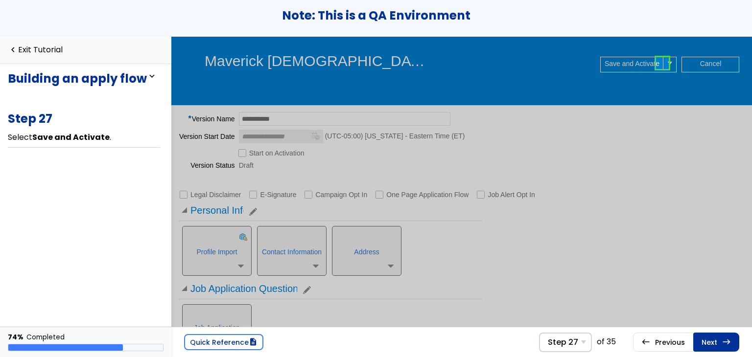
click at [710, 340] on link "Next east Step 28 In the Save and Activate drop-down list, select Save as Draft…" at bounding box center [716, 342] width 46 height 19
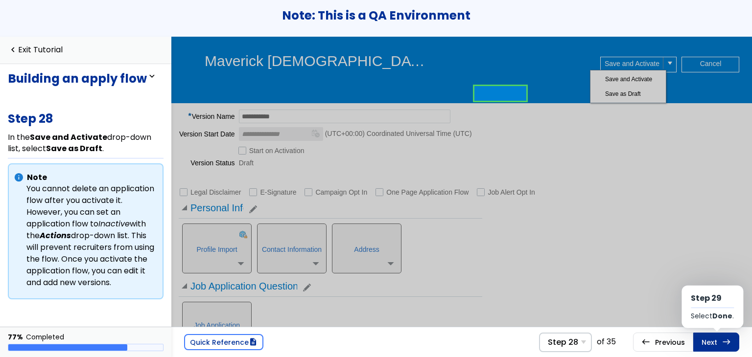
scroll to position [0, 143]
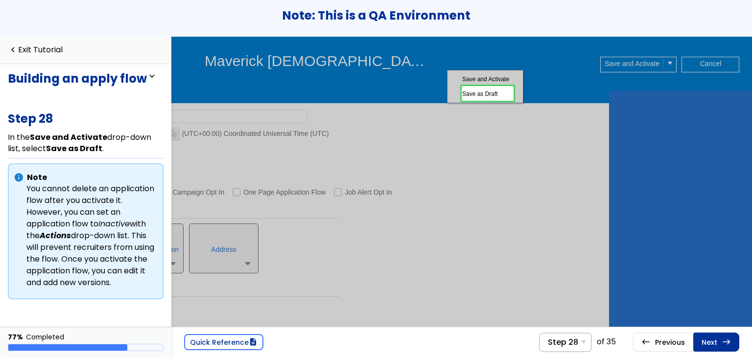
click at [710, 340] on link "Next east Step 29 Select Done ." at bounding box center [716, 342] width 46 height 19
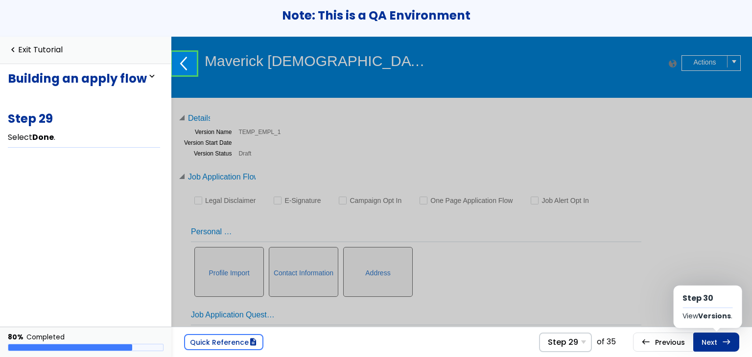
click at [710, 340] on link "Next east Step 30 View Versions ." at bounding box center [716, 342] width 46 height 19
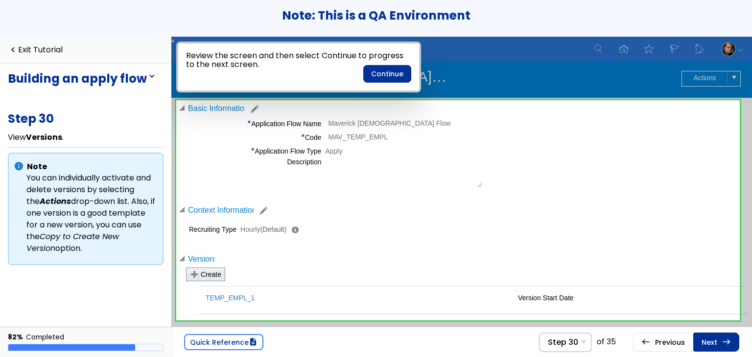
click at [710, 340] on link "Next east Step 31 In the Maverick [DEMOGRAPHIC_DATA] Flow: Draft pane, select A…" at bounding box center [716, 342] width 46 height 19
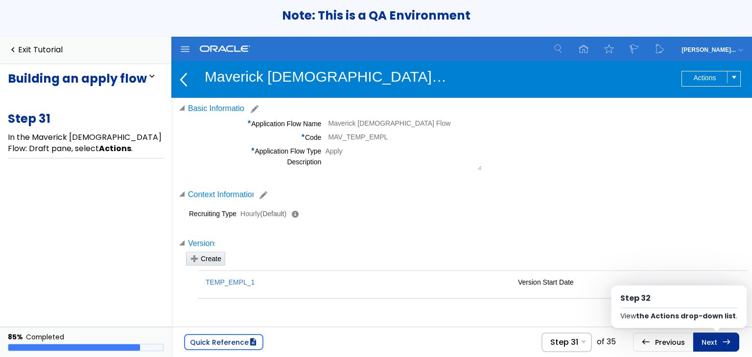
scroll to position [0, 2]
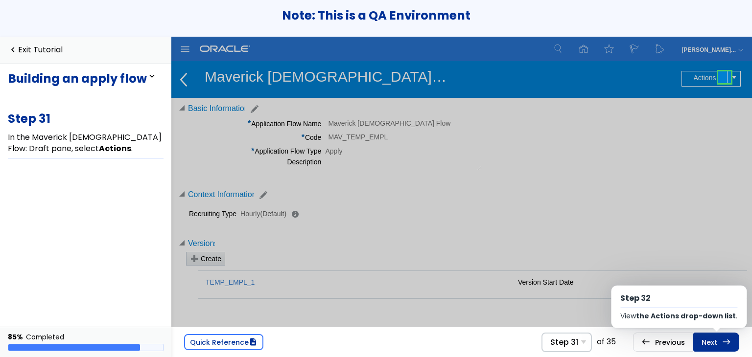
click at [710, 340] on link "Next east Step 32 View the Actions drop-down list ." at bounding box center [716, 342] width 46 height 19
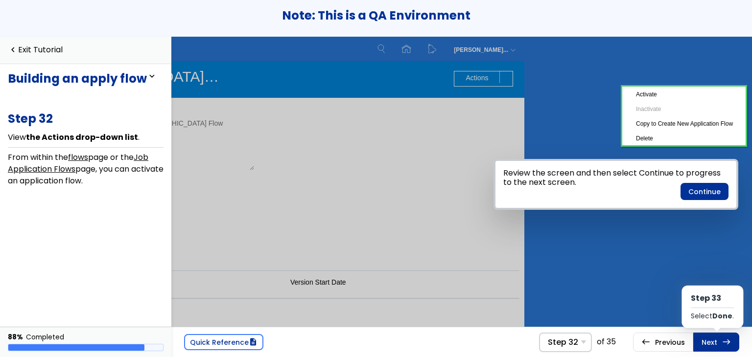
scroll to position [0, 239]
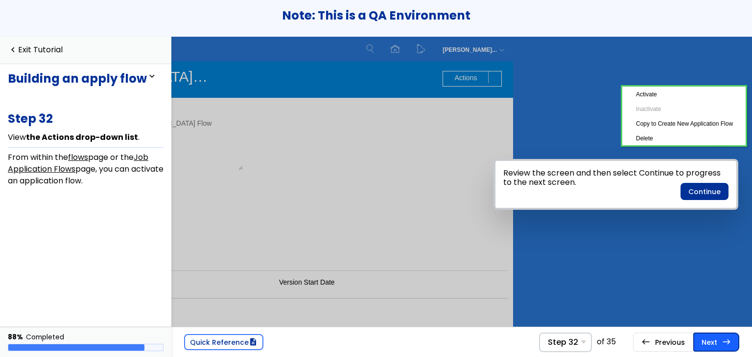
click at [708, 341] on link "Next east Step 33 Select Done ." at bounding box center [716, 342] width 46 height 19
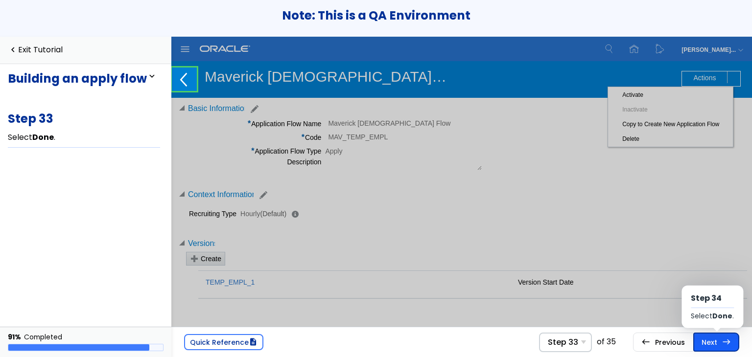
click at [725, 343] on span "east" at bounding box center [726, 342] width 9 height 8
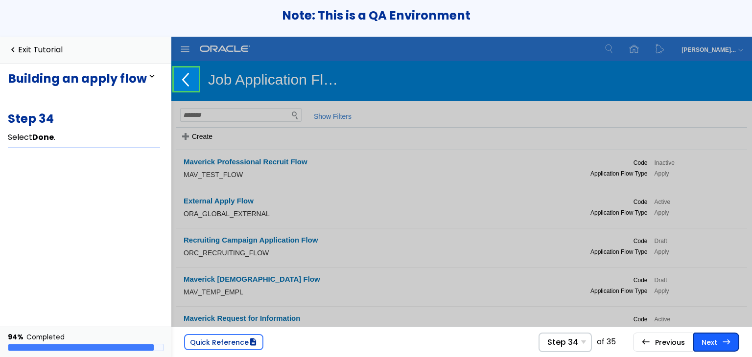
click at [725, 342] on span "east" at bounding box center [726, 342] width 9 height 8
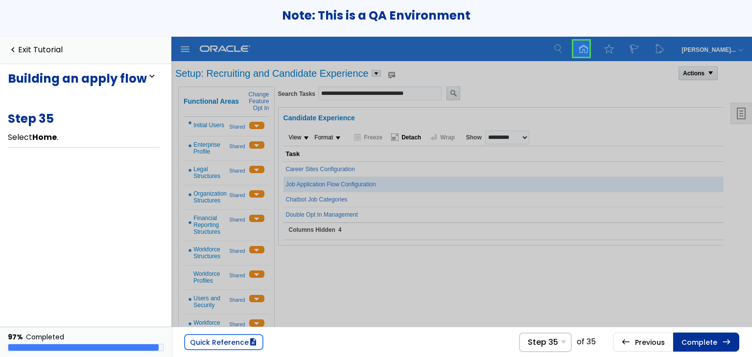
scroll to position [0, 2]
click at [725, 342] on span "east" at bounding box center [726, 342] width 9 height 8
